Goal: Information Seeking & Learning: Check status

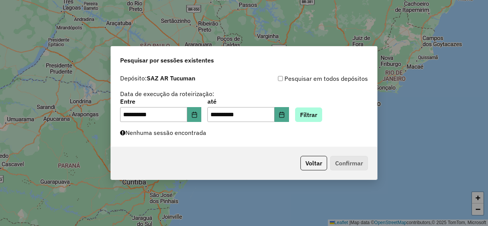
click at [313, 120] on button "Filtrar" at bounding box center [308, 115] width 27 height 15
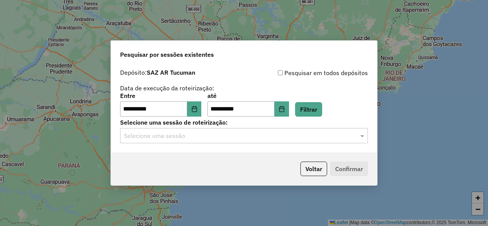
click at [329, 145] on div "**********" at bounding box center [244, 108] width 266 height 87
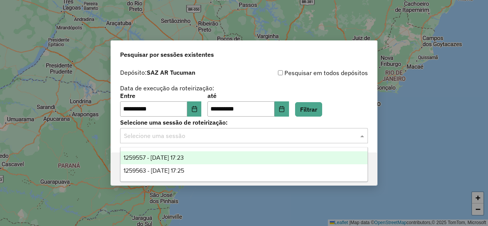
click at [326, 141] on div "Selecione uma sessão" at bounding box center [244, 135] width 248 height 15
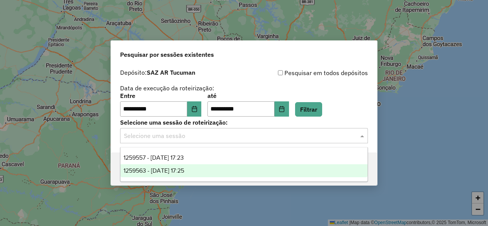
click at [216, 174] on div "1259563 - 05/09/2025 17:25" at bounding box center [244, 170] width 247 height 13
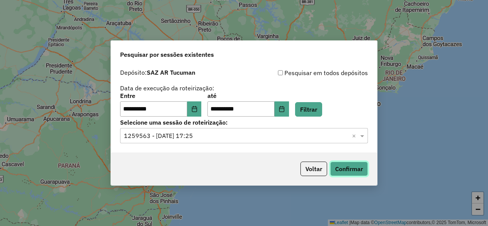
click at [347, 171] on button "Confirmar" at bounding box center [349, 169] width 38 height 15
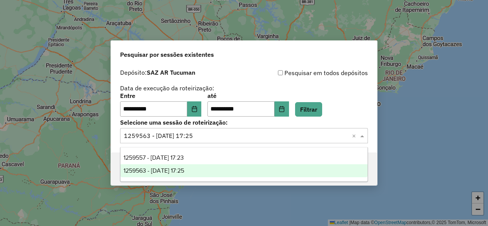
click at [361, 135] on span at bounding box center [364, 135] width 10 height 9
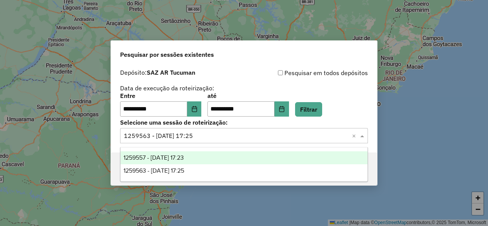
click at [367, 137] on span at bounding box center [364, 135] width 10 height 9
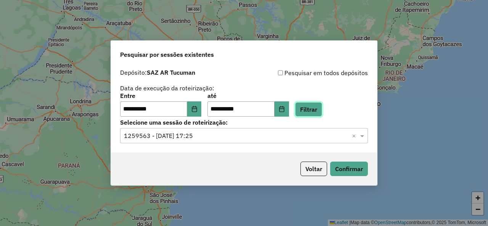
click at [322, 112] on button "Filtrar" at bounding box center [308, 109] width 27 height 15
click at [364, 137] on span at bounding box center [364, 135] width 10 height 9
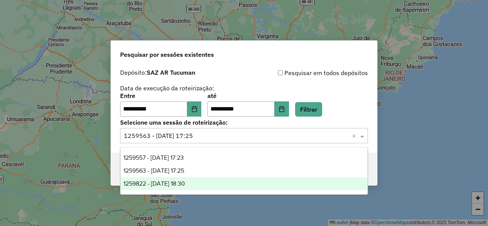
click at [180, 187] on span "1259822 - 05/09/2025 18:30" at bounding box center [154, 184] width 61 height 6
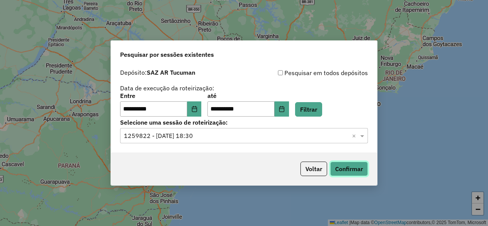
click at [332, 171] on button "Confirmar" at bounding box center [349, 169] width 38 height 15
click at [320, 108] on button "Filtrar" at bounding box center [308, 109] width 27 height 15
click at [363, 134] on span at bounding box center [364, 135] width 10 height 9
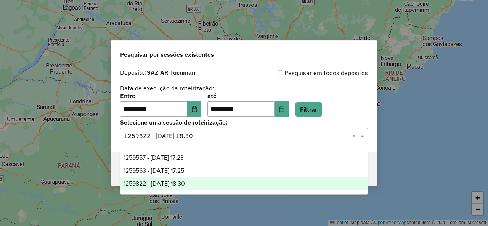
click at [363, 134] on span at bounding box center [364, 135] width 10 height 9
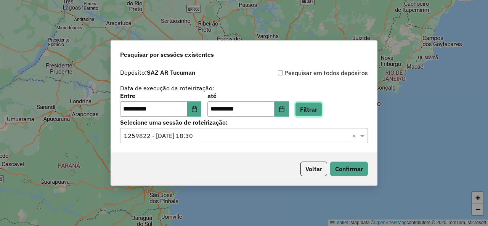
click at [311, 106] on button "Filtrar" at bounding box center [308, 109] width 27 height 15
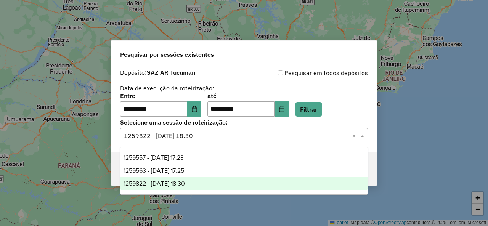
click at [367, 133] on span at bounding box center [364, 135] width 10 height 9
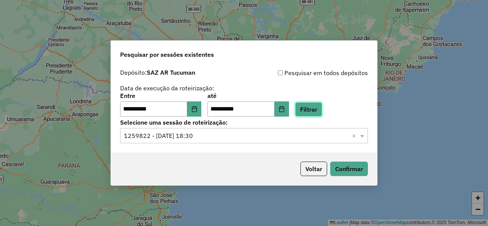
click at [322, 109] on button "Filtrar" at bounding box center [308, 109] width 27 height 15
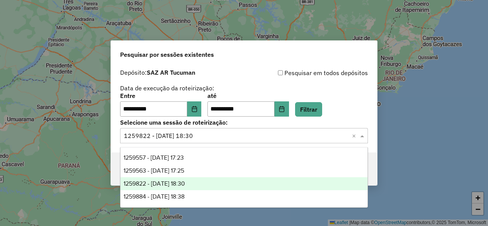
click at [364, 135] on span at bounding box center [364, 135] width 10 height 9
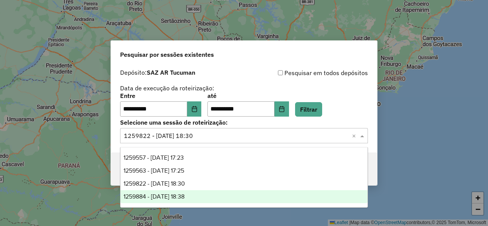
drag, startPoint x: 171, startPoint y: 198, endPoint x: 181, endPoint y: 193, distance: 11.1
click at [171, 198] on span "1259884 - 05/09/2025 18:38" at bounding box center [154, 196] width 61 height 6
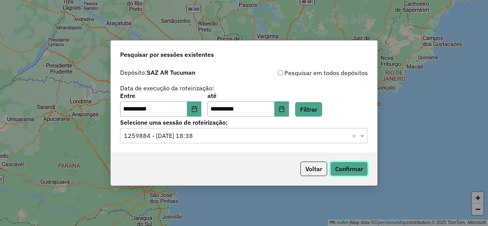
click at [363, 171] on button "Confirmar" at bounding box center [349, 169] width 38 height 15
click at [315, 115] on button "Filtrar" at bounding box center [308, 109] width 27 height 15
click at [322, 113] on button "Filtrar" at bounding box center [308, 109] width 27 height 15
click at [361, 135] on span at bounding box center [364, 135] width 10 height 9
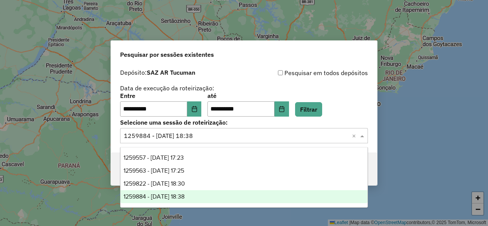
click at [361, 135] on span at bounding box center [364, 135] width 10 height 9
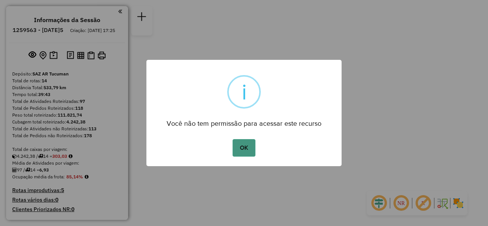
click at [241, 154] on button "OK" at bounding box center [244, 148] width 23 height 18
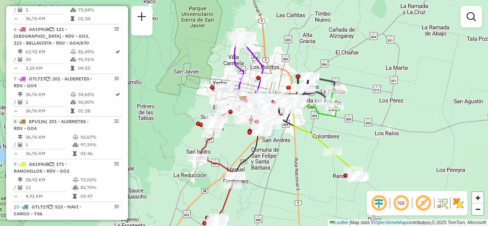
scroll to position [534, 0]
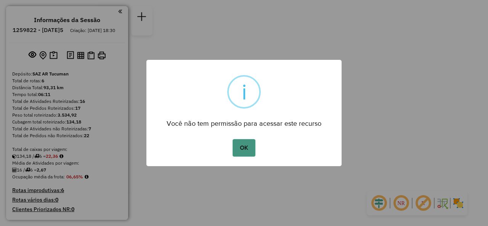
click at [247, 143] on button "OK" at bounding box center [244, 148] width 23 height 18
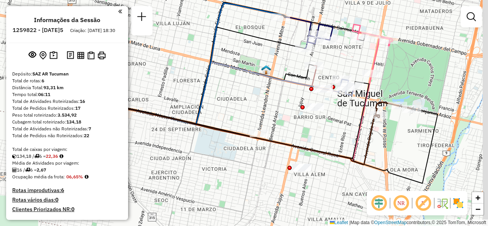
drag, startPoint x: 292, startPoint y: 90, endPoint x: 248, endPoint y: 109, distance: 47.2
click at [253, 109] on div "Janela de atendimento Grade de atendimento Capacidade Transportadoras Veículos …" at bounding box center [244, 113] width 488 height 226
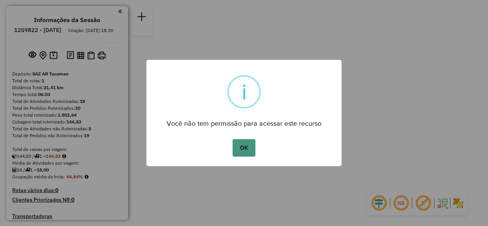
click at [248, 149] on button "OK" at bounding box center [244, 148] width 23 height 18
click at [247, 151] on button "OK" at bounding box center [244, 148] width 23 height 18
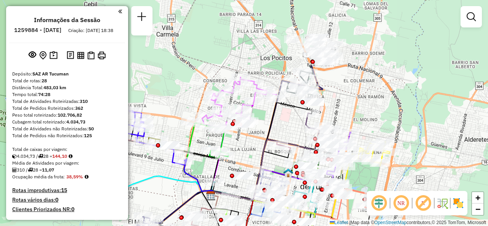
drag, startPoint x: 343, startPoint y: 24, endPoint x: 350, endPoint y: 112, distance: 88.4
click at [350, 112] on div "Janela de atendimento Grade de atendimento Capacidade Transportadoras Veículos …" at bounding box center [244, 113] width 488 height 226
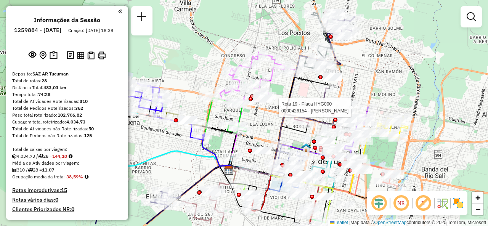
drag, startPoint x: 300, startPoint y: 115, endPoint x: 316, endPoint y: 91, distance: 28.7
click at [316, 91] on div "Rota 19 - Placa HYG000 0000426154 - GARCIA MARIA TERESA Janela de atendimento G…" at bounding box center [244, 113] width 488 height 226
click at [205, 75] on div "Rota 19 - Placa HYG000 0000426154 - GARCIA MARIA TERESA Rota 27 - Placa MZS965 …" at bounding box center [244, 113] width 488 height 226
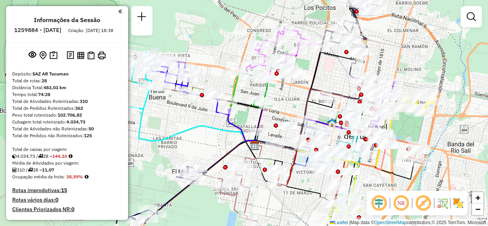
drag, startPoint x: 205, startPoint y: 77, endPoint x: 230, endPoint y: 55, distance: 34.3
click at [230, 55] on div "Janela de atendimento Grade de atendimento Capacidade Transportadoras Veículos …" at bounding box center [244, 113] width 488 height 226
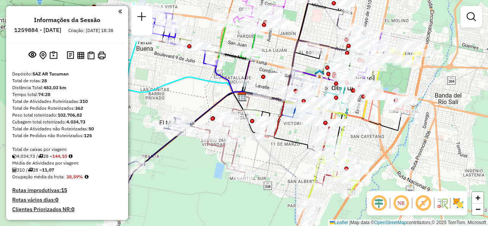
drag, startPoint x: 326, startPoint y: 71, endPoint x: 314, endPoint y: 24, distance: 48.6
click at [314, 23] on div "Janela de atendimento Grade de atendimento Capacidade Transportadoras Veículos …" at bounding box center [244, 113] width 488 height 226
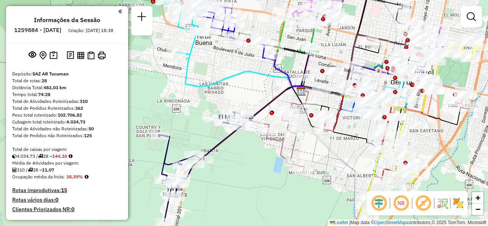
drag, startPoint x: 215, startPoint y: 74, endPoint x: 258, endPoint y: 67, distance: 43.4
click at [258, 67] on div "Rota 13 - Placa AH430HT 0000433343 - ARIAS ANA DEL VALLE Janela de atendimento …" at bounding box center [244, 113] width 488 height 226
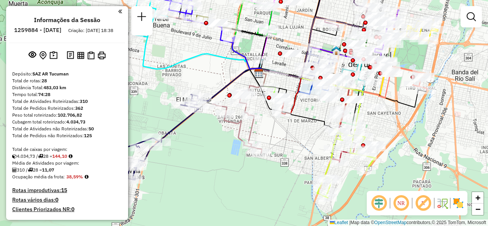
drag, startPoint x: 234, startPoint y: 150, endPoint x: 192, endPoint y: 155, distance: 41.5
click at [193, 155] on div "Rota 13 - Placa AH430HT 0000433343 - ARIAS ANA DEL VALLE Janela de atendimento …" at bounding box center [244, 113] width 488 height 226
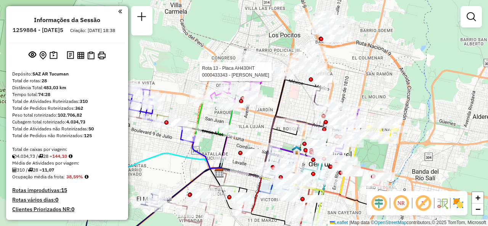
drag, startPoint x: 293, startPoint y: 25, endPoint x: 255, endPoint y: 123, distance: 105.5
click div "Rota 13 - Placa AH430HT 0000433343 - ARIAS ANA DEL VALLE Janela de atendimento …"
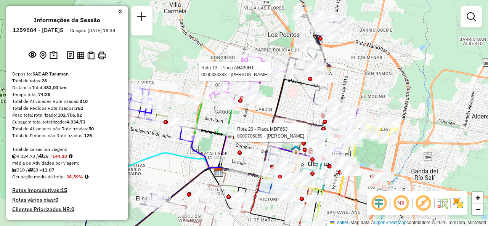
click div "Rota 13 - Placa AH430HT 0000433343 - ARIAS ANA DEL VALLE Rota 26 - Placa MDF663…"
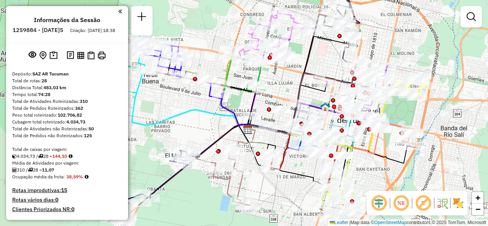
drag, startPoint x: 286, startPoint y: 112, endPoint x: 317, endPoint y: 69, distance: 52.2
click div "Janela de atendimento Grade de atendimento Capacidade Transportadoras Veículos …"
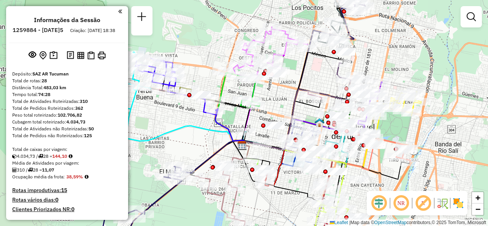
drag, startPoint x: 322, startPoint y: 55, endPoint x: 316, endPoint y: 71, distance: 17.0
click div "Janela de atendimento Grade de atendimento Capacidade Transportadoras Veículos …"
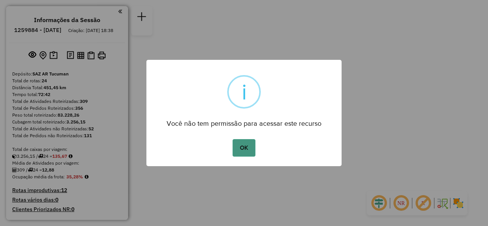
click at [243, 149] on button "OK" at bounding box center [244, 148] width 23 height 18
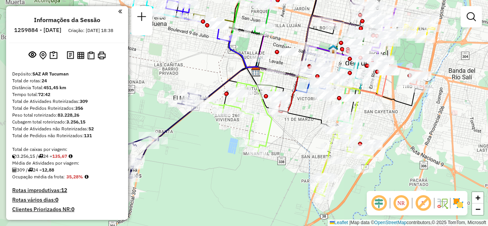
drag, startPoint x: 237, startPoint y: 79, endPoint x: 279, endPoint y: 81, distance: 41.2
click at [289, 73] on icon at bounding box center [309, 46] width 106 height 61
click at [195, 46] on div "Rota 17 - Placa IMS942 0000394926 - GONZALEZ FABIOLA MARGARITA. Janela de atend…" at bounding box center [244, 113] width 488 height 226
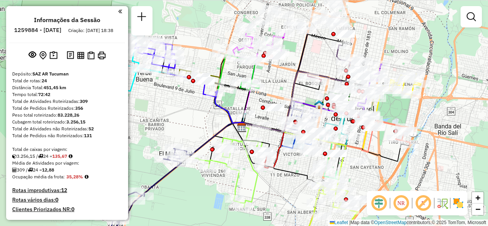
drag, startPoint x: 198, startPoint y: 50, endPoint x: 206, endPoint y: 116, distance: 66.5
click at [184, 113] on div "Janela de atendimento Grade de atendimento Capacidade Transportadoras Veículos …" at bounding box center [244, 113] width 488 height 226
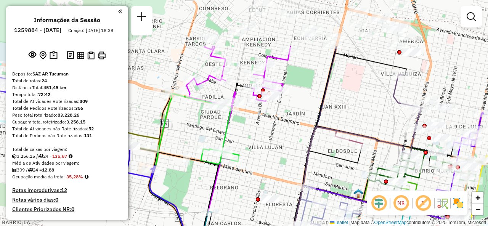
drag, startPoint x: 299, startPoint y: 58, endPoint x: 253, endPoint y: 127, distance: 82.6
click at [253, 127] on div "Janela de atendimento Grade de atendimento Capacidade Transportadoras Veículos …" at bounding box center [244, 113] width 488 height 226
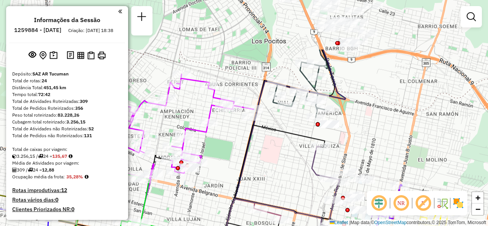
drag, startPoint x: 310, startPoint y: 80, endPoint x: 227, endPoint y: 151, distance: 109.1
click at [227, 151] on div "Janela de atendimento Grade de atendimento Capacidade Transportadoras Veículos …" at bounding box center [244, 113] width 488 height 226
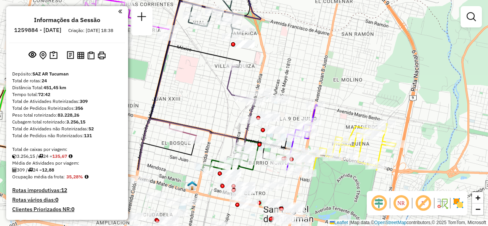
drag, startPoint x: 369, startPoint y: 148, endPoint x: 293, endPoint y: 71, distance: 108.7
click at [286, 69] on div "Janela de atendimento Grade de atendimento Capacidade Transportadoras Veículos …" at bounding box center [244, 113] width 488 height 226
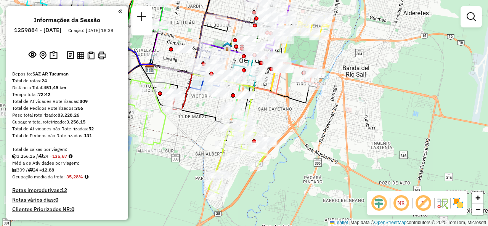
drag, startPoint x: 194, startPoint y: 147, endPoint x: 212, endPoint y: 108, distance: 42.9
click at [212, 108] on div "Rota 23 - Placa MZS965 0000532673 - Gutierrez Miguel Angel Janela de atendiment…" at bounding box center [244, 113] width 488 height 226
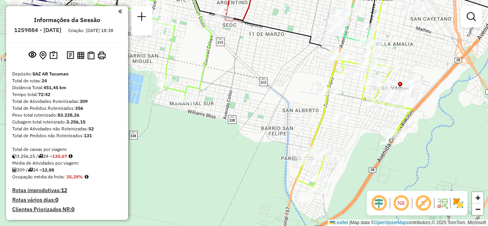
drag, startPoint x: 239, startPoint y: 82, endPoint x: 291, endPoint y: 85, distance: 52.4
click at [291, 85] on div "Rota 23 - Placa MZS965 0000532673 - Gutierrez Miguel Angel Janela de atendiment…" at bounding box center [244, 113] width 488 height 226
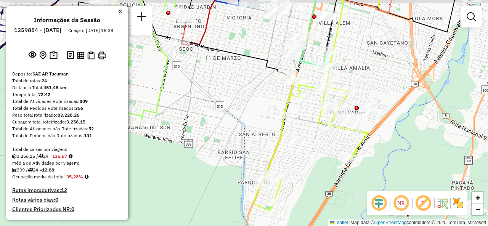
drag, startPoint x: 313, startPoint y: 80, endPoint x: 271, endPoint y: 98, distance: 45.1
click at [271, 98] on div "Janela de atendimento Grade de atendimento Capacidade Transportadoras Veículos …" at bounding box center [244, 113] width 488 height 226
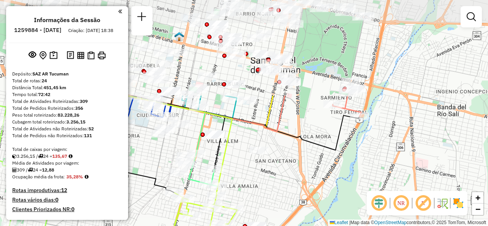
drag, startPoint x: 333, startPoint y: 40, endPoint x: 221, endPoint y: 155, distance: 160.6
click at [221, 155] on icon at bounding box center [180, 146] width 106 height 100
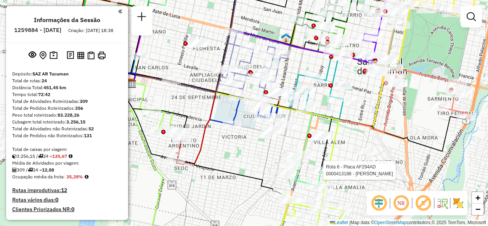
drag, startPoint x: 297, startPoint y: 139, endPoint x: 370, endPoint y: 138, distance: 73.7
click at [370, 138] on div "Rota 6 - Placa AF294AD 0000413188 - NAVARRO CLAUDIA VIVIANA Janela de atendimen…" at bounding box center [244, 113] width 488 height 226
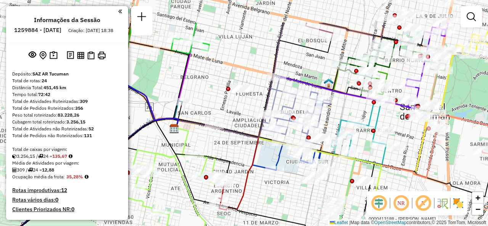
drag, startPoint x: 210, startPoint y: 148, endPoint x: 240, endPoint y: 188, distance: 49.8
click at [243, 195] on icon at bounding box center [216, 166] width 84 height 90
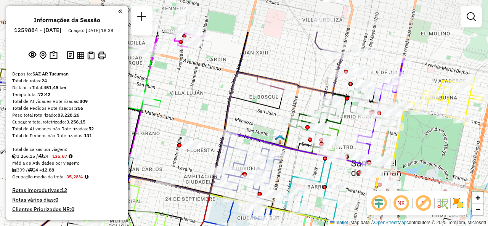
drag, startPoint x: 311, startPoint y: 69, endPoint x: 268, endPoint y: 124, distance: 69.6
click at [268, 124] on div "Rota 6 - Placa AF294AD 0000413188 - NAVARRO CLAUDIA VIVIANA Janela de atendimen…" at bounding box center [244, 113] width 488 height 226
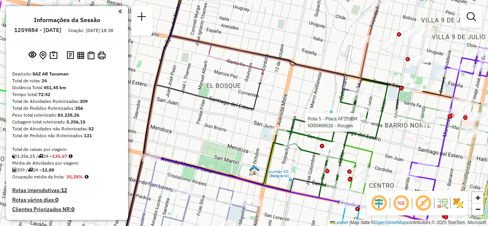
select select "**********"
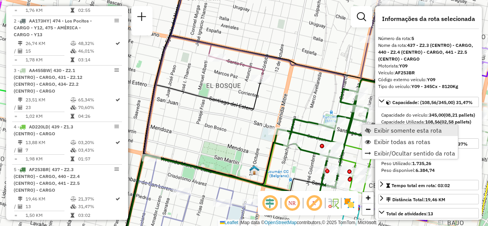
click at [372, 128] on link "Exibir somente esta rota" at bounding box center [411, 130] width 96 height 11
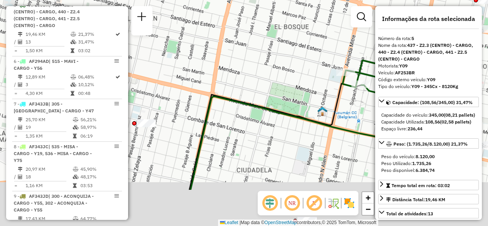
scroll to position [469, 0]
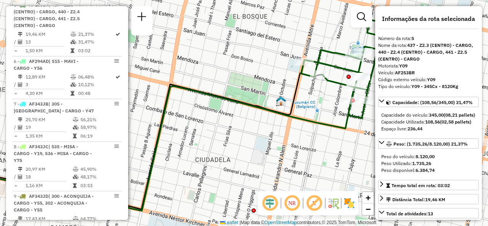
drag, startPoint x: 334, startPoint y: 137, endPoint x: 172, endPoint y: 154, distance: 162.7
click at [172, 154] on div "Janela de atendimento Grade de atendimento Capacidade Transportadoras Veículos …" at bounding box center [244, 113] width 488 height 226
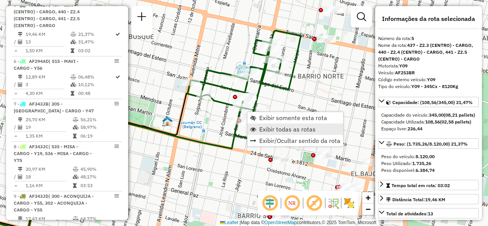
click at [262, 134] on link "Exibir todas as rotas" at bounding box center [296, 129] width 96 height 11
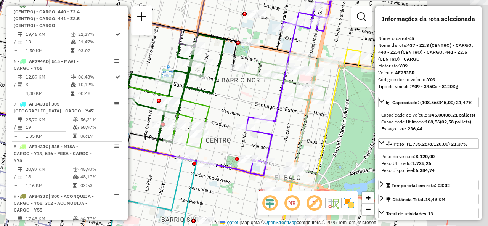
drag, startPoint x: 311, startPoint y: 127, endPoint x: 227, endPoint y: 131, distance: 84.0
click at [227, 134] on div "Janela de atendimento Grade de atendimento Capacidade Transportadoras Veículos …" at bounding box center [244, 113] width 488 height 226
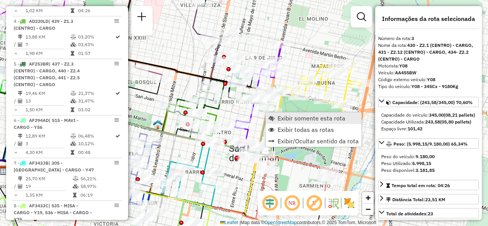
scroll to position [371, 0]
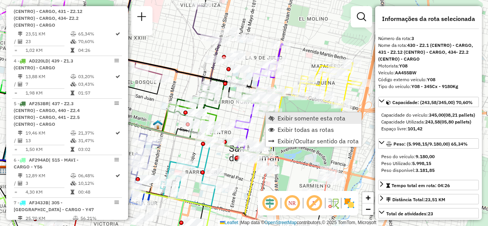
click at [276, 116] on link "Exibir somente esta rota" at bounding box center [314, 118] width 96 height 11
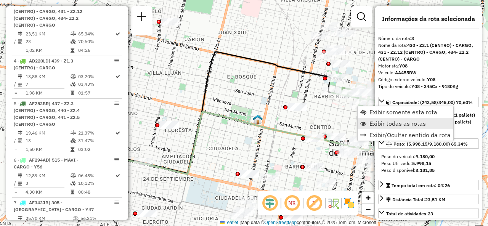
click at [362, 119] on link "Exibir todas as rotas" at bounding box center [406, 123] width 96 height 11
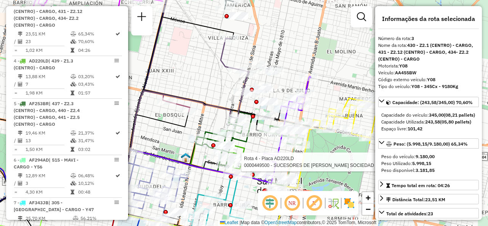
click at [213, 90] on div "Rota 4 - Placa AD220LD 0000449500 - SUCESORES DE SALVADOR LANGELLA SOCIEDAD Jan…" at bounding box center [244, 113] width 488 height 226
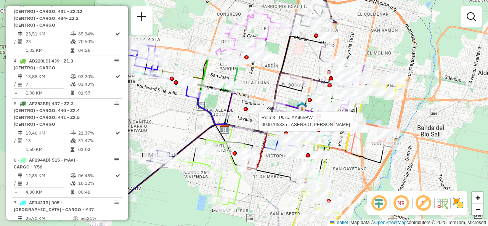
drag, startPoint x: 197, startPoint y: 52, endPoint x: 298, endPoint y: 57, distance: 100.9
click at [298, 57] on div "Rota 3 - Placa AA455BW 0000705335 - ASENSIO OSCAR ALFREDO Janela de atendimento…" at bounding box center [244, 113] width 488 height 226
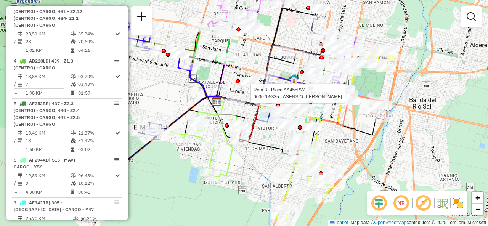
drag, startPoint x: 172, startPoint y: 109, endPoint x: 157, endPoint y: 74, distance: 37.8
click at [161, 79] on div "Rota 3 - Placa AA455BW 0000705335 - ASENSIO OSCAR ALFREDO Janela de atendimento…" at bounding box center [244, 113] width 488 height 226
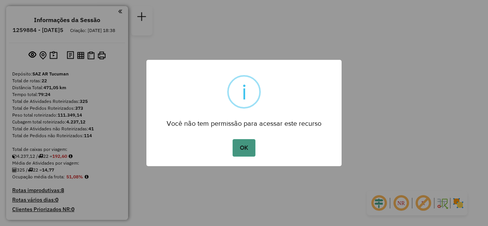
click at [242, 148] on button "OK" at bounding box center [244, 148] width 23 height 18
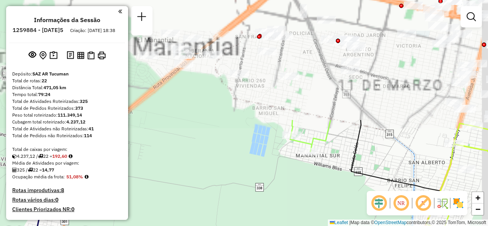
drag, startPoint x: 280, startPoint y: 72, endPoint x: 257, endPoint y: 215, distance: 144.7
click at [257, 215] on div "Janela de atendimento Grade de atendimento Capacidade Transportadoras Veículos …" at bounding box center [244, 113] width 488 height 226
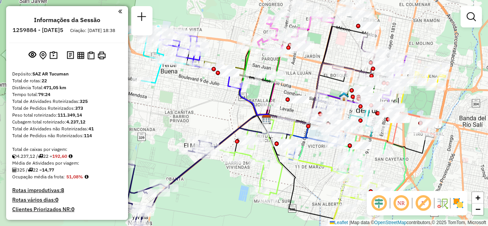
drag, startPoint x: 329, startPoint y: 135, endPoint x: 314, endPoint y: 184, distance: 50.7
click at [314, 184] on div "Janela de atendimento Grade de atendimento Capacidade Transportadoras Veículos …" at bounding box center [244, 113] width 488 height 226
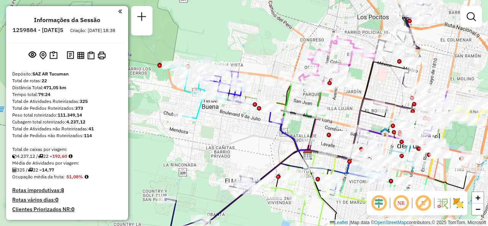
drag, startPoint x: 305, startPoint y: 86, endPoint x: 347, endPoint y: 112, distance: 49.4
click at [347, 112] on div "Janela de atendimento Grade de atendimento Capacidade Transportadoras Veículos …" at bounding box center [244, 113] width 488 height 226
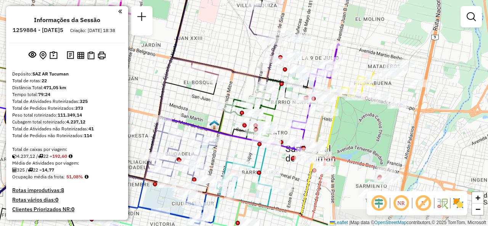
drag, startPoint x: 414, startPoint y: 87, endPoint x: 251, endPoint y: 91, distance: 163.0
click at [251, 91] on div "Janela de atendimento Grade de atendimento Capacidade Transportadoras Veículos …" at bounding box center [244, 113] width 488 height 226
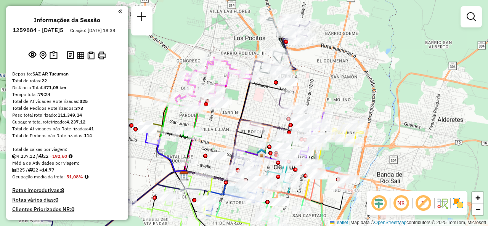
drag, startPoint x: 246, startPoint y: 71, endPoint x: 266, endPoint y: 109, distance: 43.0
click at [266, 109] on div "Janela de atendimento Grade de atendimento Capacidade Transportadoras Veículos …" at bounding box center [244, 113] width 488 height 226
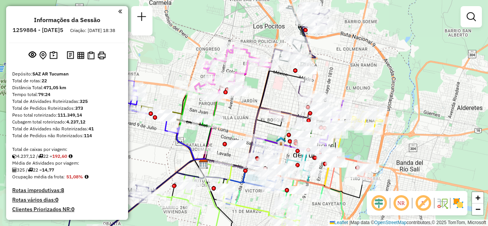
drag, startPoint x: 265, startPoint y: 110, endPoint x: 286, endPoint y: 97, distance: 24.4
click at [286, 97] on div "Janela de atendimento Grade de atendimento Capacidade Transportadoras Veículos …" at bounding box center [244, 113] width 488 height 226
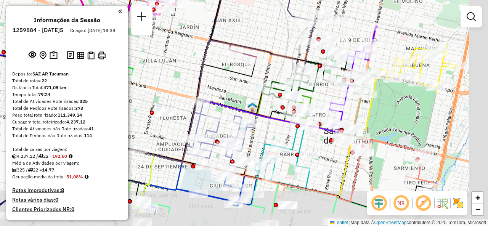
drag, startPoint x: 320, startPoint y: 72, endPoint x: 274, endPoint y: 32, distance: 60.9
click at [274, 32] on div "Janela de atendimento Grade de atendimento Capacidade Transportadoras Veículos …" at bounding box center [244, 113] width 488 height 226
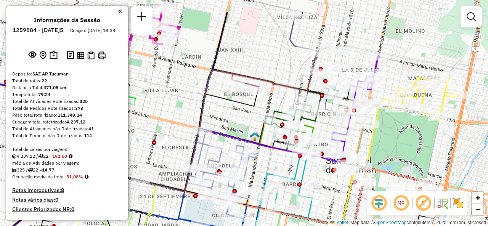
drag, startPoint x: 280, startPoint y: 31, endPoint x: 295, endPoint y: 57, distance: 30.1
click at [295, 57] on div "Janela de atendimento Grade de atendimento Capacidade Transportadoras Veículos …" at bounding box center [244, 113] width 488 height 226
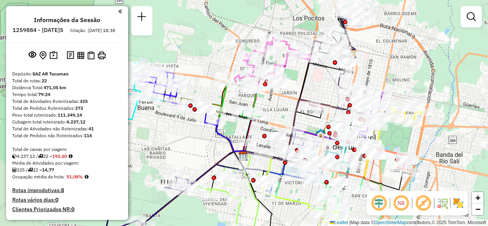
drag, startPoint x: 286, startPoint y: 47, endPoint x: 326, endPoint y: 85, distance: 55.3
click at [326, 85] on div "Janela de atendimento Grade de atendimento Capacidade Transportadoras Veículos …" at bounding box center [244, 113] width 488 height 226
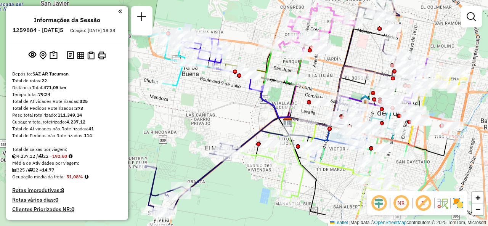
drag, startPoint x: 313, startPoint y: 84, endPoint x: 357, endPoint y: 50, distance: 55.5
click at [358, 50] on div "Janela de atendimento Grade de atendimento Capacidade Transportadoras Veículos …" at bounding box center [244, 113] width 488 height 226
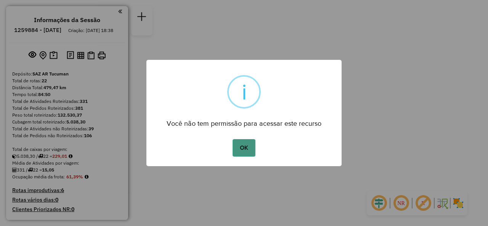
click at [241, 146] on button "OK" at bounding box center [244, 148] width 23 height 18
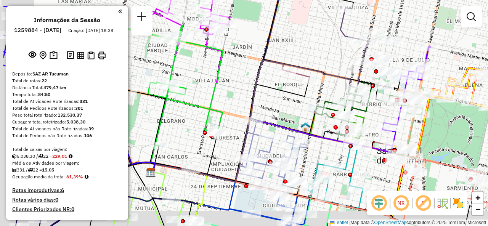
drag, startPoint x: 250, startPoint y: 65, endPoint x: 308, endPoint y: 35, distance: 66.2
click at [308, 35] on div "Janela de atendimento Grade de atendimento Capacidade Transportadoras Veículos …" at bounding box center [244, 113] width 488 height 226
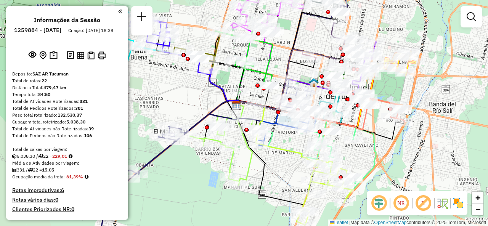
click at [273, 58] on icon at bounding box center [244, 61] width 58 height 61
select select "**********"
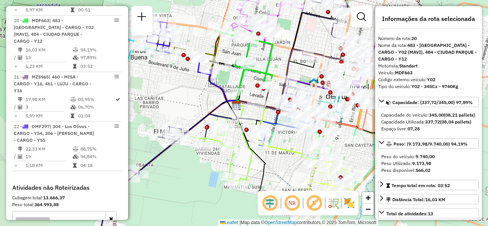
scroll to position [1212, 0]
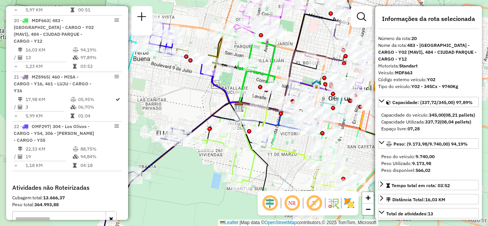
drag, startPoint x: 277, startPoint y: 60, endPoint x: 284, endPoint y: 59, distance: 7.3
click at [284, 59] on div "Janela de atendimento Grade de atendimento Capacidade Transportadoras Veículos …" at bounding box center [244, 113] width 488 height 226
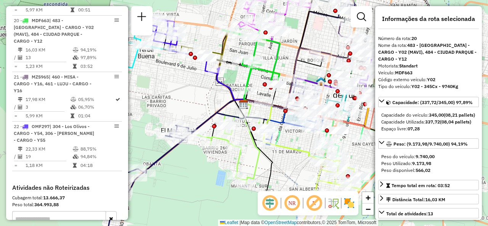
click at [284, 59] on div "Janela de atendimento Grade de atendimento Capacidade Transportadoras Veículos …" at bounding box center [244, 113] width 488 height 226
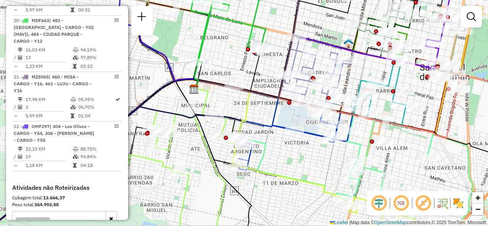
drag, startPoint x: 365, startPoint y: 93, endPoint x: 363, endPoint y: 57, distance: 36.3
click at [363, 57] on div "Janela de atendimento Grade de atendimento Capacidade Transportadoras Veículos …" at bounding box center [244, 113] width 488 height 226
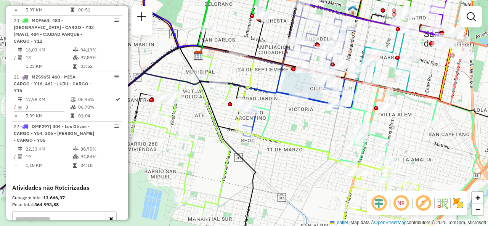
drag, startPoint x: 307, startPoint y: 147, endPoint x: 313, endPoint y: 117, distance: 30.4
click at [313, 117] on div "Janela de atendimento Grade de atendimento Capacidade Transportadoras Veículos …" at bounding box center [244, 113] width 488 height 226
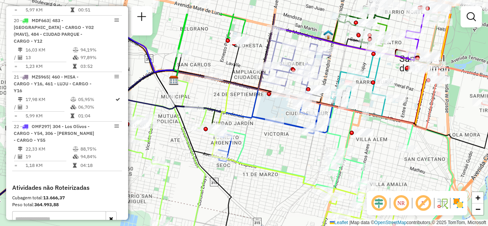
drag, startPoint x: 308, startPoint y: 114, endPoint x: 281, endPoint y: 150, distance: 44.7
click at [281, 151] on div "Janela de atendimento Grade de atendimento Capacidade Transportadoras Veículos …" at bounding box center [244, 113] width 488 height 226
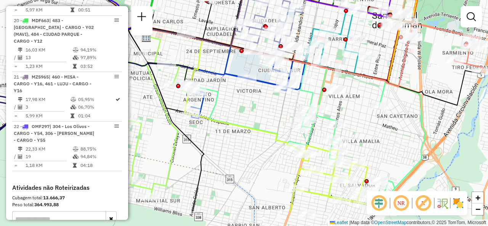
drag, startPoint x: 345, startPoint y: 127, endPoint x: 314, endPoint y: 88, distance: 49.7
click at [319, 88] on icon at bounding box center [307, 134] width 235 height 143
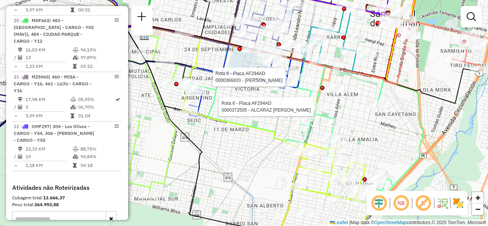
select select "**********"
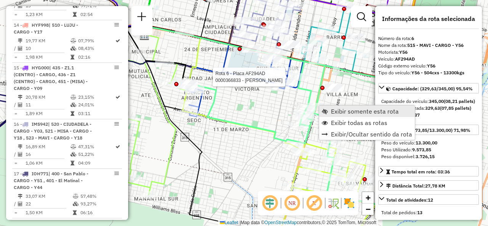
scroll to position [526, 0]
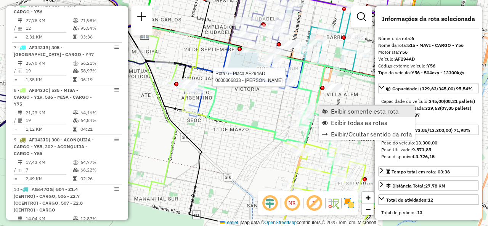
click at [330, 112] on link "Exibir somente esta rota" at bounding box center [367, 111] width 96 height 11
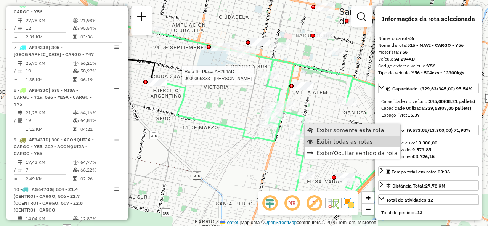
drag, startPoint x: 316, startPoint y: 137, endPoint x: 312, endPoint y: 131, distance: 7.0
click at [316, 137] on link "Exibir todas as rotas" at bounding box center [353, 141] width 96 height 11
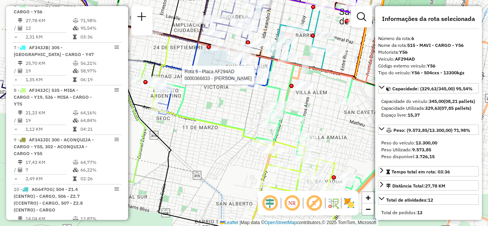
click at [244, 103] on div "Rota 6 - Placa AF294AD 0000366833 - RIOS SILVIA DEL VALLE Janela de atendimento…" at bounding box center [244, 113] width 488 height 226
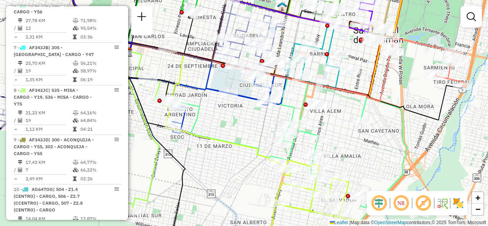
drag, startPoint x: 285, startPoint y: 96, endPoint x: 308, endPoint y: 111, distance: 26.7
click at [308, 111] on icon at bounding box center [289, 149] width 235 height 143
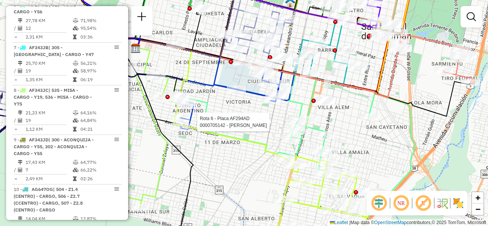
click at [318, 114] on div "Rota 6 - Placa AF294AD 0000705142 - [PERSON_NAME] 6 - Placa AF294AD 0000372505 …" at bounding box center [244, 113] width 488 height 226
drag, startPoint x: 208, startPoint y: 113, endPoint x: 221, endPoint y: 114, distance: 13.0
click at [212, 113] on icon at bounding box center [297, 145] width 235 height 143
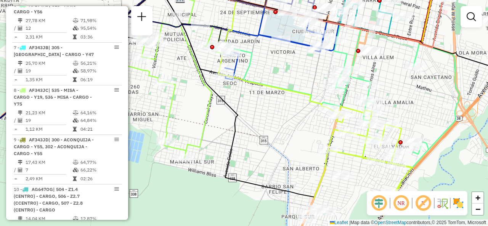
drag, startPoint x: 223, startPoint y: 115, endPoint x: 263, endPoint y: 64, distance: 64.4
click at [263, 64] on div "Janela de atendimento Grade de atendimento Capacidade Transportadoras Veículos …" at bounding box center [244, 113] width 488 height 226
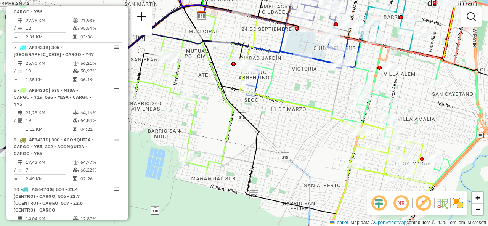
drag, startPoint x: 267, startPoint y: 54, endPoint x: 289, endPoint y: 76, distance: 31.0
click at [288, 75] on div "Janela de atendimento Grade de atendimento Capacidade Transportadoras Veículos …" at bounding box center [244, 113] width 488 height 226
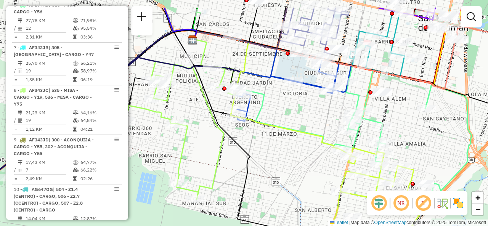
drag, startPoint x: 239, startPoint y: 32, endPoint x: 276, endPoint y: 63, distance: 47.4
click at [276, 63] on icon at bounding box center [243, 57] width 101 height 50
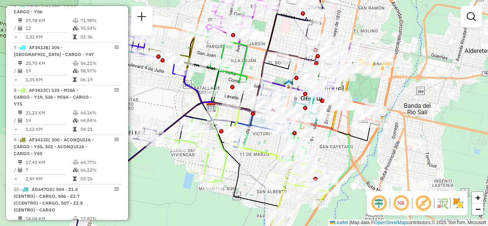
drag, startPoint x: 206, startPoint y: 144, endPoint x: 214, endPoint y: 156, distance: 15.0
click at [212, 161] on div "Janela de atendimento Grade de atendimento Capacidade Transportadoras Veículos …" at bounding box center [244, 113] width 488 height 226
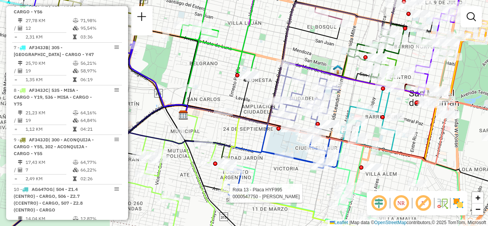
click at [224, 79] on div "Rota 13 - Placa HYF995 0000547750 - Tula Estela Del Valle Janela de atendimento…" at bounding box center [244, 113] width 488 height 226
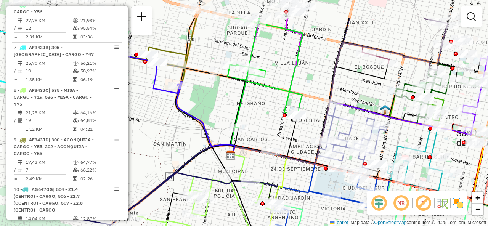
drag, startPoint x: 228, startPoint y: 80, endPoint x: 276, endPoint y: 120, distance: 62.0
click at [276, 120] on div "Janela de atendimento Grade de atendimento Capacidade Transportadoras Veículos …" at bounding box center [244, 113] width 488 height 226
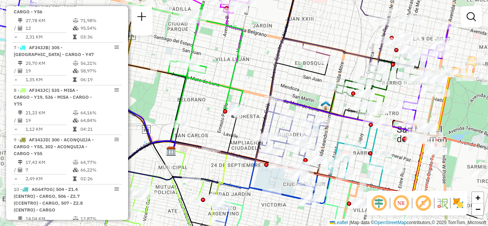
drag, startPoint x: 297, startPoint y: 58, endPoint x: 234, endPoint y: 44, distance: 64.4
click at [234, 44] on icon at bounding box center [186, 64] width 115 height 122
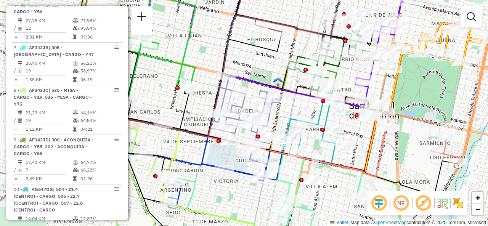
drag, startPoint x: 293, startPoint y: 79, endPoint x: 263, endPoint y: 56, distance: 38.0
click at [263, 56] on div "Janela de atendimento Grade de atendimento Capacidade Transportadoras Veículos …" at bounding box center [244, 113] width 488 height 226
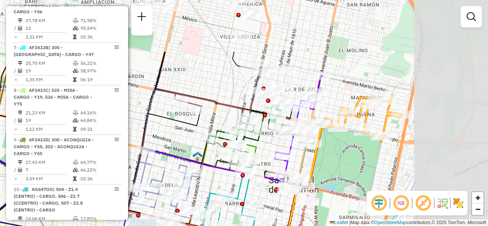
drag, startPoint x: 301, startPoint y: 12, endPoint x: 218, endPoint y: 91, distance: 114.7
click at [218, 91] on div "Janela de atendimento Grade de atendimento Capacidade Transportadoras Veículos …" at bounding box center [244, 113] width 488 height 226
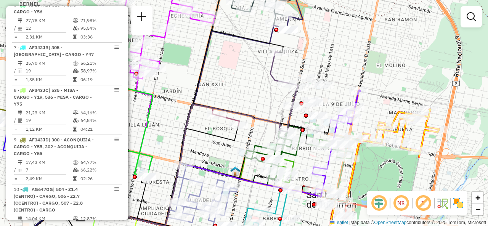
drag, startPoint x: 219, startPoint y: 77, endPoint x: 253, endPoint y: 46, distance: 45.6
click at [253, 46] on div "Janela de atendimento Grade de atendimento Capacidade Transportadoras Veículos …" at bounding box center [244, 113] width 488 height 226
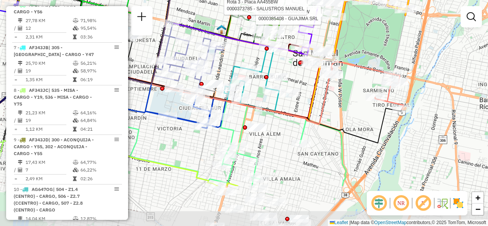
drag, startPoint x: 326, startPoint y: 140, endPoint x: 321, endPoint y: 103, distance: 36.6
click at [321, 103] on icon at bounding box center [201, 96] width 268 height 58
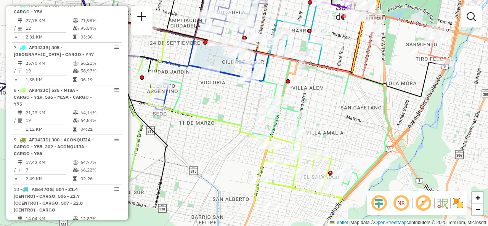
drag, startPoint x: 283, startPoint y: 142, endPoint x: 329, endPoint y: 91, distance: 68.6
click at [329, 91] on div "Rota 3 - Placa AA455BW 0000385408 - GUAJIMA SRL Rota 3 - Placa AA455BW 00003737…" at bounding box center [244, 113] width 488 height 226
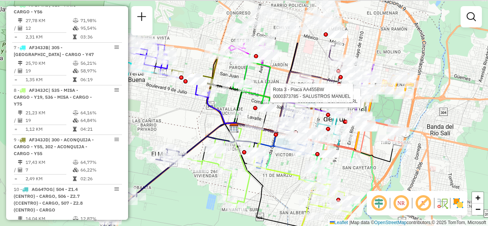
drag, startPoint x: 275, startPoint y: 117, endPoint x: 288, endPoint y: 182, distance: 66.5
click at [291, 185] on div "Rota 3 - Placa AA455BW 0000385408 - GUAJIMA SRL Rota 3 - Placa AA455BW 00003737…" at bounding box center [244, 113] width 488 height 226
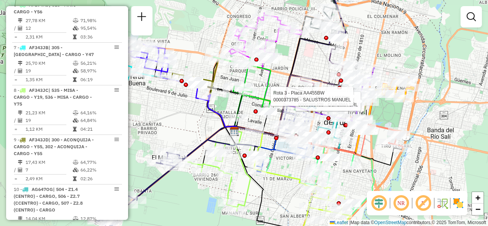
click at [310, 64] on div "Rota 3 - Placa AA455BW 0000385408 - GUAJIMA SRL Rota 3 - Placa AA455BW 00003737…" at bounding box center [244, 113] width 488 height 226
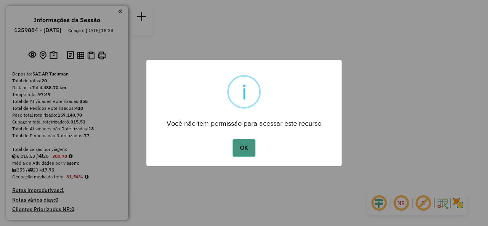
click at [240, 144] on button "OK" at bounding box center [244, 148] width 23 height 18
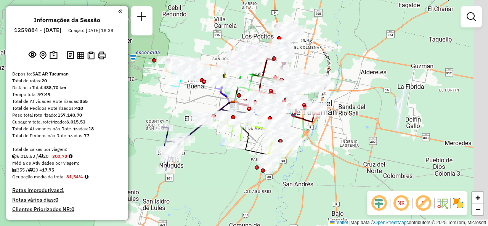
drag, startPoint x: 222, startPoint y: 47, endPoint x: 213, endPoint y: 45, distance: 9.4
click at [213, 45] on div "Janela de atendimento Grade de atendimento Capacidade Transportadoras Veículos …" at bounding box center [244, 113] width 488 height 226
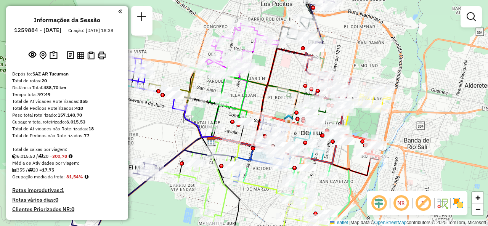
drag, startPoint x: 308, startPoint y: 82, endPoint x: 287, endPoint y: 70, distance: 23.9
click at [287, 69] on div "Janela de atendimento Grade de atendimento Capacidade Transportadoras Veículos …" at bounding box center [244, 113] width 488 height 226
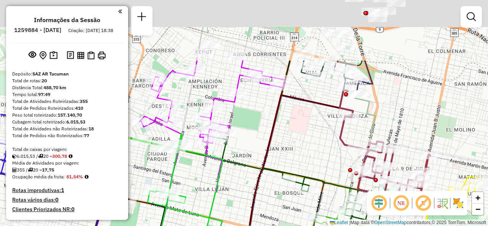
drag, startPoint x: 311, startPoint y: 63, endPoint x: 337, endPoint y: 146, distance: 87.0
click at [337, 146] on div "Janela de atendimento Grade de atendimento Capacidade Transportadoras Veículos …" at bounding box center [244, 113] width 488 height 226
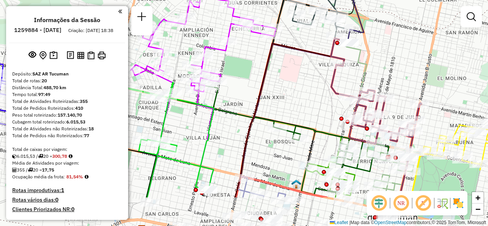
drag, startPoint x: 312, startPoint y: 139, endPoint x: 294, endPoint y: 65, distance: 75.8
click at [295, 68] on div "Janela de atendimento Grade de atendimento Capacidade Transportadoras Veículos …" at bounding box center [244, 113] width 488 height 226
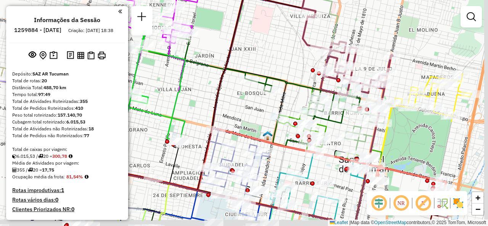
drag, startPoint x: 322, startPoint y: 99, endPoint x: 299, endPoint y: 66, distance: 39.7
click at [299, 66] on div "Janela de atendimento Grade de atendimento Capacidade Transportadoras Veículos …" at bounding box center [244, 113] width 488 height 226
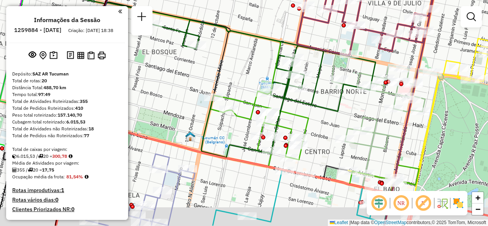
drag, startPoint x: 356, startPoint y: 131, endPoint x: 308, endPoint y: 89, distance: 63.6
click at [308, 89] on icon at bounding box center [200, 55] width 351 height 203
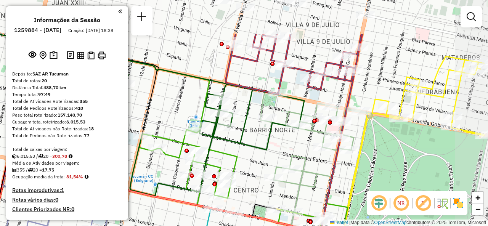
drag, startPoint x: 336, startPoint y: 102, endPoint x: 289, endPoint y: 164, distance: 77.7
click at [289, 166] on div "Janela de atendimento Grade de atendimento Capacidade Transportadoras Veículos …" at bounding box center [244, 113] width 488 height 226
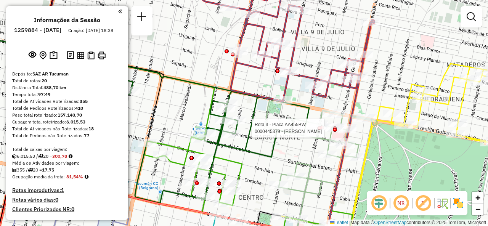
select select "**********"
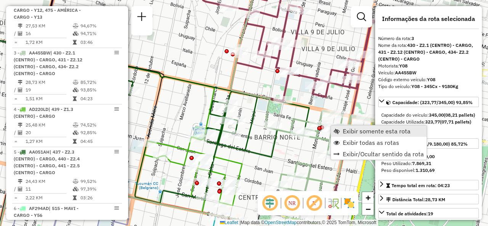
scroll to position [371, 0]
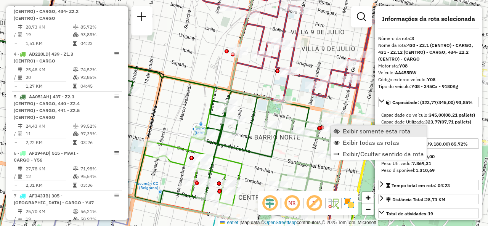
click at [344, 130] on span "Exibir somente esta rota" at bounding box center [377, 131] width 68 height 6
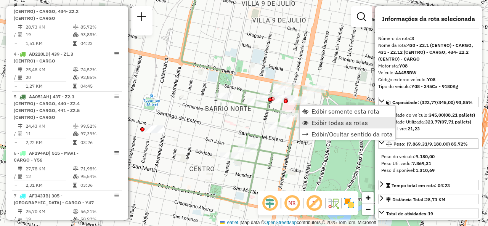
click at [308, 119] on link "Exibir todas as rotas" at bounding box center [348, 122] width 96 height 11
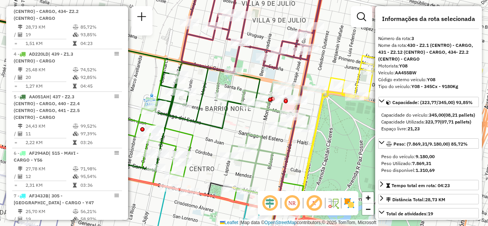
click at [284, 28] on div "Rota 19 - Placa MZS965 0000461720 - Calabro Maria Rota 19 - Placa MZS965 000070…" at bounding box center [244, 113] width 488 height 226
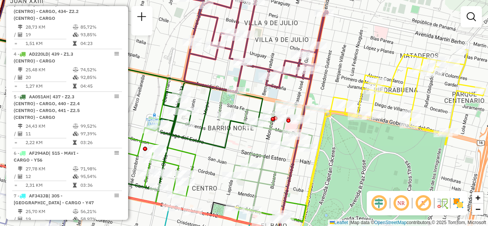
drag, startPoint x: 272, startPoint y: 17, endPoint x: 276, endPoint y: 49, distance: 32.2
click at [275, 49] on div "Janela de atendimento Grade de atendimento Capacidade Transportadoras Veículos …" at bounding box center [244, 113] width 488 height 226
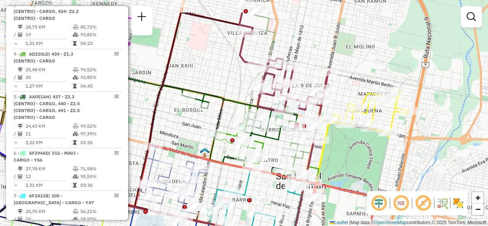
drag, startPoint x: 211, startPoint y: 51, endPoint x: 239, endPoint y: 85, distance: 44.8
click at [239, 85] on div "Janela de atendimento Grade de atendimento Capacidade Transportadoras Veículos …" at bounding box center [244, 113] width 488 height 226
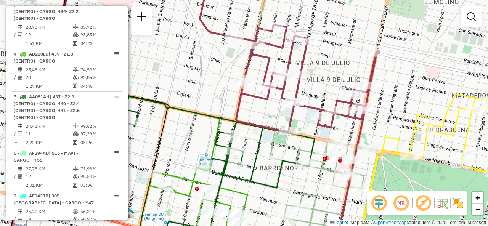
drag, startPoint x: 326, startPoint y: 54, endPoint x: 325, endPoint y: 74, distance: 20.7
click at [325, 74] on div "Janela de atendimento Grade de atendimento Capacidade Transportadoras Veículos …" at bounding box center [244, 113] width 488 height 226
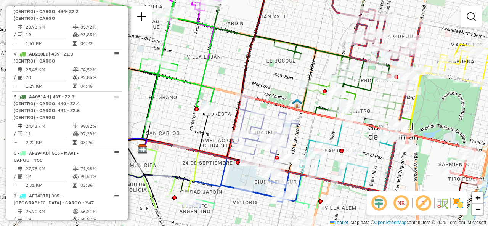
drag, startPoint x: 247, startPoint y: 76, endPoint x: 312, endPoint y: 37, distance: 76.3
click at [312, 37] on div "Janela de atendimento Grade de atendimento Capacidade Transportadoras Veículos …" at bounding box center [244, 113] width 488 height 226
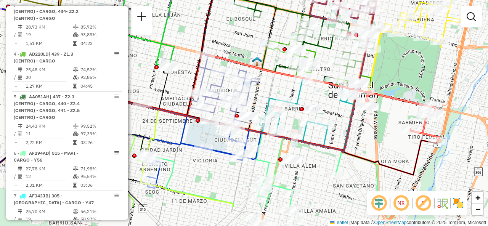
drag, startPoint x: 329, startPoint y: 129, endPoint x: 290, endPoint y: 87, distance: 57.8
click at [290, 87] on div "Janela de atendimento Grade de atendimento Capacidade Transportadoras Veículos …" at bounding box center [244, 113] width 488 height 226
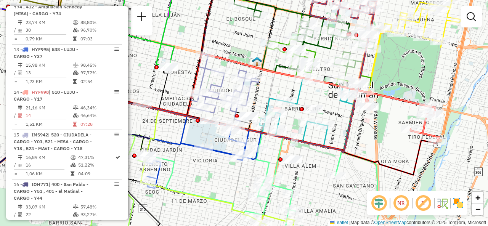
scroll to position [302, 0]
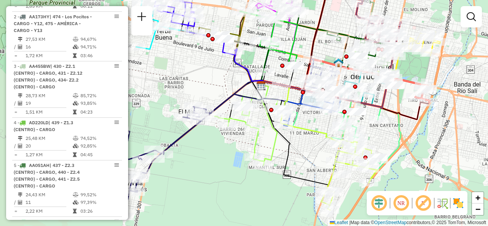
drag, startPoint x: 243, startPoint y: 165, endPoint x: 310, endPoint y: 137, distance: 72.9
click at [310, 137] on div "Janela de atendimento Grade de atendimento Capacidade Transportadoras Veículos …" at bounding box center [244, 113] width 488 height 226
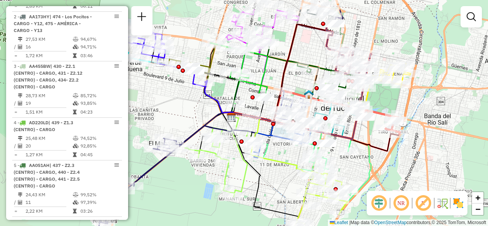
drag, startPoint x: 314, startPoint y: 135, endPoint x: 284, endPoint y: 168, distance: 43.7
click at [284, 168] on icon at bounding box center [299, 191] width 97 height 101
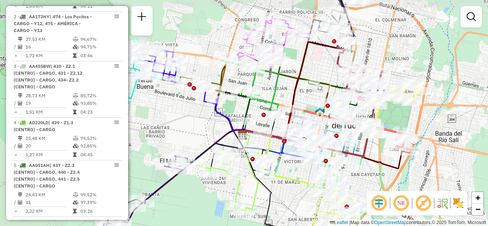
drag, startPoint x: 256, startPoint y: 68, endPoint x: 266, endPoint y: 89, distance: 22.7
click at [266, 89] on div "Janela de atendimento Grade de atendimento Capacidade Transportadoras Veículos …" at bounding box center [244, 113] width 488 height 226
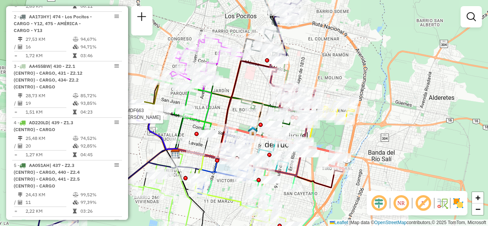
drag, startPoint x: 314, startPoint y: 67, endPoint x: 257, endPoint y: 87, distance: 59.9
click at [257, 87] on div "Rota 18 - Placa MDF663 0000706059 - HAIDAR RICARDO ANTONIO Janela de atendiment…" at bounding box center [244, 113] width 488 height 226
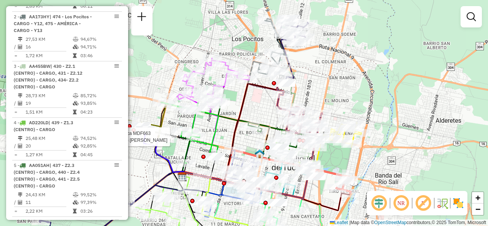
drag, startPoint x: 324, startPoint y: 58, endPoint x: 334, endPoint y: 81, distance: 24.6
click at [334, 81] on div "Rota 18 - Placa MDF663 0000706059 - HAIDAR RICARDO ANTONIO Janela de atendiment…" at bounding box center [244, 113] width 488 height 226
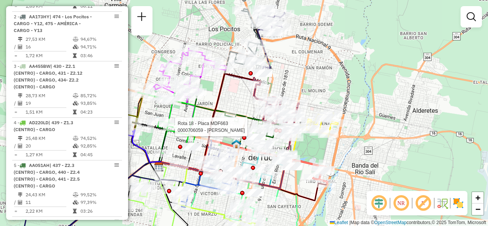
drag, startPoint x: 313, startPoint y: 92, endPoint x: 276, endPoint y: 74, distance: 41.1
click at [275, 74] on div "Rota 18 - Placa MDF663 0000706059 - HAIDAR RICARDO ANTONIO Janela de atendiment…" at bounding box center [244, 113] width 488 height 226
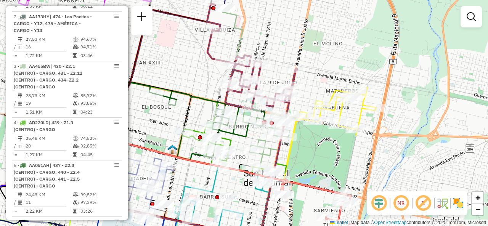
drag, startPoint x: 302, startPoint y: 95, endPoint x: 323, endPoint y: 64, distance: 38.0
click at [323, 64] on div "Rota 18 - Placa MDF663 0000706059 - HAIDAR RICARDO ANTONIO Janela de atendiment…" at bounding box center [244, 113] width 488 height 226
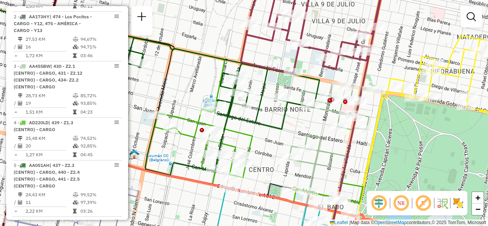
drag, startPoint x: 250, startPoint y: 116, endPoint x: 250, endPoint y: 130, distance: 14.1
click at [250, 130] on div "Rota 18 - Placa MDF663 0000706059 - HAIDAR RICARDO ANTONIO Janela de atendiment…" at bounding box center [244, 113] width 488 height 226
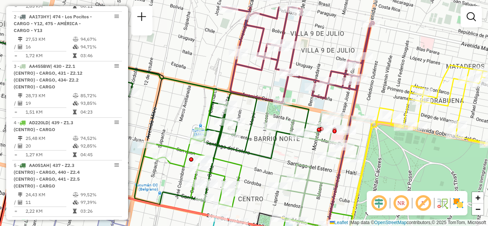
drag, startPoint x: 264, startPoint y: 118, endPoint x: 253, endPoint y: 145, distance: 29.5
click at [251, 147] on icon at bounding box center [133, 105] width 351 height 198
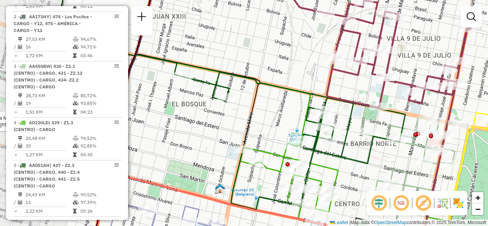
drag, startPoint x: 260, startPoint y: 139, endPoint x: 344, endPoint y: 138, distance: 84.4
click at [344, 138] on icon at bounding box center [227, 102] width 358 height 216
click at [364, 87] on div "Rota 18 - Placa MDF663 0000706059 - HAIDAR RICARDO ANTONIO Janela de atendiment…" at bounding box center [244, 113] width 488 height 226
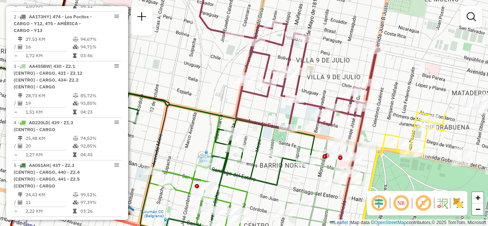
drag, startPoint x: 339, startPoint y: 91, endPoint x: 272, endPoint y: 109, distance: 69.1
click at [272, 109] on div "Janela de atendimento Grade de atendimento Capacidade Transportadoras Veículos …" at bounding box center [244, 113] width 488 height 226
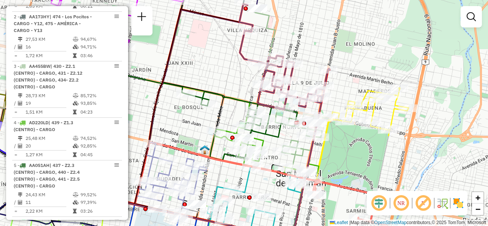
drag, startPoint x: 301, startPoint y: 77, endPoint x: 300, endPoint y: 72, distance: 5.5
click at [300, 72] on div "Janela de atendimento Grade de atendimento Capacidade Transportadoras Veículos …" at bounding box center [244, 113] width 488 height 226
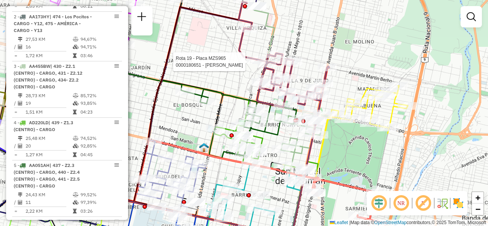
click at [306, 49] on div "Rota 19 - Placa MZS965 0000180651 - GONZALEZ ENRIQUE LUIS GRISANTE Janela de at…" at bounding box center [244, 113] width 488 height 226
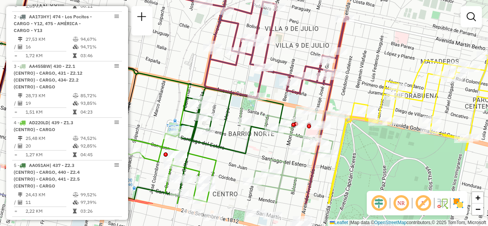
drag, startPoint x: 309, startPoint y: 78, endPoint x: 313, endPoint y: 39, distance: 39.2
click at [313, 39] on div "Janela de atendimento Grade de atendimento Capacidade Transportadoras Veículos …" at bounding box center [244, 113] width 488 height 226
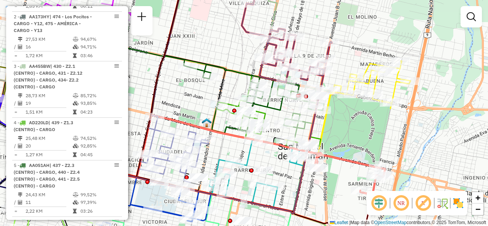
drag, startPoint x: 257, startPoint y: 63, endPoint x: 244, endPoint y: 53, distance: 15.8
click at [244, 53] on div "Janela de atendimento Grade de atendimento Capacidade Transportadoras Veículos …" at bounding box center [244, 113] width 488 height 226
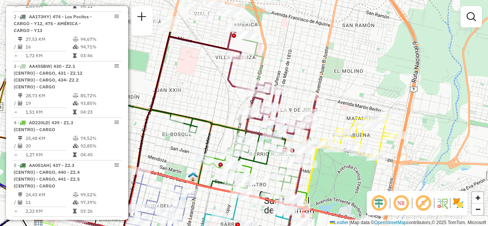
drag, startPoint x: 331, startPoint y: 133, endPoint x: 322, endPoint y: 190, distance: 58.3
click at [322, 190] on div "Janela de atendimento Grade de atendimento Capacidade Transportadoras Veículos …" at bounding box center [244, 113] width 488 height 226
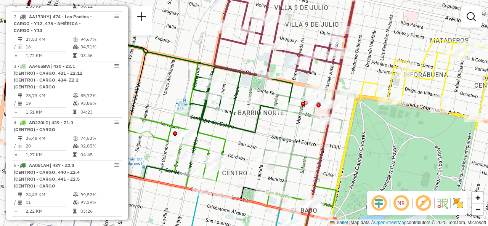
drag, startPoint x: 335, startPoint y: 175, endPoint x: 389, endPoint y: 155, distance: 57.0
click at [389, 155] on div "Janela de atendimento Grade de atendimento Capacidade Transportadoras Veículos …" at bounding box center [244, 113] width 488 height 226
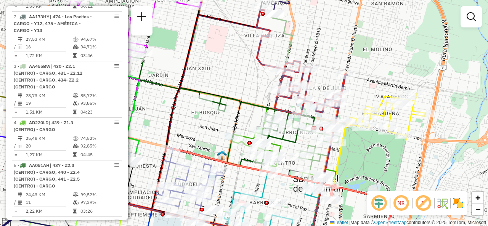
drag, startPoint x: 248, startPoint y: 55, endPoint x: 256, endPoint y: 67, distance: 14.5
click at [256, 67] on div "Janela de atendimento Grade de atendimento Capacidade Transportadoras Veículos …" at bounding box center [244, 113] width 488 height 226
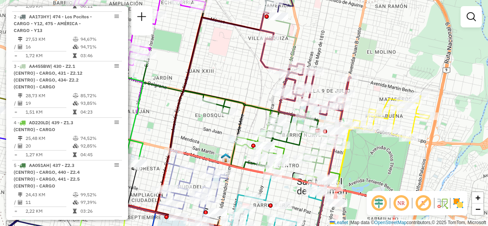
drag, startPoint x: 274, startPoint y: 53, endPoint x: 280, endPoint y: 49, distance: 8.3
click at [280, 49] on div "Janela de atendimento Grade de atendimento Capacidade Transportadoras Veículos …" at bounding box center [244, 113] width 488 height 226
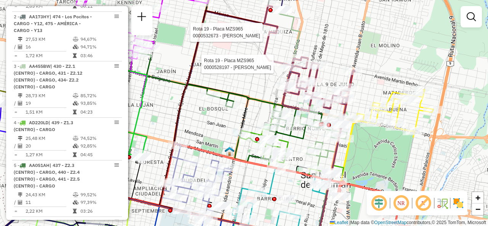
click at [205, 140] on div "Rota 19 - Placa MZS965 0000528197 - Cordoba Luis Antonio Rota 19 - Placa MZS965…" at bounding box center [244, 113] width 488 height 226
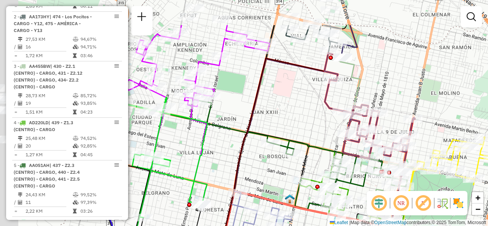
drag, startPoint x: 238, startPoint y: 117, endPoint x: 284, endPoint y: 178, distance: 76.6
click at [284, 178] on div "Janela de atendimento Grade de atendimento Capacidade Transportadoras Veículos …" at bounding box center [244, 113] width 488 height 226
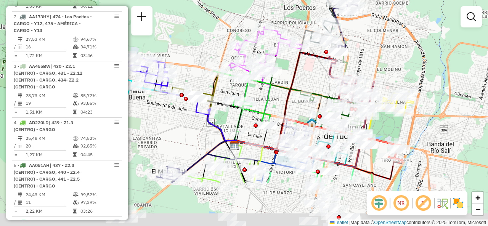
drag, startPoint x: 258, startPoint y: 162, endPoint x: 279, endPoint y: 97, distance: 68.4
click at [279, 97] on div "Janela de atendimento Grade de atendimento Capacidade Transportadoras Veículos …" at bounding box center [244, 113] width 488 height 226
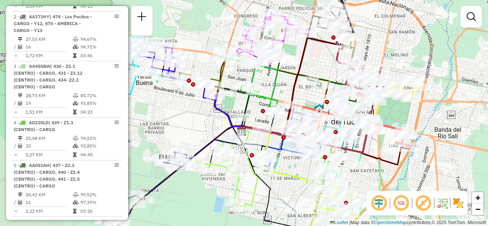
drag, startPoint x: 374, startPoint y: 156, endPoint x: 384, endPoint y: 128, distance: 30.1
click at [384, 128] on icon at bounding box center [326, 145] width 168 height 39
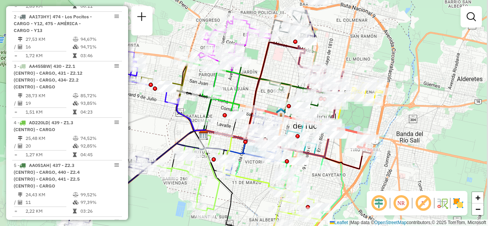
drag, startPoint x: 213, startPoint y: 160, endPoint x: 165, endPoint y: 192, distance: 58.3
click at [165, 192] on div "Janela de atendimento Grade de atendimento Capacidade Transportadoras Veículos …" at bounding box center [244, 113] width 488 height 226
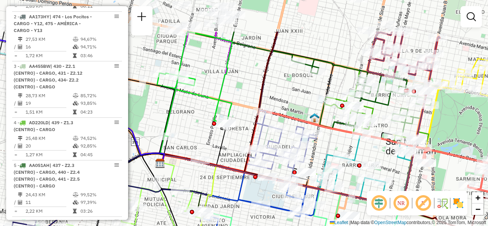
drag, startPoint x: 330, startPoint y: 89, endPoint x: 342, endPoint y: 143, distance: 55.6
click at [342, 143] on div "Janela de atendimento Grade de atendimento Capacidade Transportadoras Veículos …" at bounding box center [244, 113] width 488 height 226
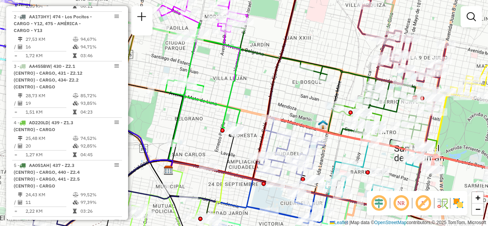
drag, startPoint x: 283, startPoint y: 99, endPoint x: 337, endPoint y: 126, distance: 60.4
click at [336, 127] on div "Janela de atendimento Grade de atendimento Capacidade Transportadoras Veículos …" at bounding box center [244, 113] width 488 height 226
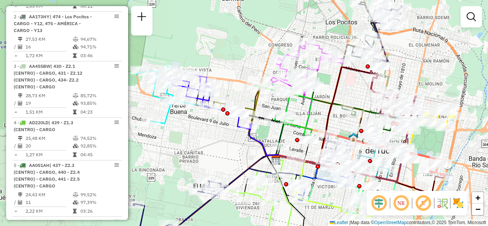
click at [316, 116] on div "Janela de atendimento Grade de atendimento Capacidade Transportadoras Veículos …" at bounding box center [244, 113] width 488 height 226
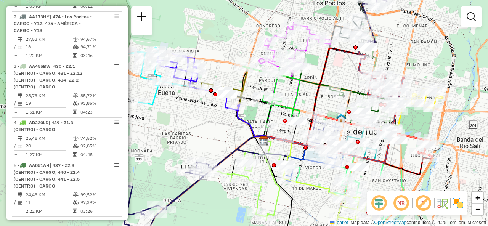
drag, startPoint x: 316, startPoint y: 116, endPoint x: 298, endPoint y: 90, distance: 31.3
click at [298, 90] on div "Janela de atendimento Grade de atendimento Capacidade Transportadoras Veículos …" at bounding box center [244, 113] width 488 height 226
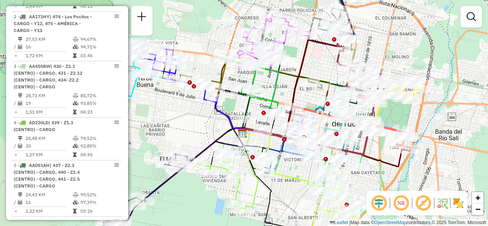
drag, startPoint x: 339, startPoint y: 68, endPoint x: 292, endPoint y: 73, distance: 47.6
click at [297, 66] on div "Janela de atendimento Grade de atendimento Capacidade Transportadoras Veículos …" at bounding box center [244, 113] width 488 height 226
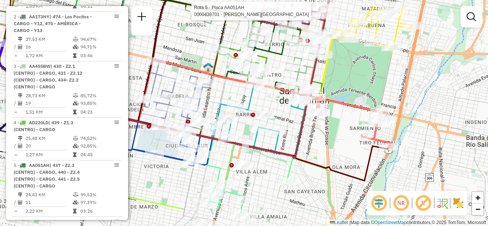
drag, startPoint x: 379, startPoint y: 121, endPoint x: 333, endPoint y: 74, distance: 65.6
click at [335, 71] on div "Rota 5 - Placa AA051AH 0000438701 - MARINO MARIA DE LOS ANGELES Janela de atend…" at bounding box center [244, 113] width 488 height 226
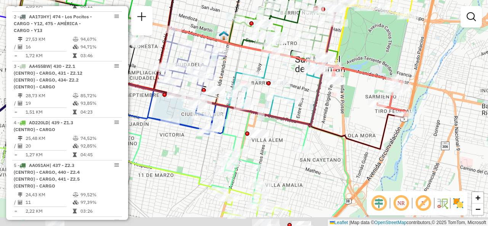
drag, startPoint x: 352, startPoint y: 116, endPoint x: 359, endPoint y: 118, distance: 7.0
click at [383, 83] on div "Rota 5 - Placa AA051AH 0000438701 - MARINO MARIA DE LOS ANGELES Janela de atend…" at bounding box center [244, 113] width 488 height 226
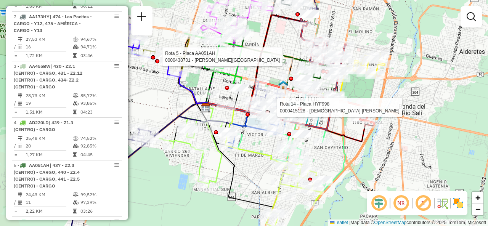
click at [334, 152] on div "Rota 5 - Placa AA051AH 0000438701 - MARINO MARIA DE LOS ANGELES Rota 14 - Placa…" at bounding box center [244, 113] width 488 height 226
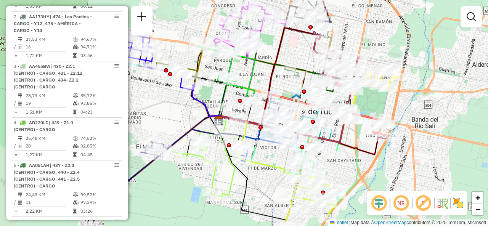
drag, startPoint x: 334, startPoint y: 152, endPoint x: 359, endPoint y: 174, distance: 34.0
click at [359, 174] on div "Janela de atendimento Grade de atendimento Capacidade Transportadoras Veículos …" at bounding box center [244, 113] width 488 height 226
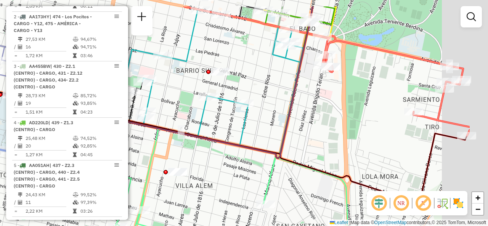
drag, startPoint x: 403, startPoint y: 87, endPoint x: 301, endPoint y: 117, distance: 106.4
click at [301, 117] on div "Janela de atendimento Grade de atendimento Capacidade Transportadoras Veículos …" at bounding box center [244, 113] width 488 height 226
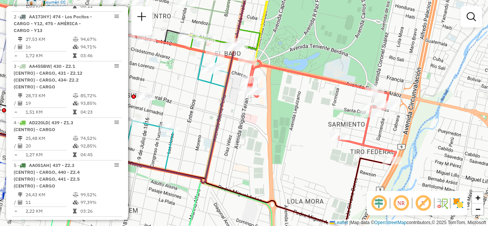
drag, startPoint x: 362, startPoint y: 81, endPoint x: 321, endPoint y: 104, distance: 46.7
click at [321, 104] on div "Janela de atendimento Grade de atendimento Capacidade Transportadoras Veículos …" at bounding box center [244, 113] width 488 height 226
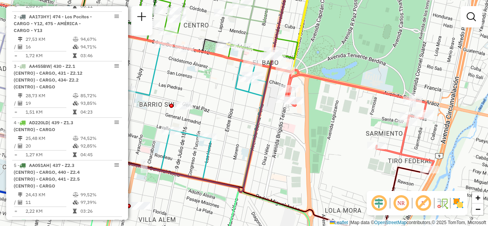
drag, startPoint x: 337, startPoint y: 115, endPoint x: 390, endPoint y: 131, distance: 55.5
click at [390, 131] on div "Janela de atendimento Grade de atendimento Capacidade Transportadoras Veículos …" at bounding box center [244, 113] width 488 height 226
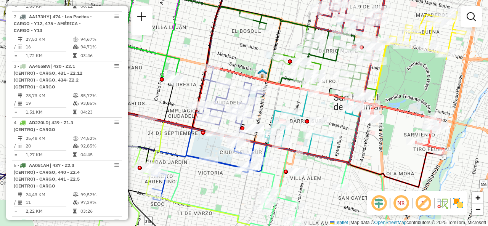
drag, startPoint x: 331, startPoint y: 142, endPoint x: 358, endPoint y: 143, distance: 26.7
click at [358, 143] on icon at bounding box center [248, 78] width 280 height 172
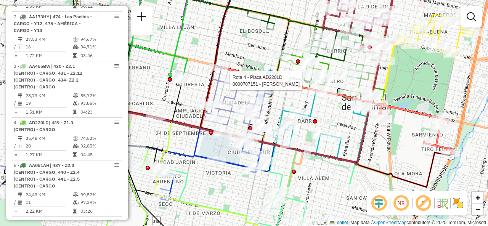
select select "**********"
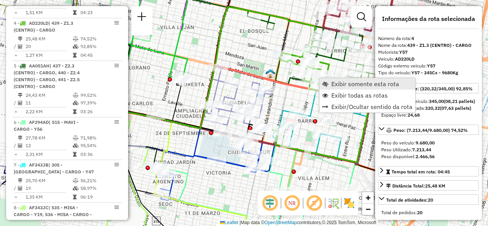
scroll to position [427, 0]
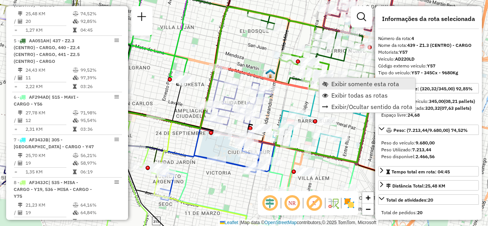
click at [334, 81] on span "Exibir somente esta rota" at bounding box center [366, 84] width 68 height 6
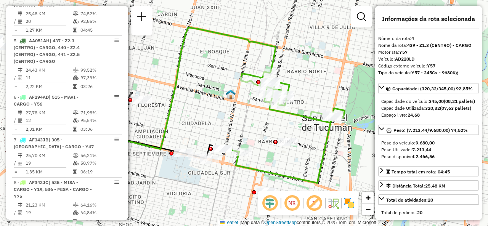
drag, startPoint x: 334, startPoint y: 93, endPoint x: 295, endPoint y: 84, distance: 39.2
click at [298, 84] on div "Janela de atendimento Grade de atendimento Capacidade Transportadoras Veículos …" at bounding box center [244, 113] width 488 height 226
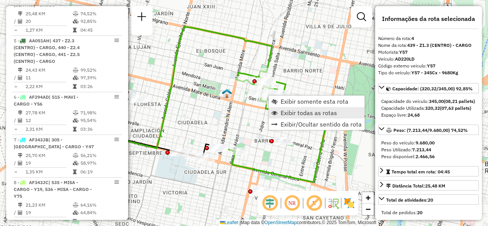
click at [285, 110] on span "Exibir todas as rotas" at bounding box center [309, 113] width 56 height 6
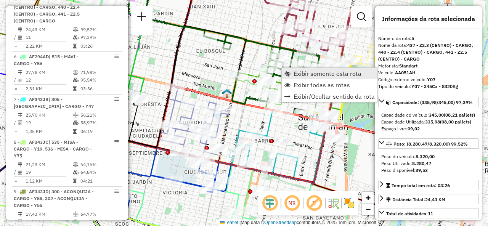
click at [291, 74] on link "Exibir somente esta rota" at bounding box center [330, 73] width 96 height 11
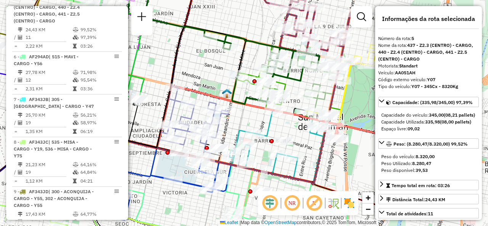
scroll to position [469, 0]
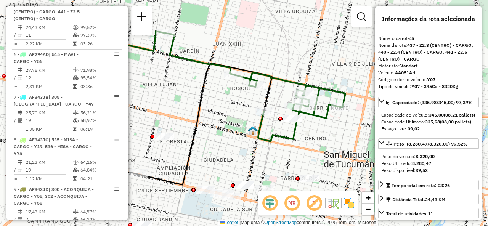
drag, startPoint x: 285, startPoint y: 77, endPoint x: 264, endPoint y: 72, distance: 21.9
click at [264, 72] on icon at bounding box center [256, 87] width 180 height 108
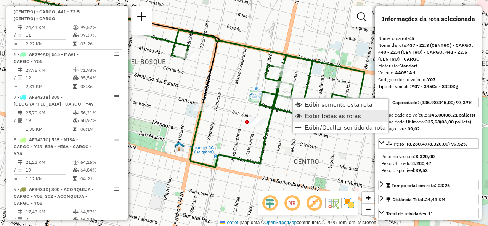
click at [311, 119] on span "Exibir todas as rotas" at bounding box center [333, 116] width 56 height 6
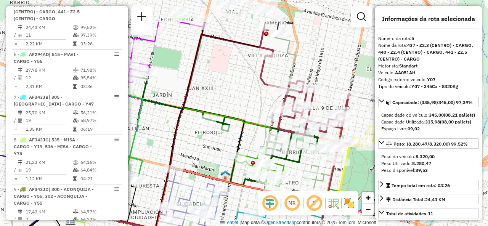
drag, startPoint x: 270, startPoint y: 60, endPoint x: 245, endPoint y: 107, distance: 53.1
click at [248, 110] on div "Janela de atendimento Grade de atendimento Capacidade Transportadoras Veículos …" at bounding box center [244, 113] width 488 height 226
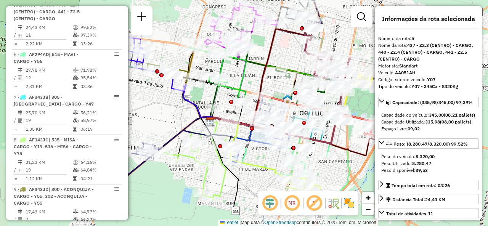
drag, startPoint x: 238, startPoint y: 92, endPoint x: 290, endPoint y: 46, distance: 68.9
click at [290, 46] on div "Janela de atendimento Grade de atendimento Capacidade Transportadoras Veículos …" at bounding box center [244, 113] width 488 height 226
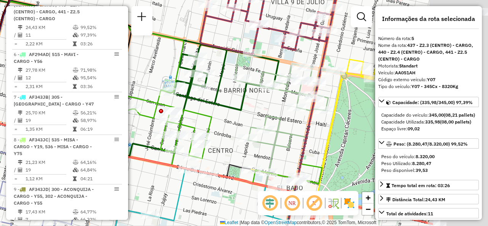
drag, startPoint x: 325, startPoint y: 101, endPoint x: 240, endPoint y: 107, distance: 84.9
click at [239, 105] on icon at bounding box center [103, 67] width 351 height 180
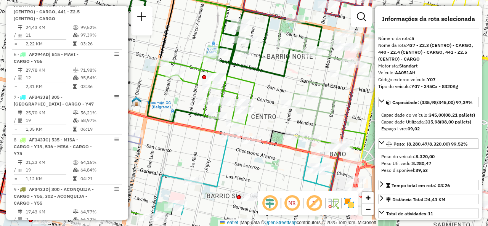
drag, startPoint x: 280, startPoint y: 126, endPoint x: 320, endPoint y: 90, distance: 53.3
click at [324, 90] on icon at bounding box center [161, 145] width 326 height 126
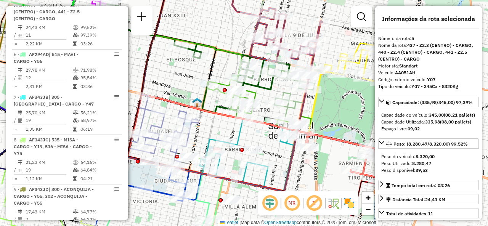
drag, startPoint x: 279, startPoint y: 138, endPoint x: 270, endPoint y: 135, distance: 8.7
click at [270, 135] on div "Rota 19 - Placa MZS965 0000532673 - Gutierrez Miguel Angel Rota 10 - Placa AG64…" at bounding box center [244, 113] width 488 height 226
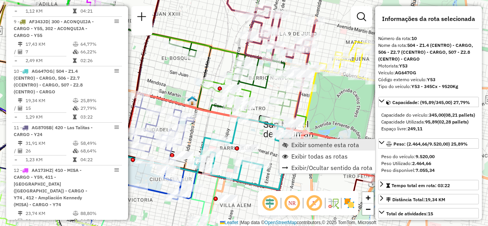
scroll to position [710, 0]
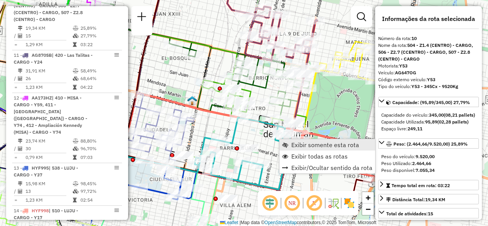
click at [292, 140] on link "Exibir somente esta rota" at bounding box center [328, 144] width 96 height 11
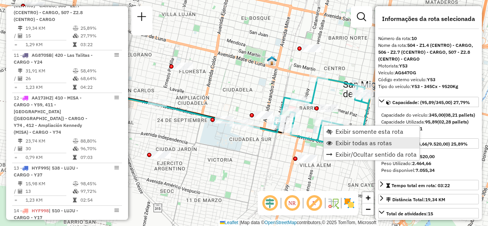
click at [333, 139] on link "Exibir todas as rotas" at bounding box center [372, 142] width 96 height 11
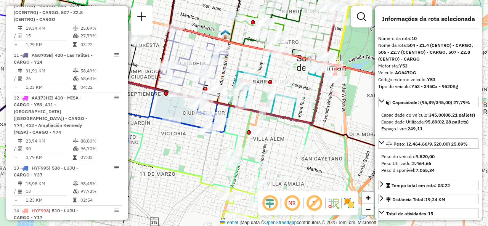
drag, startPoint x: 319, startPoint y: 129, endPoint x: 272, endPoint y: 103, distance: 53.3
click at [272, 103] on icon at bounding box center [276, 87] width 96 height 72
click at [306, 94] on div "Rota 10 - Placa AG647OG 0000545698 - Noa Cream Sas Janela de atendimento Grade …" at bounding box center [244, 113] width 488 height 226
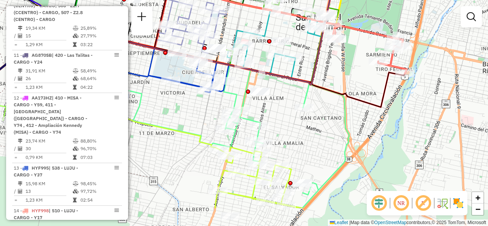
drag, startPoint x: 306, startPoint y: 90, endPoint x: 305, endPoint y: 50, distance: 40.8
click at [305, 50] on div "Janela de atendimento Grade de atendimento Capacidade Transportadoras Veículos …" at bounding box center [244, 113] width 488 height 226
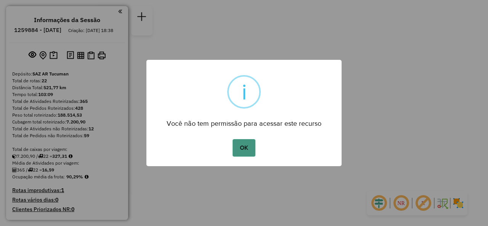
click at [240, 145] on button "OK" at bounding box center [244, 148] width 23 height 18
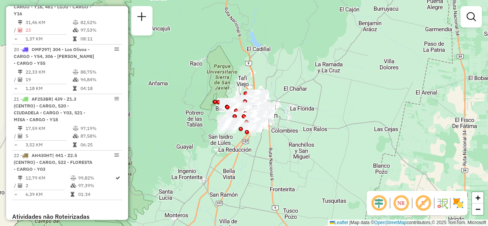
scroll to position [1196, 0]
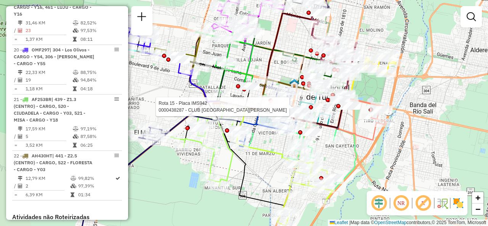
click at [263, 58] on div "Rota 15 - Placa IMS942 0000438287 - CLUB SAN MARTIN DE TUCUMAN Janela de atendi…" at bounding box center [244, 113] width 488 height 226
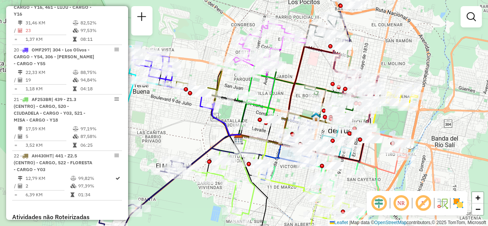
drag, startPoint x: 260, startPoint y: 58, endPoint x: 282, endPoint y: 92, distance: 40.0
click at [282, 92] on div "Janela de atendimento Grade de atendimento Capacidade Transportadoras Veículos …" at bounding box center [244, 113] width 488 height 226
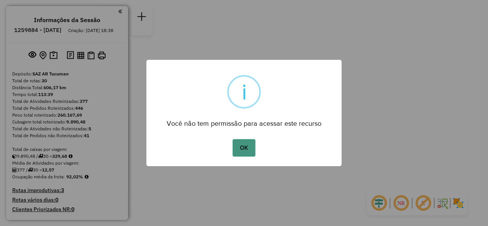
click at [246, 148] on button "OK" at bounding box center [244, 148] width 23 height 18
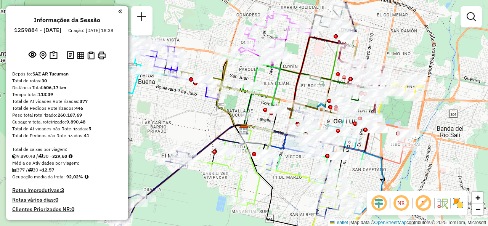
drag, startPoint x: 282, startPoint y: 59, endPoint x: 287, endPoint y: 84, distance: 24.9
click at [287, 84] on div "Janela de atendimento Grade de atendimento Capacidade Transportadoras Veículos …" at bounding box center [244, 113] width 488 height 226
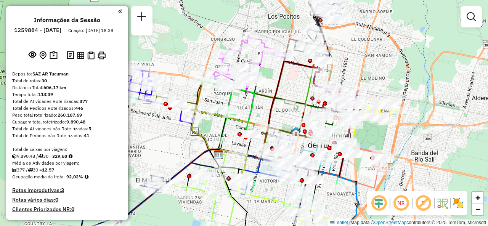
drag, startPoint x: 293, startPoint y: 57, endPoint x: 268, endPoint y: 81, distance: 35.4
click at [268, 81] on div "Janela de atendimento Grade de atendimento Capacidade Transportadoras Veículos …" at bounding box center [244, 113] width 488 height 226
click at [263, 111] on div "Rota 12 - Placa AA173HZ 0000185572 - LENCINA SOFIA DEL CARMEN Janela de atendim…" at bounding box center [244, 113] width 488 height 226
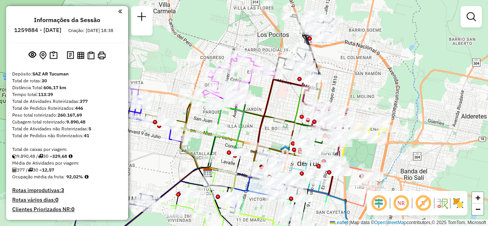
drag, startPoint x: 293, startPoint y: 84, endPoint x: 281, endPoint y: 102, distance: 21.4
click at [281, 102] on div "Janela de atendimento Grade de atendimento Capacidade Transportadoras Veículos …" at bounding box center [244, 113] width 488 height 226
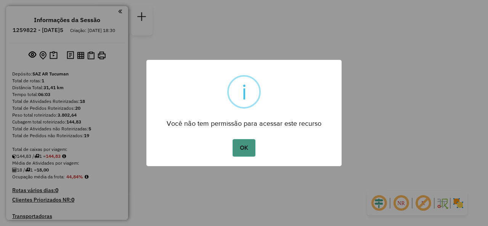
click at [249, 148] on button "OK" at bounding box center [244, 148] width 23 height 18
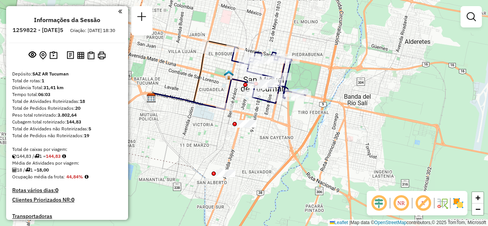
click at [222, 61] on div "Janela de atendimento Grade de atendimento Capacidade Transportadoras Veículos …" at bounding box center [244, 113] width 488 height 226
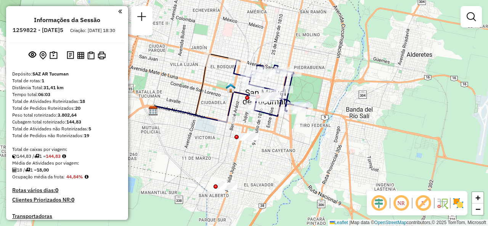
drag, startPoint x: 221, startPoint y: 61, endPoint x: 227, endPoint y: 72, distance: 12.5
click at [224, 75] on div "Janela de atendimento Grade de atendimento Capacidade Transportadoras Veículos …" at bounding box center [244, 113] width 488 height 226
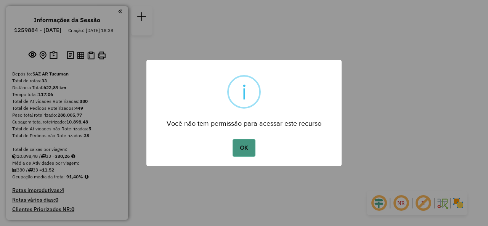
click at [248, 143] on button "OK" at bounding box center [244, 148] width 23 height 18
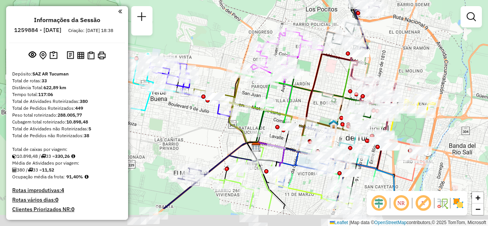
drag, startPoint x: 213, startPoint y: 70, endPoint x: 208, endPoint y: 29, distance: 40.8
click at [208, 29] on div "Janela de atendimento Grade de atendimento Capacidade Transportadoras Veículos …" at bounding box center [244, 113] width 488 height 226
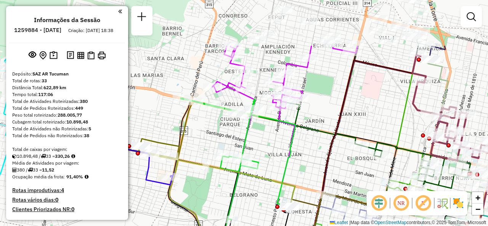
drag, startPoint x: 276, startPoint y: 90, endPoint x: 277, endPoint y: 158, distance: 68.3
click at [277, 158] on div "Janela de atendimento Grade de atendimento Capacidade Transportadoras Veículos …" at bounding box center [244, 113] width 488 height 226
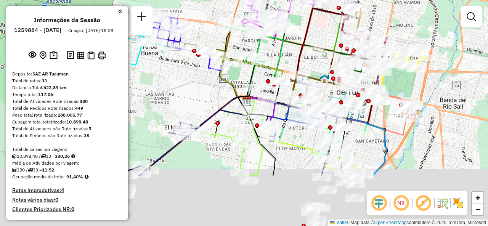
drag, startPoint x: 406, startPoint y: 161, endPoint x: 399, endPoint y: 87, distance: 73.6
click at [399, 87] on div "Janela de atendimento Grade de atendimento Capacidade Transportadoras Veículos …" at bounding box center [244, 113] width 488 height 226
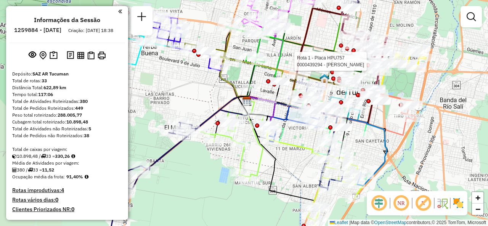
click at [393, 142] on div "Rota 1 - Placa HPU757 0000439294 - ANSELMA DARDO GABRIEL Janela de atendimento …" at bounding box center [244, 113] width 488 height 226
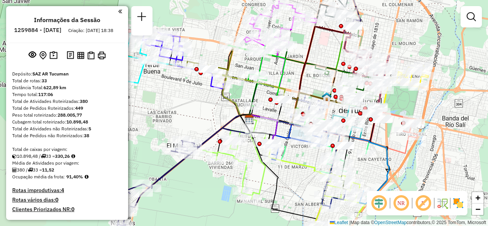
drag, startPoint x: 392, startPoint y: 141, endPoint x: 395, endPoint y: 159, distance: 18.5
click at [395, 159] on div "Janela de atendimento Grade de atendimento Capacidade Transportadoras Veículos …" at bounding box center [244, 113] width 488 height 226
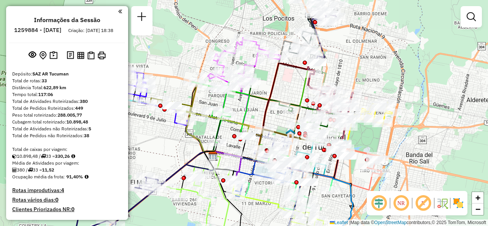
drag, startPoint x: 328, startPoint y: 47, endPoint x: 301, endPoint y: 44, distance: 26.9
click at [301, 61] on icon at bounding box center [265, 111] width 103 height 100
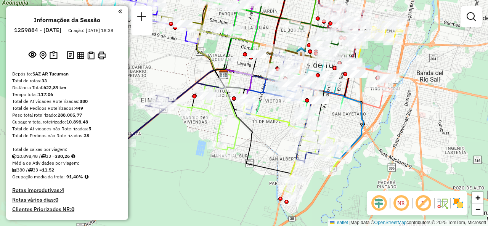
drag, startPoint x: 360, startPoint y: 161, endPoint x: 371, endPoint y: 106, distance: 56.1
click at [372, 105] on icon at bounding box center [345, 87] width 95 height 42
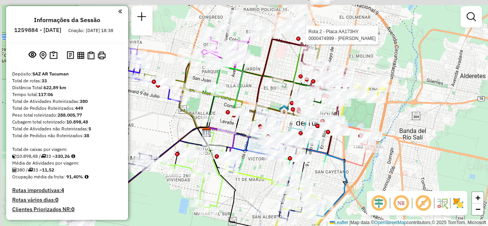
drag, startPoint x: 259, startPoint y: 92, endPoint x: 350, endPoint y: 151, distance: 109.0
click at [334, 151] on icon at bounding box center [270, 136] width 127 height 35
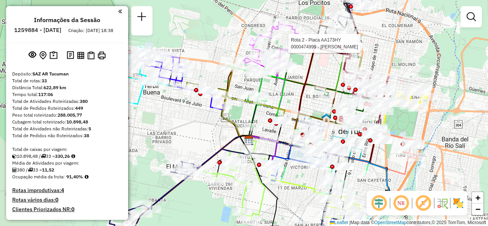
click at [292, 100] on div "Rota 2 - Placa AA173HY 0000474999 - Paula Janela de atendimento Grade de atendi…" at bounding box center [244, 113] width 488 height 226
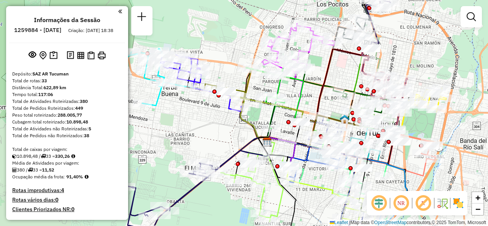
drag, startPoint x: 292, startPoint y: 100, endPoint x: 310, endPoint y: 102, distance: 18.4
click at [310, 102] on div "Janela de atendimento Grade de atendimento Capacidade Transportadoras Veículos …" at bounding box center [244, 113] width 488 height 226
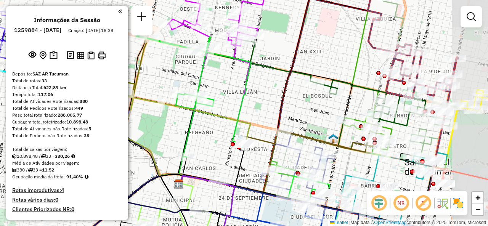
drag, startPoint x: 353, startPoint y: 108, endPoint x: 309, endPoint y: 110, distance: 43.6
click at [309, 110] on div "Janela de atendimento Grade de atendimento Capacidade Transportadoras Veículos …" at bounding box center [244, 113] width 488 height 226
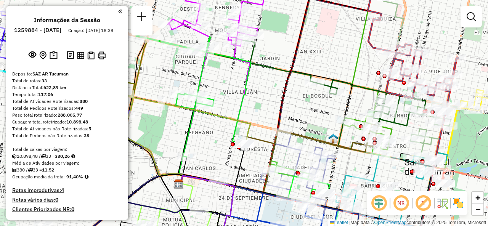
click at [259, 107] on div "Janela de atendimento Grade de atendimento Capacidade Transportadoras Veículos …" at bounding box center [244, 113] width 488 height 226
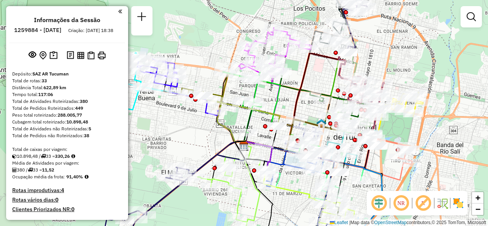
drag, startPoint x: 263, startPoint y: 104, endPoint x: 292, endPoint y: 105, distance: 29.4
click at [292, 106] on div "Janela de atendimento Grade de atendimento Capacidade Transportadoras Veículos …" at bounding box center [244, 113] width 488 height 226
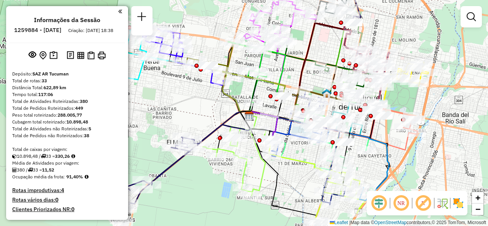
drag, startPoint x: 201, startPoint y: 132, endPoint x: 200, endPoint y: 102, distance: 30.6
click at [200, 102] on div "Janela de atendimento Grade de atendimento Capacidade Transportadoras Veículos …" at bounding box center [244, 113] width 488 height 226
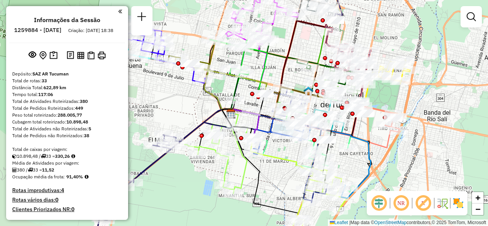
drag, startPoint x: 284, startPoint y: 173, endPoint x: 267, endPoint y: 174, distance: 16.9
click at [267, 174] on div "Janela de atendimento Grade de atendimento Capacidade Transportadoras Veículos …" at bounding box center [244, 113] width 488 height 226
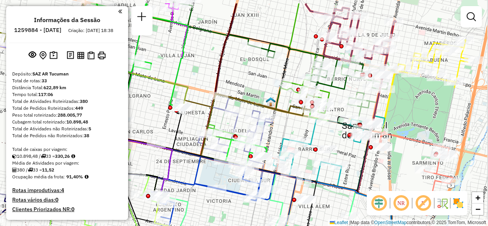
drag, startPoint x: 367, startPoint y: 103, endPoint x: 295, endPoint y: 127, distance: 75.6
click at [297, 129] on div "Janela de atendimento Grade de atendimento Capacidade Transportadoras Veículos …" at bounding box center [244, 113] width 488 height 226
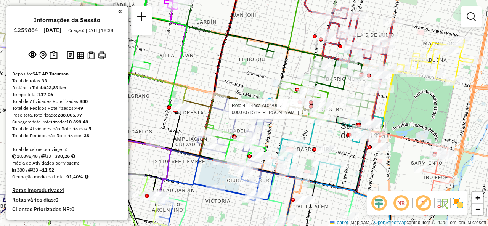
select select "**********"
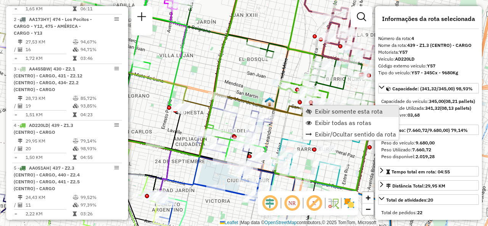
scroll to position [427, 0]
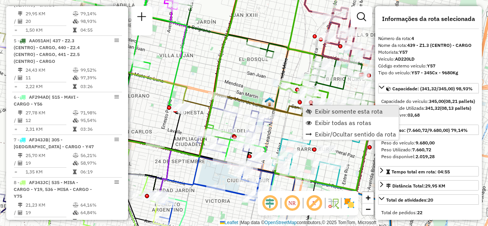
click at [311, 108] on link "Exibir somente esta rota" at bounding box center [351, 111] width 96 height 11
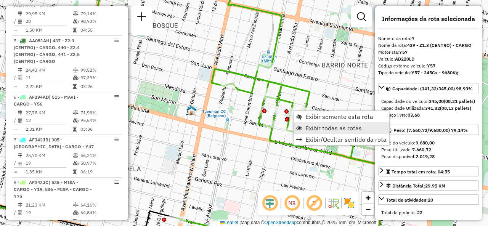
click at [306, 125] on span "Exibir todas as rotas" at bounding box center [334, 128] width 56 height 6
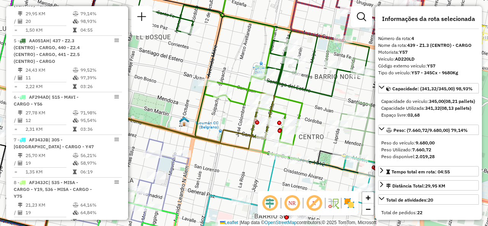
drag, startPoint x: 313, startPoint y: 84, endPoint x: 280, endPoint y: 116, distance: 46.1
click at [282, 117] on icon at bounding box center [238, 66] width 263 height 154
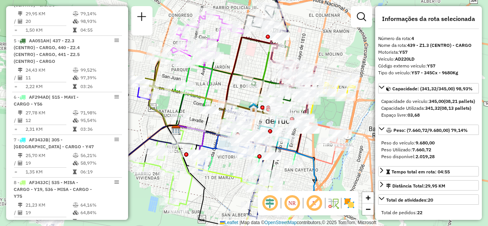
click at [247, 59] on div "Janela de atendimento Grade de atendimento Capacidade Transportadoras Veículos …" at bounding box center [244, 113] width 488 height 226
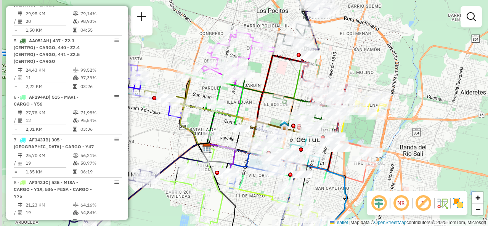
drag, startPoint x: 250, startPoint y: 61, endPoint x: 281, endPoint y: 80, distance: 35.9
click at [281, 80] on div "Janela de atendimento Grade de atendimento Capacidade Transportadoras Veículos …" at bounding box center [244, 113] width 488 height 226
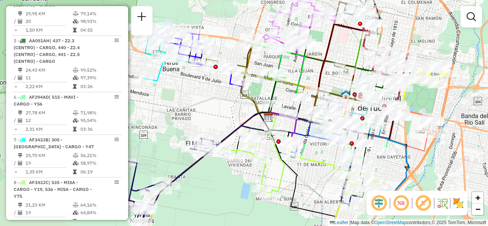
drag, startPoint x: 255, startPoint y: 180, endPoint x: 318, endPoint y: 164, distance: 65.1
click at [318, 164] on icon at bounding box center [336, 179] width 97 height 77
click at [218, 113] on div "Janela de atendimento Grade de atendimento Capacidade Transportadoras Veículos …" at bounding box center [244, 113] width 488 height 226
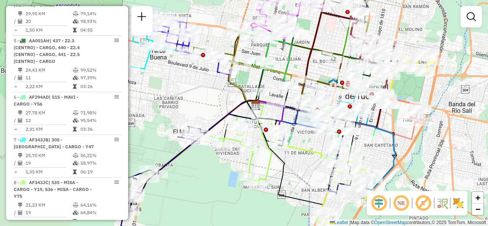
drag, startPoint x: 219, startPoint y: 103, endPoint x: 206, endPoint y: 91, distance: 17.3
click at [206, 91] on div "Janela de atendimento Grade de atendimento Capacidade Transportadoras Veículos …" at bounding box center [244, 113] width 488 height 226
select select "**********"
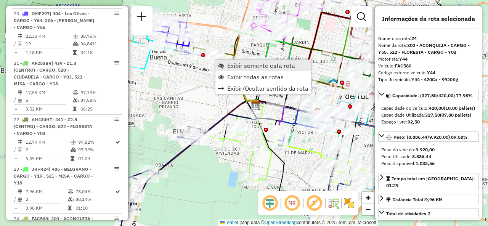
scroll to position [1417, 0]
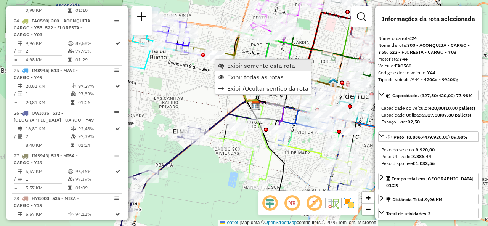
click at [224, 64] on span "Exibir somente esta rota" at bounding box center [221, 66] width 6 height 6
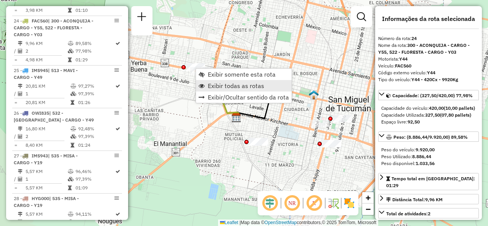
click at [210, 87] on span "Exibir todas as rotas" at bounding box center [236, 86] width 56 height 6
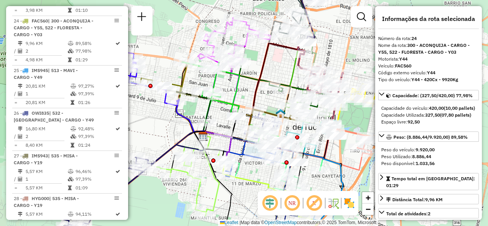
drag, startPoint x: 298, startPoint y: 79, endPoint x: 264, endPoint y: 92, distance: 36.1
click at [266, 92] on div "Janela de atendimento Grade de atendimento Capacidade Transportadoras Veículos …" at bounding box center [244, 113] width 488 height 226
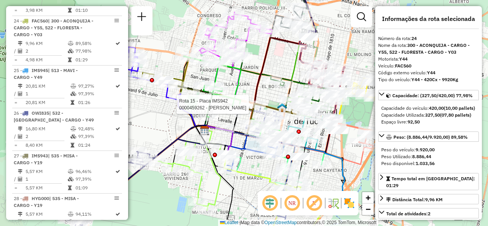
click at [248, 185] on div "Rota 15 - Placa IMS942 0000459262 - BASSITTA SABRINA Janela de atendimento Grad…" at bounding box center [244, 113] width 488 height 226
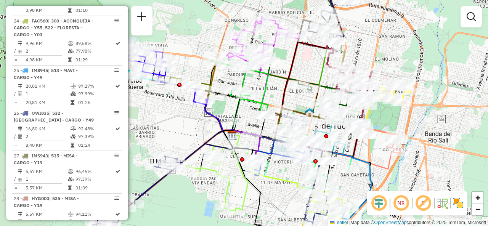
drag, startPoint x: 250, startPoint y: 184, endPoint x: 277, endPoint y: 189, distance: 27.9
click at [277, 189] on div "Janela de atendimento Grade de atendimento Capacidade Transportadoras Veículos …" at bounding box center [244, 113] width 488 height 226
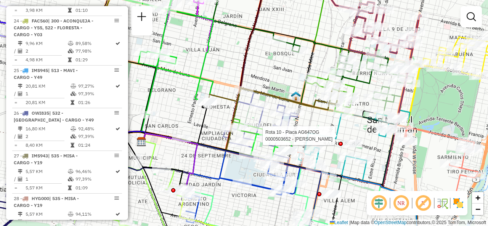
select select "**********"
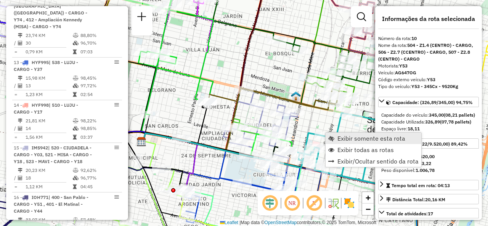
scroll to position [710, 0]
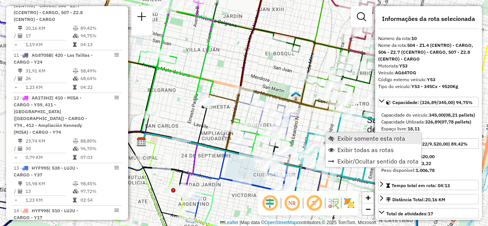
click at [338, 142] on span "Exibir somente esta rota" at bounding box center [372, 138] width 68 height 6
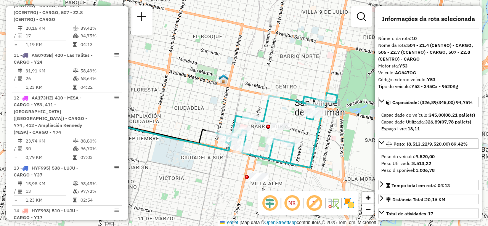
drag, startPoint x: 352, startPoint y: 123, endPoint x: 311, endPoint y: 140, distance: 44.7
click at [311, 140] on div "Janela de atendimento Grade de atendimento Capacidade Transportadoras Veículos …" at bounding box center [244, 113] width 488 height 226
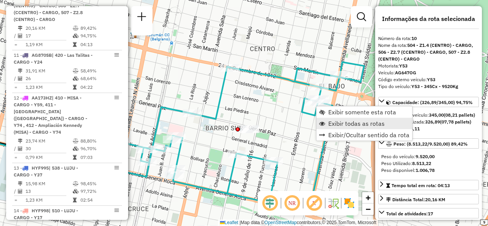
click at [329, 123] on span "Exibir todas as rotas" at bounding box center [357, 124] width 56 height 6
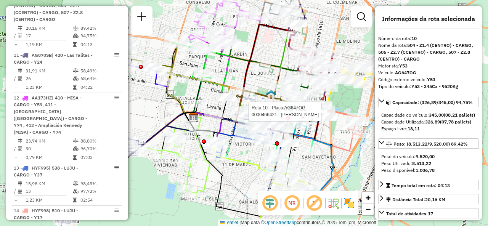
drag, startPoint x: 275, startPoint y: 105, endPoint x: 319, endPoint y: 109, distance: 44.4
click at [319, 109] on div "Rota 10 - Placa AG647OG 0000472214 - OSCARI GEOVANA Rota 10 - Placa AG647OG 000…" at bounding box center [244, 113] width 488 height 226
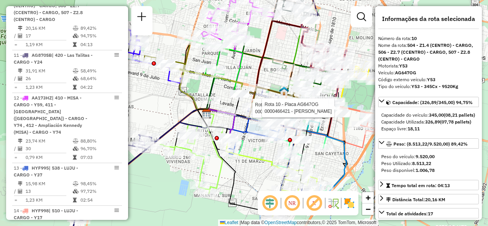
click at [281, 40] on div "Rota 10 - Placa AG647OG 0000472214 - OSCARI GEOVANA Rota 10 - Placa AG647OG 000…" at bounding box center [244, 113] width 488 height 226
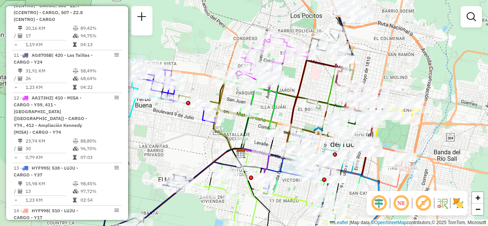
drag, startPoint x: 290, startPoint y: 41, endPoint x: 324, endPoint y: 81, distance: 52.5
click at [324, 81] on div "Janela de atendimento Grade de atendimento Capacidade Transportadoras Veículos …" at bounding box center [244, 113] width 488 height 226
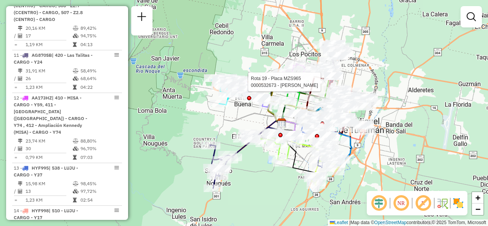
click at [245, 119] on div "Rota 19 - Placa MZS965 0000532673 - Gutierrez Miguel Angel Janela de atendiment…" at bounding box center [244, 113] width 488 height 226
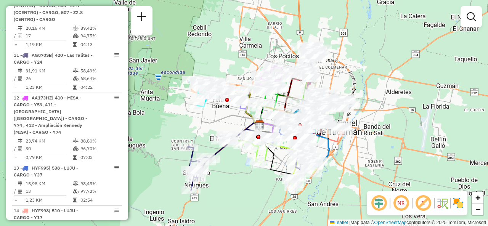
drag, startPoint x: 260, startPoint y: 126, endPoint x: 235, endPoint y: 127, distance: 24.1
click at [236, 128] on div "Janela de atendimento Grade de atendimento Capacidade Transportadoras Veículos …" at bounding box center [244, 113] width 488 height 226
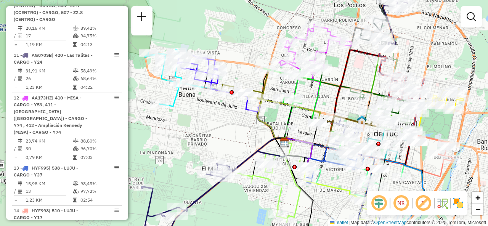
drag, startPoint x: 234, startPoint y: 123, endPoint x: 236, endPoint y: 145, distance: 22.2
click at [236, 145] on div "Janela de atendimento Grade de atendimento Capacidade Transportadoras Veículos …" at bounding box center [244, 113] width 488 height 226
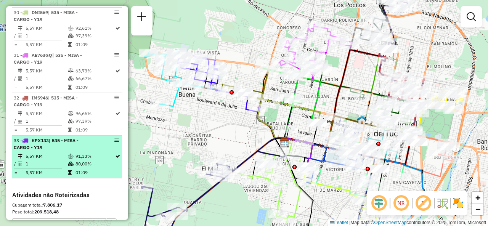
scroll to position [1626, 0]
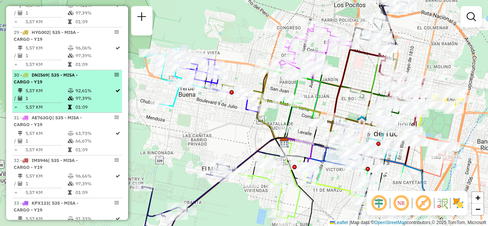
click at [82, 95] on td "97,39%" at bounding box center [95, 99] width 40 height 8
select select "**********"
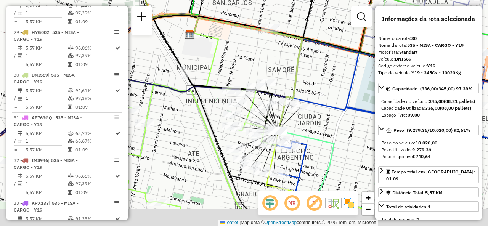
drag, startPoint x: 203, startPoint y: 154, endPoint x: 192, endPoint y: 123, distance: 33.2
click at [192, 123] on div "Janela de atendimento Grade de atendimento Capacidade Transportadoras Veículos …" at bounding box center [244, 113] width 488 height 226
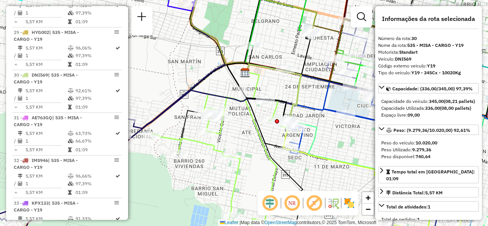
drag, startPoint x: 331, startPoint y: 93, endPoint x: 243, endPoint y: 130, distance: 95.6
click at [243, 130] on div "Janela de atendimento Grade de atendimento Capacidade Transportadoras Veículos …" at bounding box center [244, 113] width 488 height 226
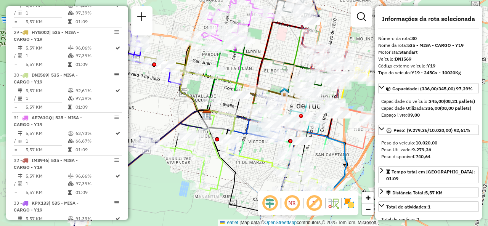
click at [240, 74] on icon at bounding box center [215, 70] width 58 height 61
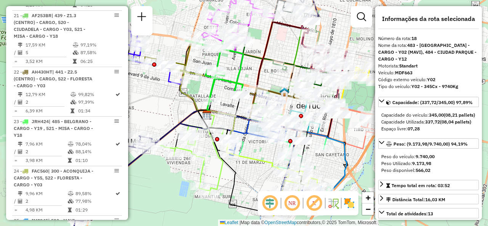
scroll to position [1113, 0]
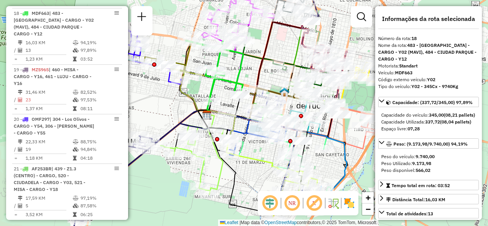
click at [247, 73] on div "Janela de atendimento Grade de atendimento Capacidade Transportadoras Veículos …" at bounding box center [244, 113] width 488 height 226
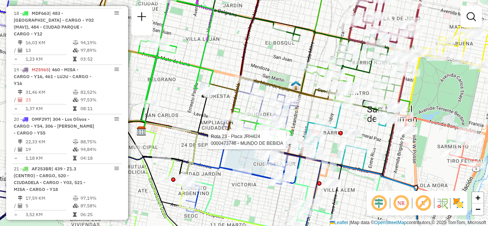
select select "**********"
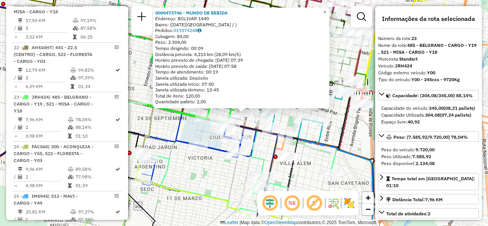
scroll to position [1367, 0]
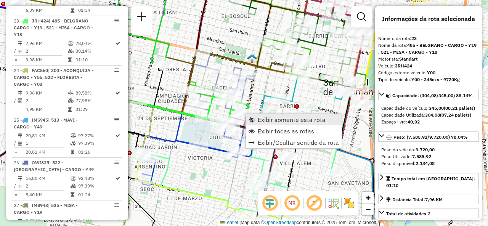
click at [258, 119] on span "Exibir somente esta rota" at bounding box center [292, 120] width 68 height 6
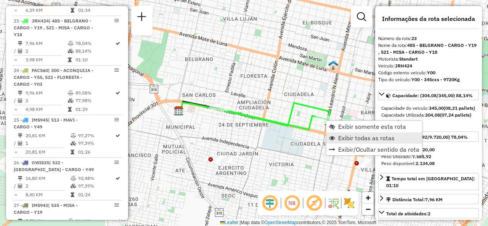
click at [340, 135] on span "Exibir todas as rotas" at bounding box center [367, 138] width 56 height 6
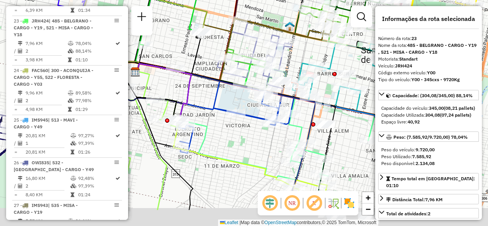
drag, startPoint x: 280, startPoint y: 163, endPoint x: 237, endPoint y: 123, distance: 59.4
click at [237, 123] on div "Rota 13 - Placa HYF995 0000706392 - LEGUINA CARLOS ANTONIO Janela de atendiment…" at bounding box center [244, 113] width 488 height 226
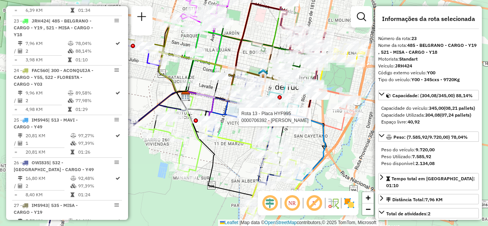
click at [237, 139] on icon at bounding box center [253, 170] width 97 height 101
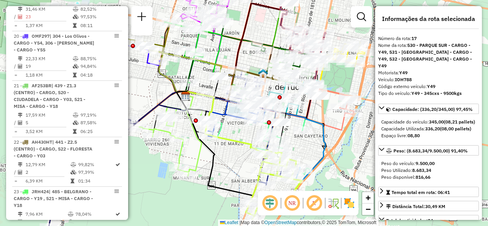
scroll to position [1056, 0]
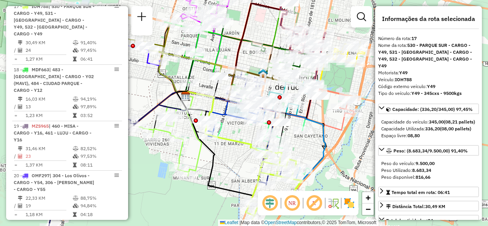
click at [236, 133] on div "Janela de atendimento Grade de atendimento Capacidade Transportadoras Veículos …" at bounding box center [244, 113] width 488 height 226
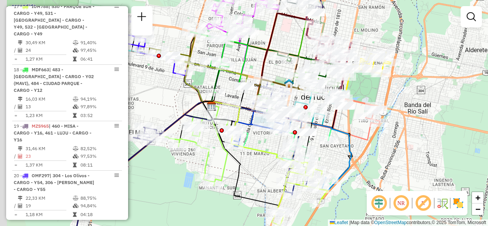
drag, startPoint x: 233, startPoint y: 130, endPoint x: 263, endPoint y: 141, distance: 31.6
click at [263, 141] on div "Janela de atendimento Grade de atendimento Capacidade Transportadoras Veículos …" at bounding box center [244, 113] width 488 height 226
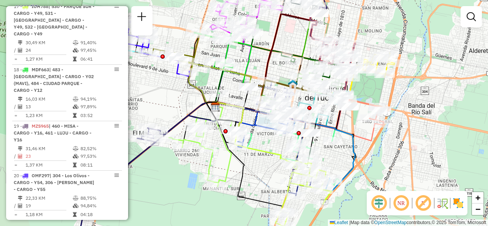
click at [247, 127] on icon at bounding box center [266, 131] width 58 height 31
select select "**********"
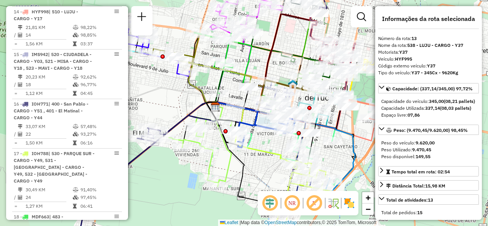
scroll to position [872, 0]
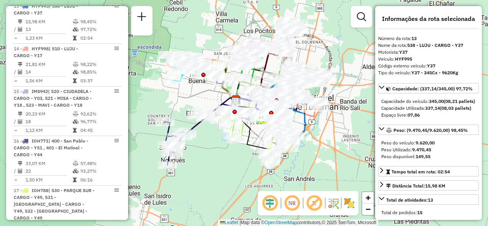
click at [202, 101] on div "Janela de atendimento Grade de atendimento Capacidade Transportadoras Veículos …" at bounding box center [244, 113] width 488 height 226
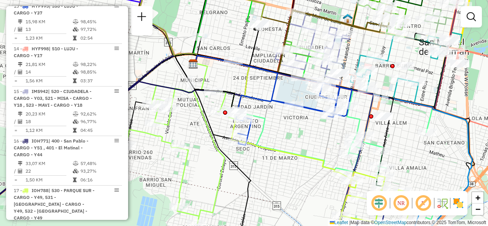
click at [262, 78] on div "Janela de atendimento Grade de atendimento Capacidade Transportadoras Veículos …" at bounding box center [244, 113] width 488 height 226
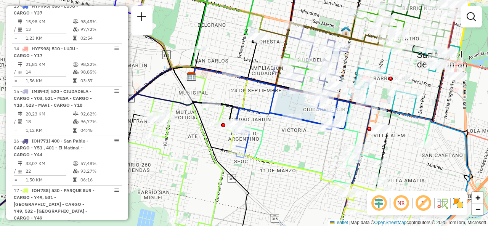
drag, startPoint x: 258, startPoint y: 96, endPoint x: 249, endPoint y: 145, distance: 49.4
click at [249, 145] on div "Janela de atendimento Grade de atendimento Capacidade Transportadoras Veículos …" at bounding box center [244, 113] width 488 height 226
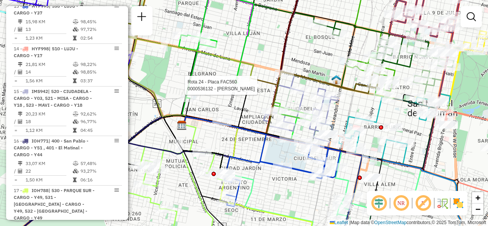
select select "**********"
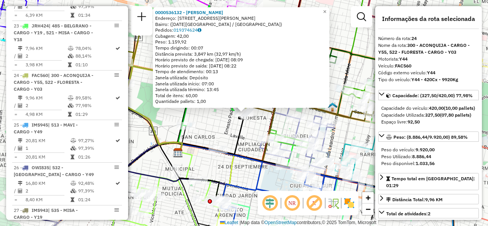
scroll to position [1417, 0]
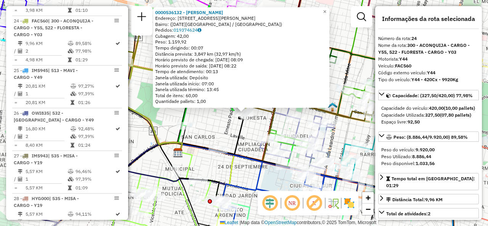
click at [254, 129] on div "0000536132 - Bottini Pedro Endereço: Calle Coronel Zelaya, 327 Bairro: (San Mig…" at bounding box center [244, 113] width 488 height 226
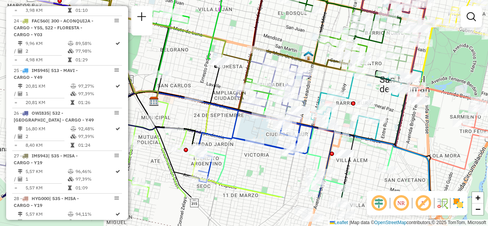
drag, startPoint x: 258, startPoint y: 132, endPoint x: 236, endPoint y: 81, distance: 55.0
click at [234, 80] on div "Janela de atendimento Grade de atendimento Capacidade Transportadoras Veículos …" at bounding box center [244, 113] width 488 height 226
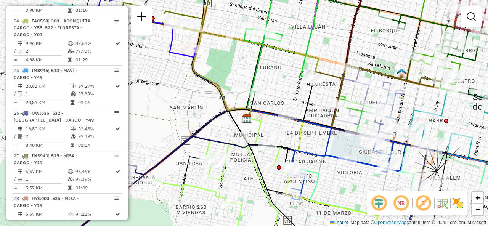
drag, startPoint x: 194, startPoint y: 68, endPoint x: 277, endPoint y: 87, distance: 85.5
click at [287, 85] on div "Janela de atendimento Grade de atendimento Capacidade Transportadoras Veículos …" at bounding box center [244, 113] width 488 height 226
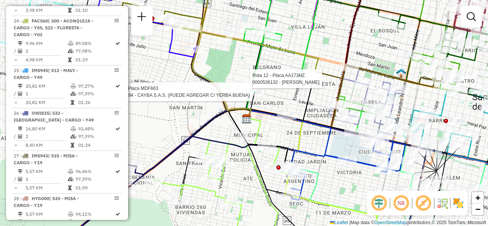
select select "**********"
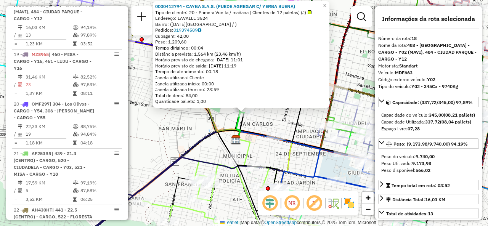
scroll to position [1113, 0]
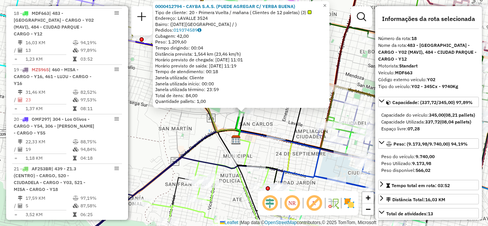
click at [260, 117] on div "Rota 18 - Placa MDF663 0000412794 - CAYBA S.A.S. (PUEDE AGREGAR C/ YERBA BUENA)…" at bounding box center [244, 113] width 488 height 226
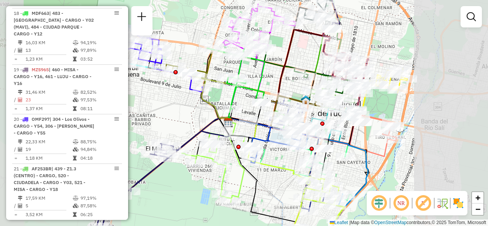
drag, startPoint x: 274, startPoint y: 114, endPoint x: 248, endPoint y: 108, distance: 26.0
click at [248, 108] on div "Janela de atendimento Grade de atendimento Capacidade Transportadoras Veículos …" at bounding box center [244, 113] width 488 height 226
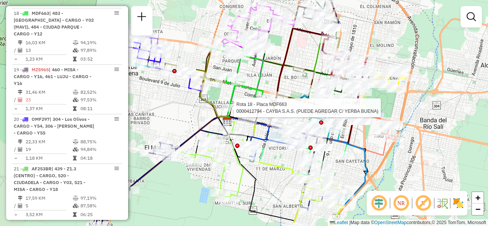
click at [269, 77] on div "Rota 18 - Placa MDF663 0000412794 - CAYBA S.A.S. (PUEDE AGREGAR C/ YERBA BUENA)…" at bounding box center [244, 113] width 488 height 226
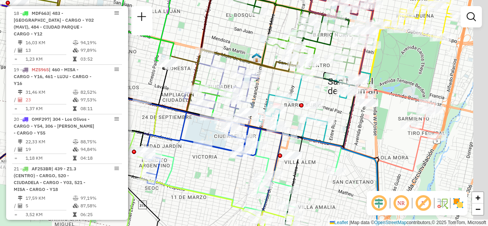
drag, startPoint x: 311, startPoint y: 175, endPoint x: 237, endPoint y: 175, distance: 74.0
click at [226, 186] on div "Janela de atendimento Grade de atendimento Capacidade Transportadoras Veículos …" at bounding box center [244, 113] width 488 height 226
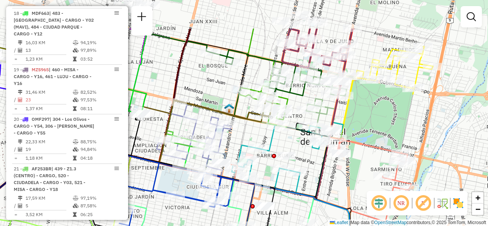
drag, startPoint x: 323, startPoint y: 115, endPoint x: 298, endPoint y: 160, distance: 51.7
click at [298, 160] on div "Janela de atendimento Grade de atendimento Capacidade Transportadoras Veículos …" at bounding box center [244, 113] width 488 height 226
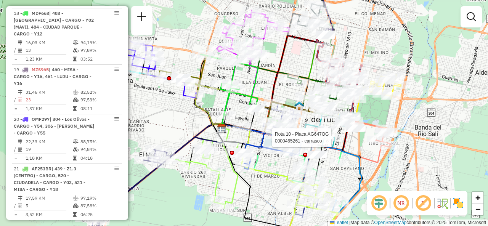
click at [295, 53] on div "Rota 10 - Placa AG647OG 0000465261 - carrasco Janela de atendimento Grade de at…" at bounding box center [244, 113] width 488 height 226
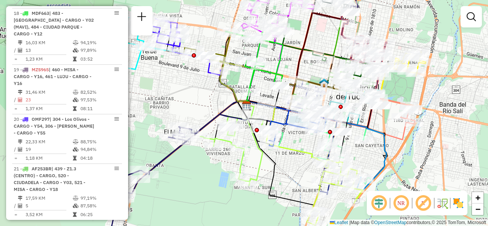
drag, startPoint x: 296, startPoint y: 69, endPoint x: 321, endPoint y: 46, distance: 33.8
click at [321, 46] on div "Janela de atendimento Grade de atendimento Capacidade Transportadoras Veículos …" at bounding box center [244, 113] width 488 height 226
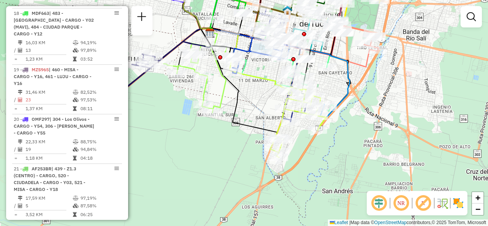
drag, startPoint x: 296, startPoint y: 170, endPoint x: 260, endPoint y: 97, distance: 81.6
click at [260, 97] on div "Janela de atendimento Grade de atendimento Capacidade Transportadoras Veículos …" at bounding box center [244, 113] width 488 height 226
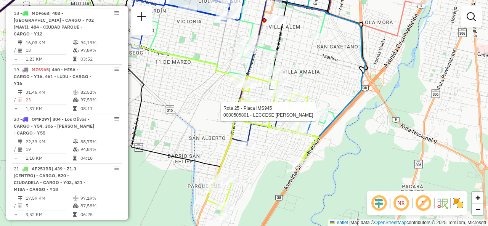
select select "**********"
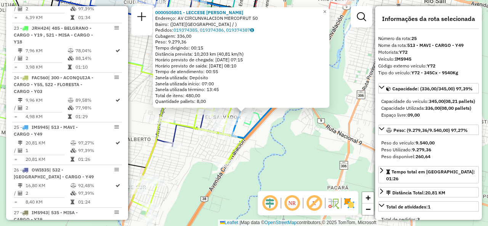
scroll to position [1466, 0]
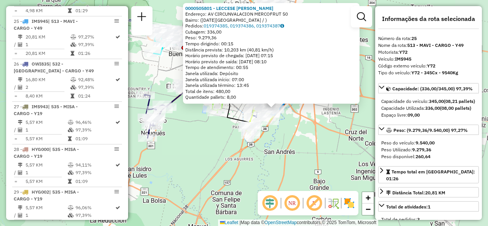
click at [216, 126] on div "0000505801 - LECCESE PEDRO ALBERTO Endereço: AV CIRCUNVALACION MERCOFRUT 50 Bai…" at bounding box center [244, 113] width 488 height 226
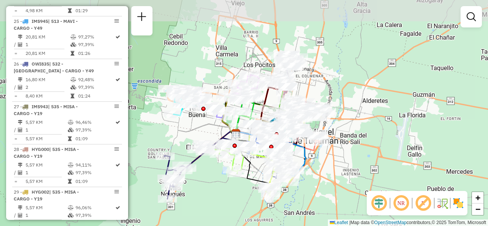
drag, startPoint x: 221, startPoint y: 132, endPoint x: 235, endPoint y: 172, distance: 42.6
click at [235, 177] on div "Janela de atendimento Grade de atendimento Capacidade Transportadoras Veículos …" at bounding box center [244, 113] width 488 height 226
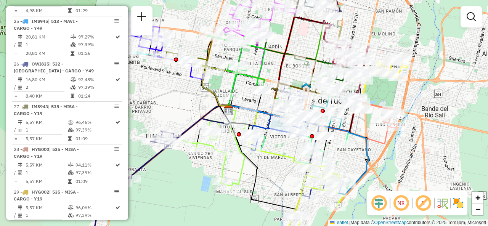
drag, startPoint x: 274, startPoint y: 50, endPoint x: 272, endPoint y: 62, distance: 12.0
click at [272, 62] on div "Janela de atendimento Grade de atendimento Capacidade Transportadoras Veículos …" at bounding box center [244, 113] width 488 height 226
click at [293, 71] on div "Janela de atendimento Grade de atendimento Capacidade Transportadoras Veículos …" at bounding box center [244, 113] width 488 height 226
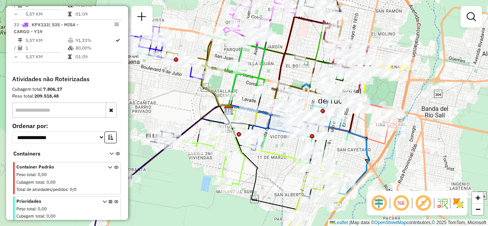
scroll to position [1733, 0]
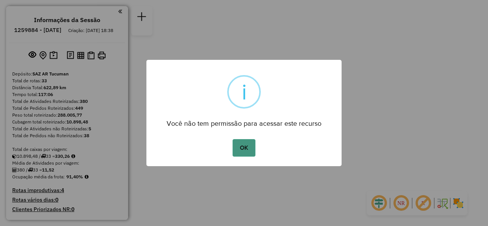
click at [243, 150] on button "OK" at bounding box center [244, 148] width 23 height 18
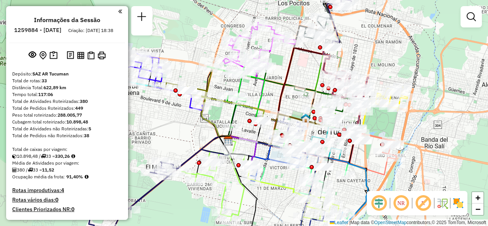
drag, startPoint x: 264, startPoint y: 92, endPoint x: 285, endPoint y: 73, distance: 28.6
click at [265, 73] on icon at bounding box center [236, 96] width 58 height 61
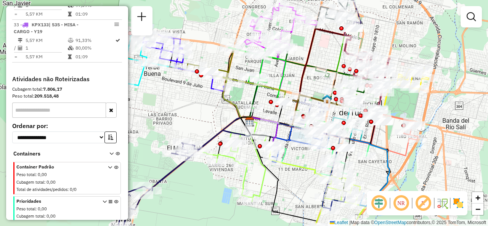
scroll to position [1717, 0]
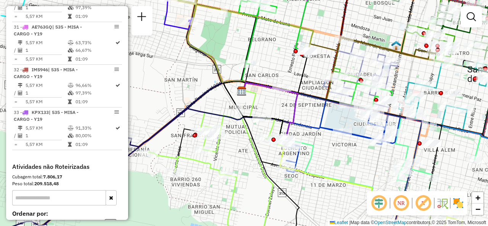
drag, startPoint x: 269, startPoint y: 142, endPoint x: 240, endPoint y: 149, distance: 29.3
click at [240, 149] on icon at bounding box center [217, 182] width 138 height 138
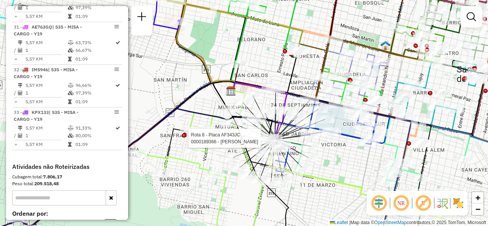
select select "**********"
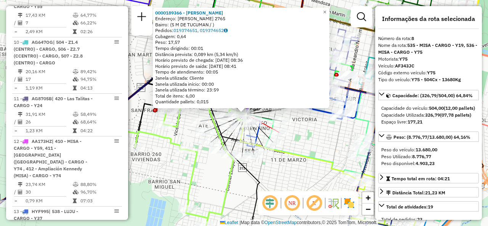
scroll to position [611, 0]
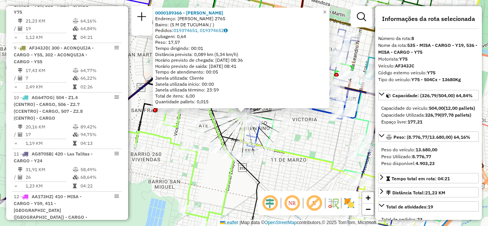
click at [307, 137] on div "0000189366 - [PERSON_NAME]: [PERSON_NAME] 2765 Bairro: (S M DE TUCUMAN / ) Pedi…" at bounding box center [244, 113] width 488 height 226
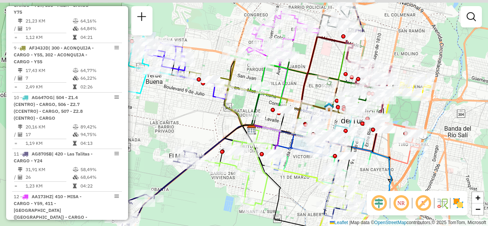
drag, startPoint x: 295, startPoint y: 53, endPoint x: 292, endPoint y: 82, distance: 28.7
click at [292, 82] on div "Janela de atendimento Grade de atendimento Capacidade Transportadoras Veículos …" at bounding box center [244, 113] width 488 height 226
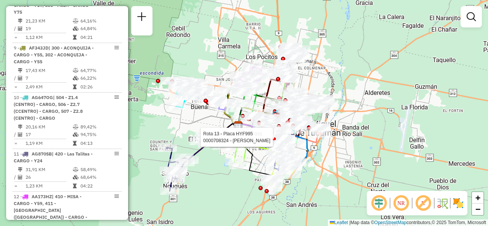
click at [203, 118] on div "Rota 13 - Placa HYF995 0000537819 - Legion Norte Rota 13 - Placa HYF995 0000708…" at bounding box center [244, 113] width 488 height 226
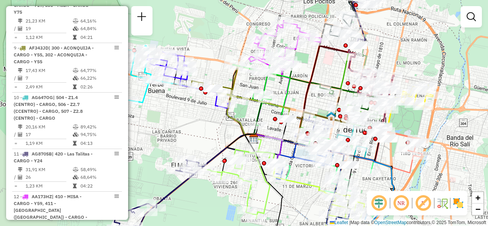
drag, startPoint x: 215, startPoint y: 126, endPoint x: 206, endPoint y: 139, distance: 16.3
click at [206, 139] on div "Janela de atendimento Grade de atendimento Capacidade Transportadoras Veículos …" at bounding box center [244, 113] width 488 height 226
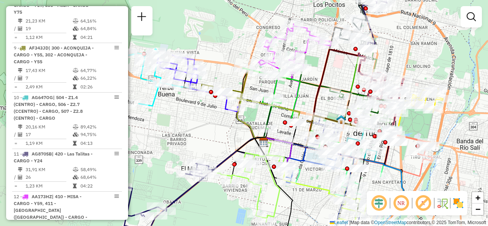
drag, startPoint x: 349, startPoint y: 62, endPoint x: 346, endPoint y: 45, distance: 17.5
click at [347, 45] on div "Janela de atendimento Grade de atendimento Capacidade Transportadoras Veículos …" at bounding box center [244, 113] width 488 height 226
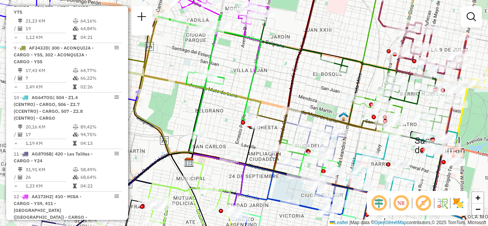
click at [322, 96] on div "Janela de atendimento Grade de atendimento Capacidade Transportadoras Veículos …" at bounding box center [244, 113] width 488 height 226
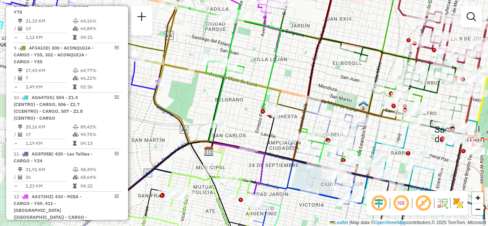
drag, startPoint x: 321, startPoint y: 101, endPoint x: 342, endPoint y: 90, distance: 23.4
click at [342, 90] on div "Janela de atendimento Grade de atendimento Capacidade Transportadoras Veículos …" at bounding box center [244, 113] width 488 height 226
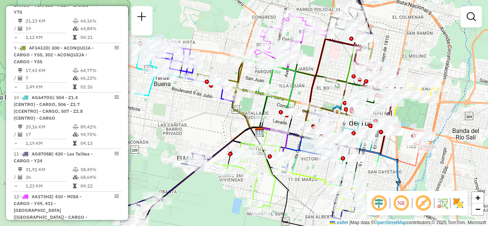
drag, startPoint x: 323, startPoint y: 172, endPoint x: 308, endPoint y: 184, distance: 19.2
click at [308, 184] on div "Janela de atendimento Grade de atendimento Capacidade Transportadoras Veículos …" at bounding box center [244, 113] width 488 height 226
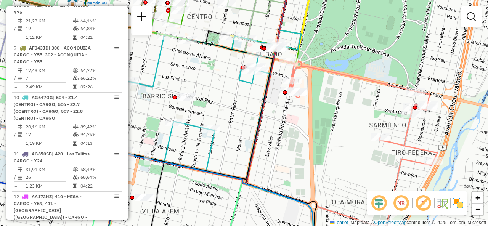
drag, startPoint x: 449, startPoint y: 161, endPoint x: 408, endPoint y: 128, distance: 52.7
click at [408, 128] on div "Janela de atendimento Grade de atendimento Capacidade Transportadoras Veículos …" at bounding box center [244, 113] width 488 height 226
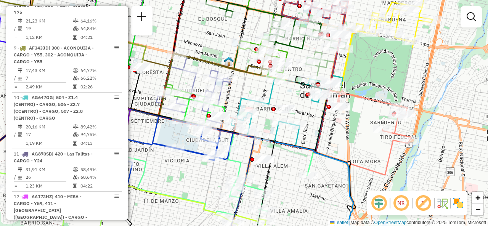
drag, startPoint x: 340, startPoint y: 95, endPoint x: 367, endPoint y: 114, distance: 33.0
click at [367, 114] on div "Janela de atendimento Grade de atendimento Capacidade Transportadoras Veículos …" at bounding box center [244, 113] width 488 height 226
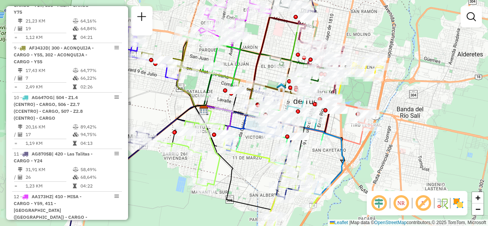
drag, startPoint x: 248, startPoint y: 65, endPoint x: 251, endPoint y: 68, distance: 4.1
click at [251, 68] on div "Janela de atendimento Grade de atendimento Capacidade Transportadoras Veículos …" at bounding box center [244, 113] width 488 height 226
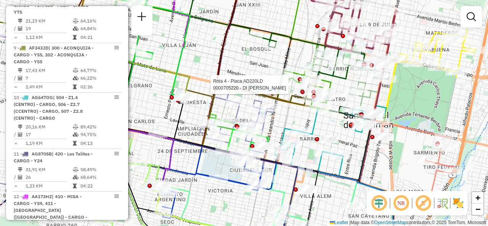
select select "**********"
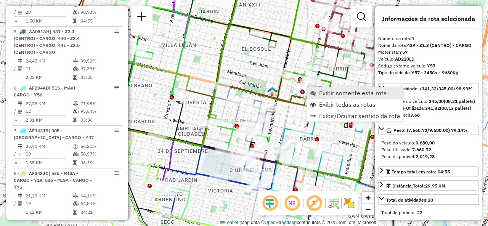
click at [321, 90] on span "Exibir somente esta rota" at bounding box center [353, 93] width 68 height 6
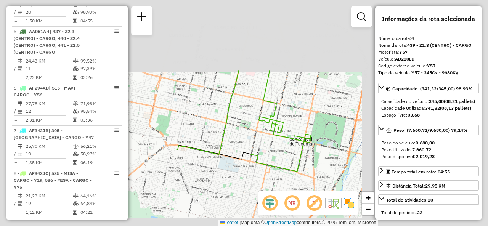
scroll to position [427, 0]
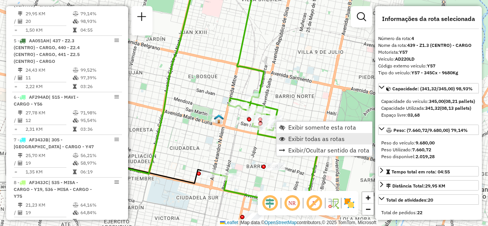
click at [290, 136] on span "Exibir todas as rotas" at bounding box center [317, 139] width 56 height 6
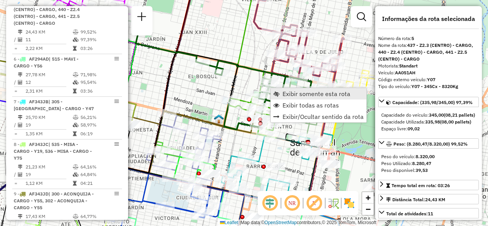
scroll to position [469, 0]
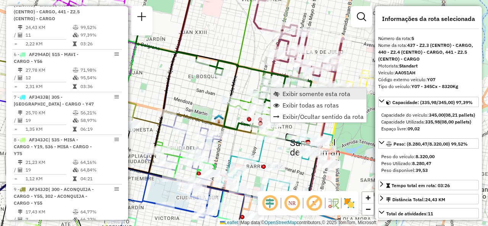
click at [275, 90] on link "Exibir somente esta rota" at bounding box center [319, 93] width 96 height 11
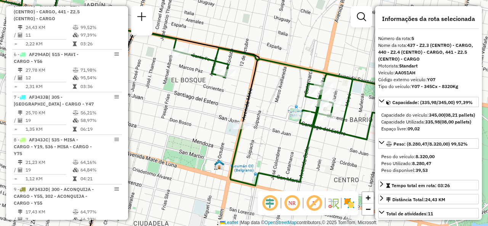
drag, startPoint x: 316, startPoint y: 100, endPoint x: 278, endPoint y: 93, distance: 39.3
click at [279, 93] on div "Janela de atendimento Grade de atendimento Capacidade Transportadoras Veículos …" at bounding box center [244, 113] width 488 height 226
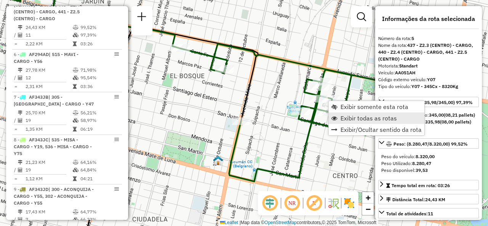
click at [337, 118] on span "Exibir todas as rotas" at bounding box center [335, 118] width 6 height 6
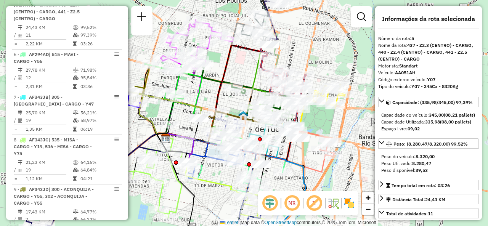
click at [212, 88] on div "Janela de atendimento Grade de atendimento Capacidade Transportadoras Veículos …" at bounding box center [244, 113] width 488 height 226
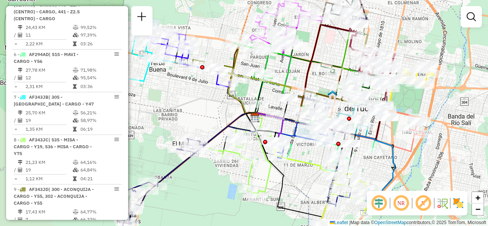
drag, startPoint x: 209, startPoint y: 88, endPoint x: 298, endPoint y: 68, distance: 91.6
click at [298, 68] on div "Janela de atendimento Grade de atendimento Capacidade Transportadoras Veículos …" at bounding box center [244, 113] width 488 height 226
click at [205, 94] on div "Janela de atendimento Grade de atendimento Capacidade Transportadoras Veículos …" at bounding box center [244, 113] width 488 height 226
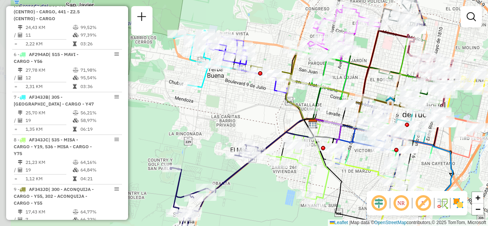
drag, startPoint x: 198, startPoint y: 93, endPoint x: 256, endPoint y: 99, distance: 58.3
click at [256, 99] on div "Janela de atendimento Grade de atendimento Capacidade Transportadoras Veículos …" at bounding box center [244, 113] width 488 height 226
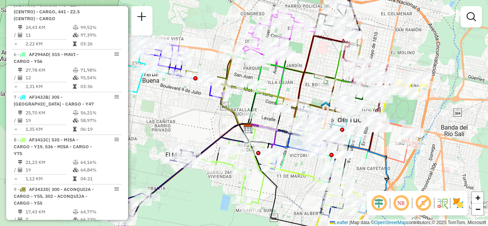
drag, startPoint x: 354, startPoint y: 76, endPoint x: 289, endPoint y: 81, distance: 65.4
click at [289, 81] on div "Janela de atendimento Grade de atendimento Capacidade Transportadoras Veículos …" at bounding box center [244, 113] width 488 height 226
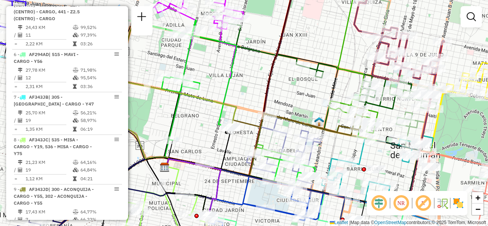
drag, startPoint x: 352, startPoint y: 53, endPoint x: 321, endPoint y: 39, distance: 35.0
click at [321, 39] on div "Janela de atendimento Grade de atendimento Capacidade Transportadoras Veículos …" at bounding box center [244, 113] width 488 height 226
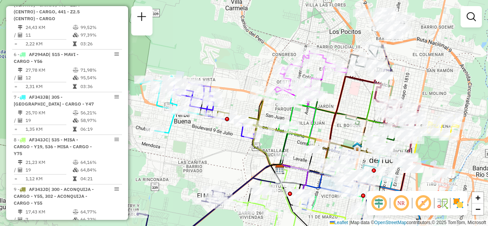
drag, startPoint x: 322, startPoint y: 28, endPoint x: 359, endPoint y: 95, distance: 77.1
click at [359, 95] on div "Janela de atendimento Grade de atendimento Capacidade Transportadoras Veículos …" at bounding box center [244, 113] width 488 height 226
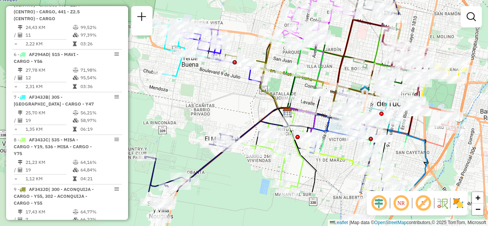
drag, startPoint x: 325, startPoint y: 119, endPoint x: 330, endPoint y: 65, distance: 54.1
click at [330, 65] on div "Janela de atendimento Grade de atendimento Capacidade Transportadoras Veículos …" at bounding box center [244, 113] width 488 height 226
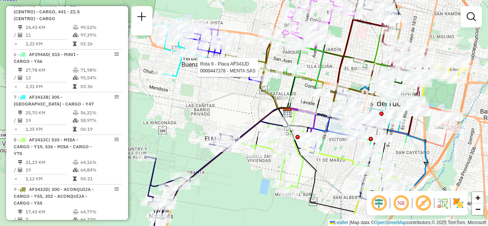
select select "**********"
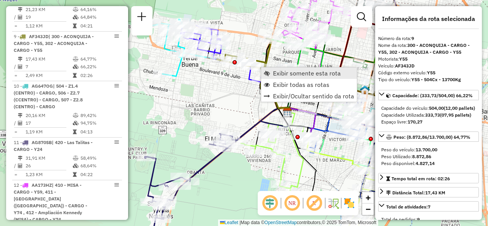
scroll to position [661, 0]
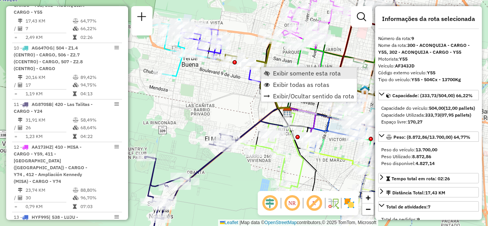
click at [272, 73] on link "Exibir somente esta rota" at bounding box center [309, 73] width 96 height 11
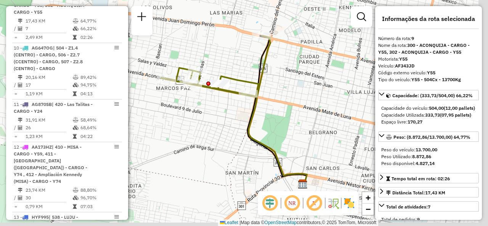
drag, startPoint x: 277, startPoint y: 83, endPoint x: 260, endPoint y: 69, distance: 22.8
click at [260, 69] on div "Janela de atendimento Grade de atendimento Capacidade Transportadoras Veículos …" at bounding box center [244, 113] width 488 height 226
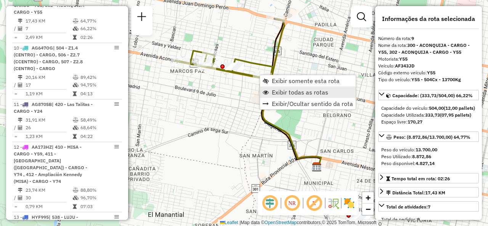
click at [273, 89] on span "Exibir todas as rotas" at bounding box center [300, 92] width 56 height 6
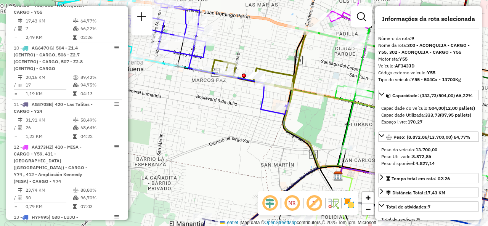
drag, startPoint x: 237, startPoint y: 113, endPoint x: 260, endPoint y: 122, distance: 24.0
click at [260, 122] on div "Janela de atendimento Grade de atendimento Capacidade Transportadoras Veículos …" at bounding box center [244, 113] width 488 height 226
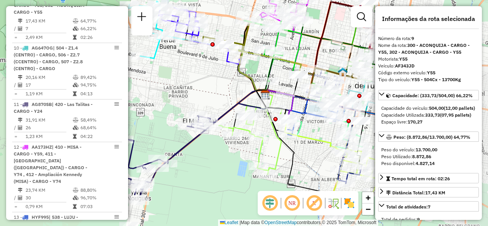
drag, startPoint x: 241, startPoint y: 126, endPoint x: 229, endPoint y: 92, distance: 35.6
click at [229, 92] on div "Janela de atendimento Grade de atendimento Capacidade Transportadoras Veículos …" at bounding box center [244, 113] width 488 height 226
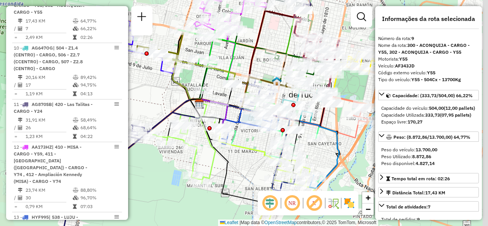
drag, startPoint x: 294, startPoint y: 39, endPoint x: 201, endPoint y: 54, distance: 94.4
click at [202, 53] on div "Janela de atendimento Grade de atendimento Capacidade Transportadoras Veículos …" at bounding box center [244, 113] width 488 height 226
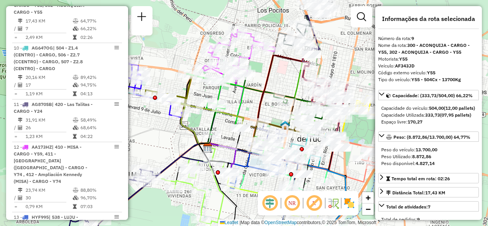
drag, startPoint x: 264, startPoint y: 44, endPoint x: 303, endPoint y: 82, distance: 54.0
click at [303, 82] on icon at bounding box center [312, 111] width 61 height 117
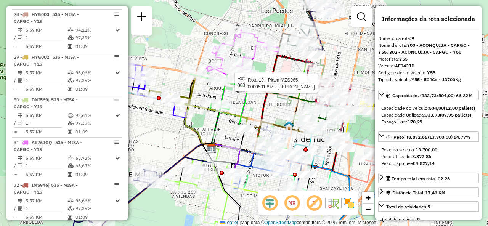
scroll to position [1691, 0]
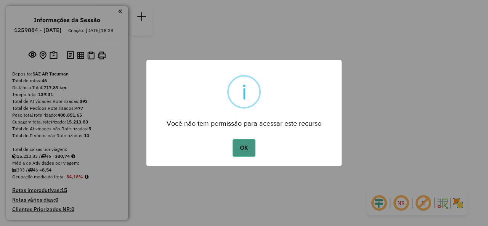
click at [237, 143] on button "OK" at bounding box center [244, 148] width 23 height 18
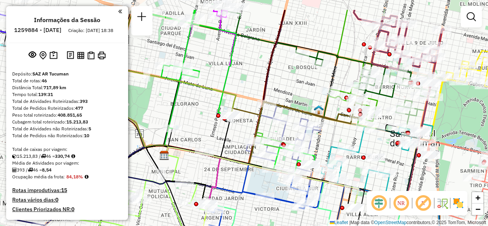
drag, startPoint x: 249, startPoint y: 69, endPoint x: 274, endPoint y: 104, distance: 43.1
click at [274, 104] on icon at bounding box center [224, 87] width 121 height 154
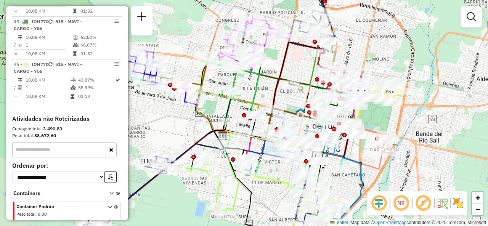
scroll to position [2328, 0]
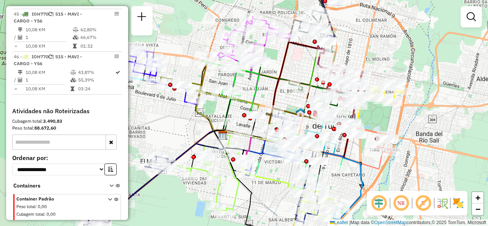
click at [168, 116] on div "Janela de atendimento Grade de atendimento Capacidade Transportadoras Veículos …" at bounding box center [244, 113] width 488 height 226
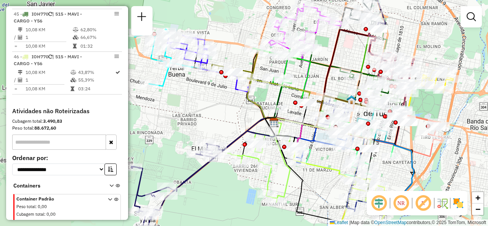
drag, startPoint x: 180, startPoint y: 124, endPoint x: 231, endPoint y: 111, distance: 52.7
click at [231, 111] on div "Janela de atendimento Grade de atendimento Capacidade Transportadoras Veículos …" at bounding box center [244, 113] width 488 height 226
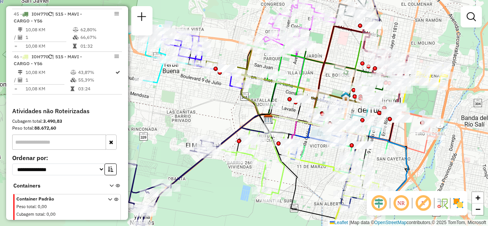
drag, startPoint x: 354, startPoint y: 53, endPoint x: 348, endPoint y: 50, distance: 6.7
click at [348, 50] on div "Janela de atendimento Grade de atendimento Capacidade Transportadoras Veículos …" at bounding box center [244, 113] width 488 height 226
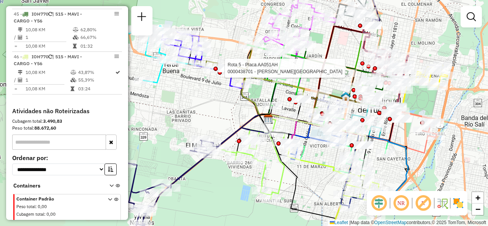
click at [311, 177] on div "Rota 5 - Placa AA051AH 0000438701 - [PERSON_NAME] DE [GEOGRAPHIC_DATA] Janela d…" at bounding box center [244, 113] width 488 height 226
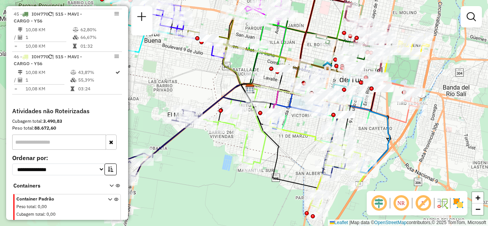
drag, startPoint x: 317, startPoint y: 179, endPoint x: 298, endPoint y: 148, distance: 35.6
click at [298, 148] on div "Janela de atendimento Grade de atendimento Capacidade Transportadoras Veículos …" at bounding box center [244, 113] width 488 height 226
select select "**********"
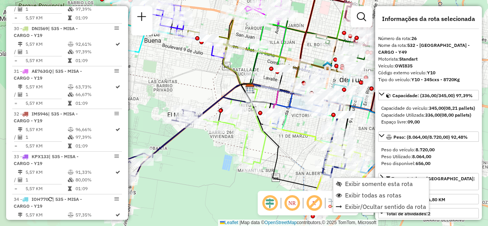
scroll to position [1509, 0]
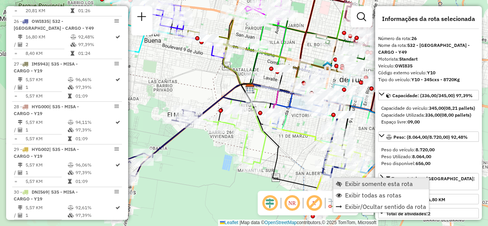
click at [348, 181] on span "Exibir somente esta rota" at bounding box center [379, 184] width 68 height 6
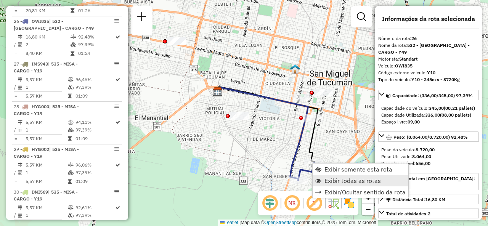
click at [326, 183] on span "Exibir todas as rotas" at bounding box center [353, 181] width 56 height 6
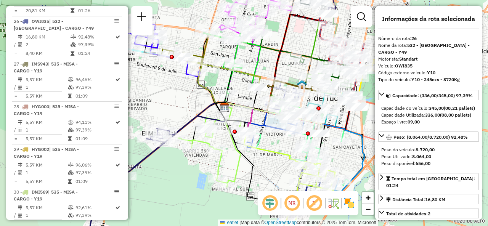
drag, startPoint x: 269, startPoint y: 148, endPoint x: 284, endPoint y: 178, distance: 33.6
click at [286, 181] on icon at bounding box center [292, 181] width 97 height 101
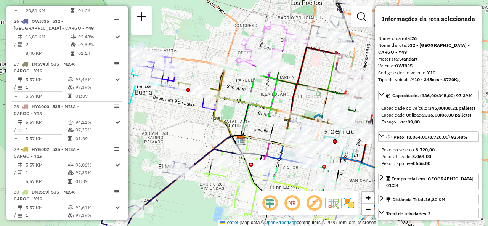
click at [321, 69] on div "Janela de atendimento Grade de atendimento Capacidade Transportadoras Veículos …" at bounding box center [244, 113] width 488 height 226
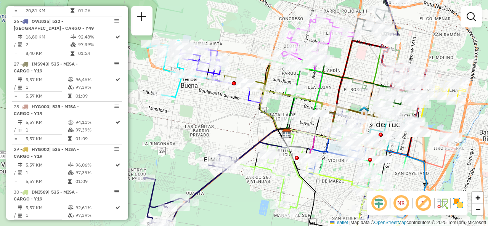
drag, startPoint x: 315, startPoint y: 67, endPoint x: 361, endPoint y: 60, distance: 46.3
click at [361, 60] on div "Janela de atendimento Grade de atendimento Capacidade Transportadoras Veículos …" at bounding box center [244, 113] width 488 height 226
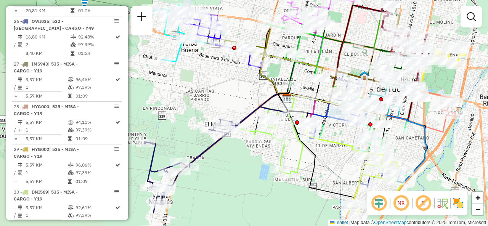
drag, startPoint x: 237, startPoint y: 121, endPoint x: 233, endPoint y: 86, distance: 34.6
click at [233, 86] on div "Janela de atendimento Grade de atendimento Capacidade Transportadoras Veículos …" at bounding box center [244, 113] width 488 height 226
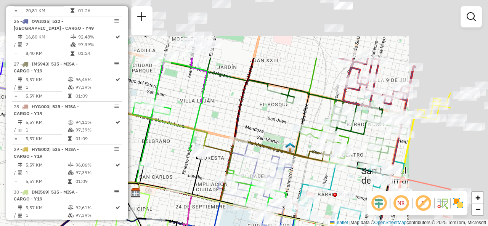
drag, startPoint x: 297, startPoint y: 25, endPoint x: 211, endPoint y: 106, distance: 118.8
click at [211, 106] on div "Janela de atendimento Grade de atendimento Capacidade Transportadoras Veículos …" at bounding box center [244, 113] width 488 height 226
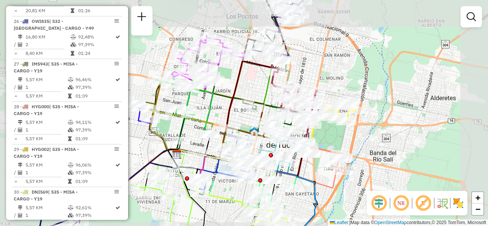
click at [256, 86] on div "Janela de atendimento Grade de atendimento Capacidade Transportadoras Veículos …" at bounding box center [244, 113] width 488 height 226
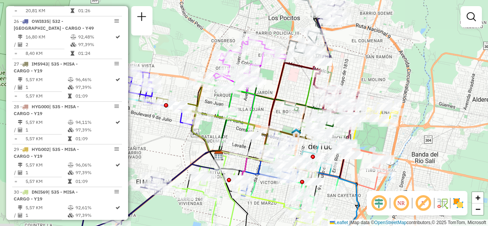
drag, startPoint x: 248, startPoint y: 82, endPoint x: 290, endPoint y: 84, distance: 42.0
click at [290, 84] on div "Janela de atendimento Grade de atendimento Capacidade Transportadoras Veículos …" at bounding box center [244, 113] width 488 height 226
click at [299, 81] on div "Rota 5 - Placa AA051AH 0000438701 - MARINO MARIA DE LOS ANGELES Janela de atend…" at bounding box center [244, 113] width 488 height 226
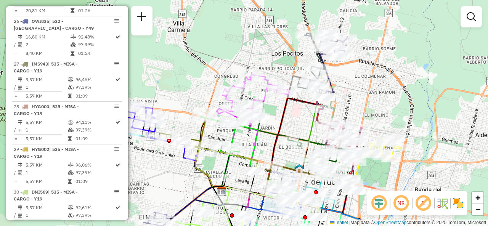
drag, startPoint x: 299, startPoint y: 81, endPoint x: 302, endPoint y: 116, distance: 35.6
click at [302, 116] on div "Janela de atendimento Grade de atendimento Capacidade Transportadoras Veículos …" at bounding box center [244, 113] width 488 height 226
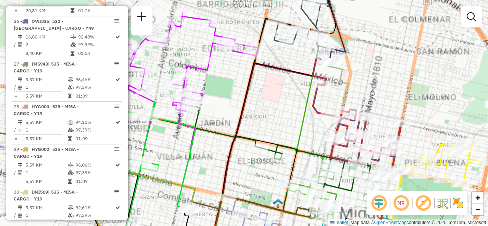
click at [284, 124] on div "Janela de atendimento Grade de atendimento Capacidade Transportadoras Veículos …" at bounding box center [244, 113] width 488 height 226
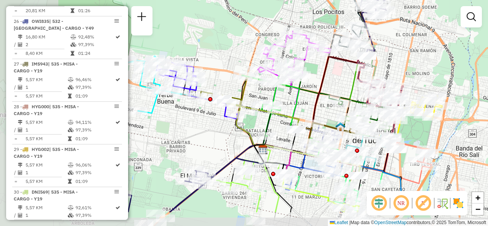
drag, startPoint x: 336, startPoint y: 83, endPoint x: 397, endPoint y: 45, distance: 71.6
click at [397, 45] on div "Janela de atendimento Grade de atendimento Capacidade Transportadoras Veículos …" at bounding box center [244, 113] width 488 height 226
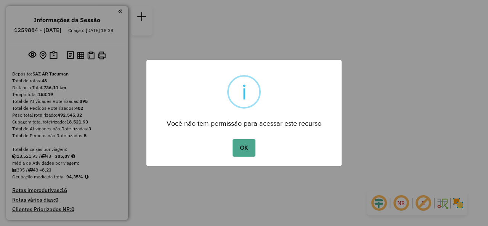
click at [267, 145] on div "OK No Cancel" at bounding box center [244, 147] width 195 height 21
click at [251, 145] on button "OK" at bounding box center [244, 148] width 23 height 18
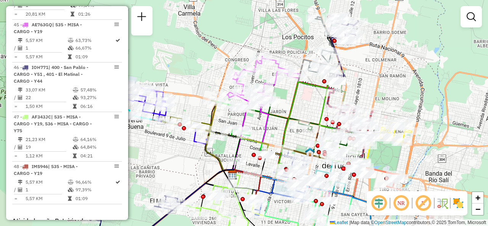
scroll to position [2366, 0]
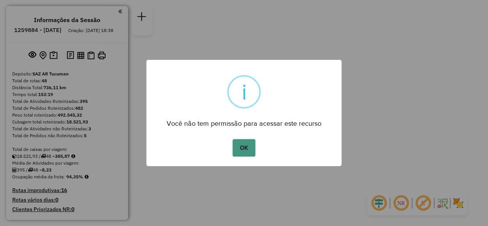
click at [240, 148] on button "OK" at bounding box center [244, 148] width 23 height 18
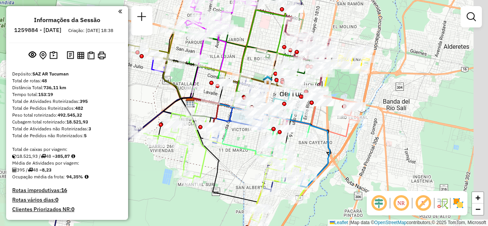
click at [224, 128] on icon at bounding box center [272, 152] width 118 height 72
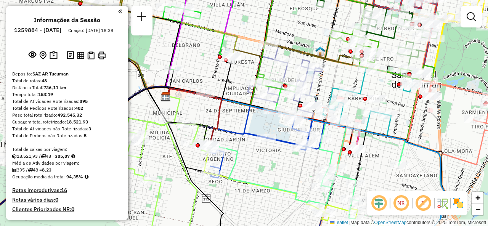
click at [366, 150] on icon at bounding box center [266, 163] width 200 height 152
select select "**********"
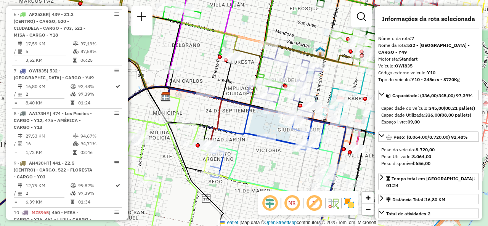
scroll to position [589, 0]
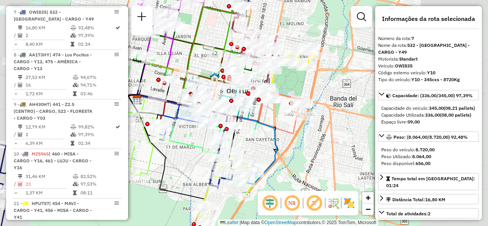
click at [179, 136] on div "Janela de atendimento Grade de atendimento Capacidade Transportadoras Veículos …" at bounding box center [244, 113] width 488 height 226
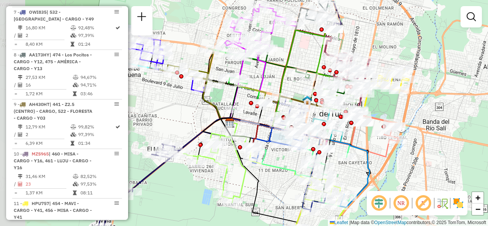
drag, startPoint x: 181, startPoint y: 135, endPoint x: 280, endPoint y: 161, distance: 103.1
click at [274, 159] on div "Janela de atendimento Grade de atendimento Capacidade Transportadoras Veículos …" at bounding box center [244, 113] width 488 height 226
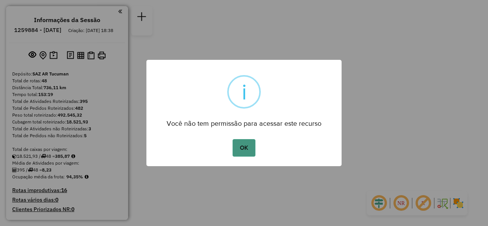
click at [247, 150] on button "OK" at bounding box center [244, 148] width 23 height 18
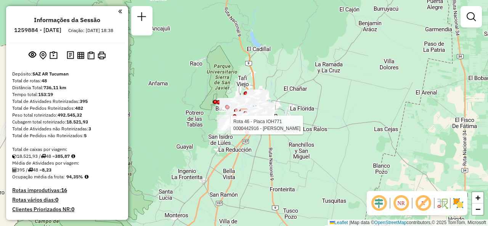
select select "**********"
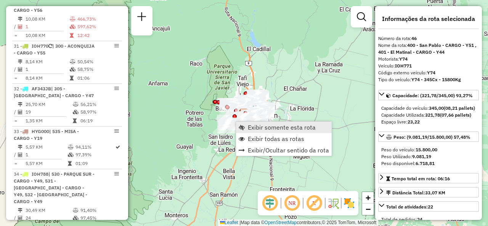
click at [256, 127] on span "Exibir somente esta rota" at bounding box center [282, 127] width 68 height 6
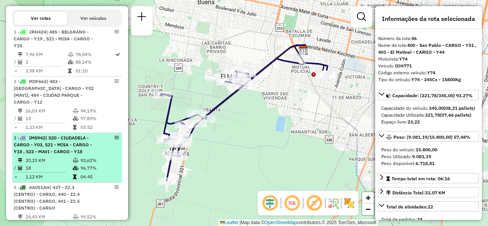
scroll to position [256, 0]
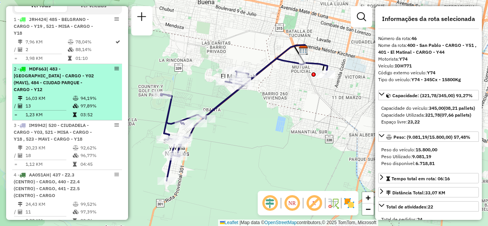
click at [60, 85] on div "2 - MDF663 | 483 - [GEOGRAPHIC_DATA] - CARGO - Y02 (MAVI), 484 - CIUDAD PARQUE …" at bounding box center [54, 79] width 81 height 27
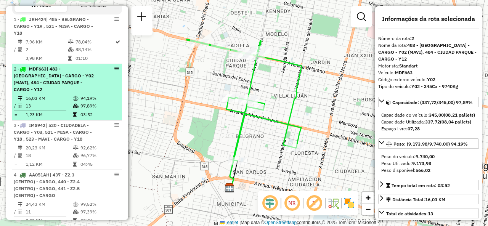
scroll to position [180, 0]
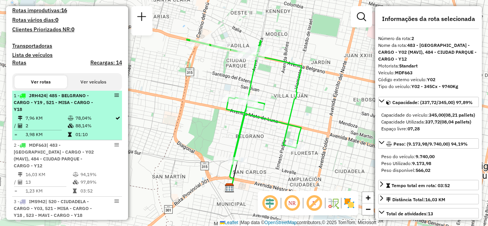
click at [73, 112] on span "| 485 - BELGRANO - CARGO - Y19 , 521 - MISA - CARGO - Y18" at bounding box center [53, 102] width 79 height 19
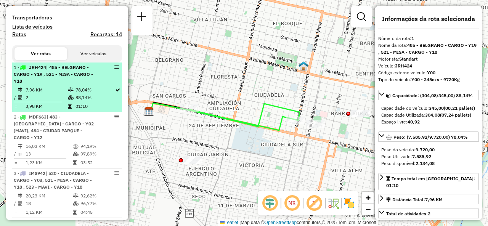
scroll to position [218, 0]
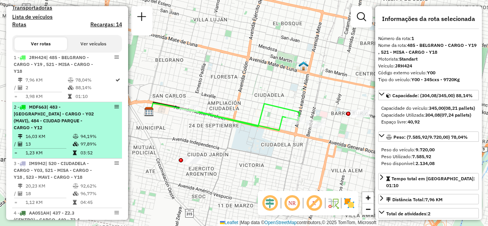
click at [51, 122] on span "| 483 - [GEOGRAPHIC_DATA] - CARGO - Y02 (MAVI), 484 - CIUDAD PARQUE - CARGO - Y…" at bounding box center [54, 117] width 80 height 26
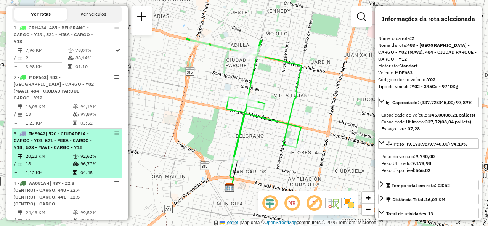
scroll to position [256, 0]
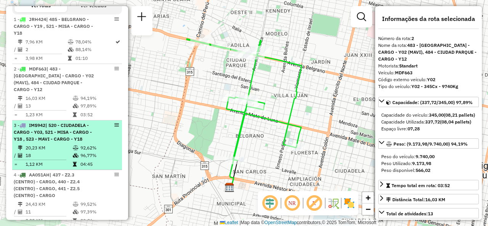
click at [68, 140] on span "| 520 - CIUDADELA - CARGO - Y03, 521 - MISA - CARGO - Y18 , 523 - MAVI - CARGO …" at bounding box center [53, 132] width 78 height 19
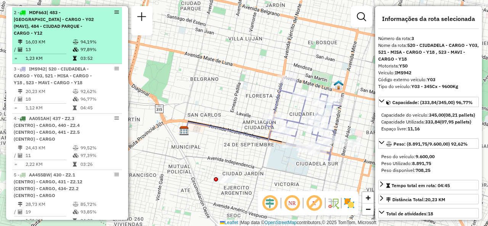
scroll to position [333, 0]
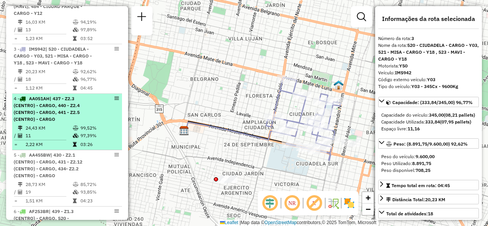
click at [78, 109] on span "| 437 - Z2.3 (CENTRO) - CARGO, 440 - Z2.4 (CENTRO) - CARGO, 441 - Z2.5 (CENTRO)…" at bounding box center [47, 109] width 66 height 26
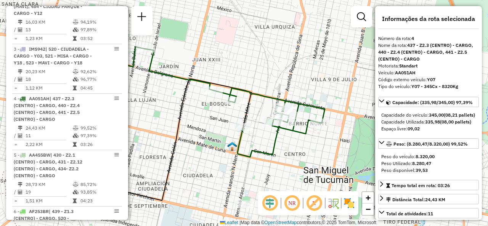
drag, startPoint x: 166, startPoint y: 113, endPoint x: 200, endPoint y: 119, distance: 33.9
click at [200, 119] on div "Janela de atendimento Grade de atendimento Capacidade Transportadoras Veículos …" at bounding box center [244, 113] width 488 height 226
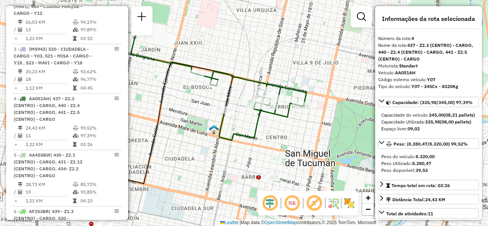
drag, startPoint x: 271, startPoint y: 144, endPoint x: 256, endPoint y: 130, distance: 20.5
click at [256, 130] on icon at bounding box center [217, 86] width 180 height 108
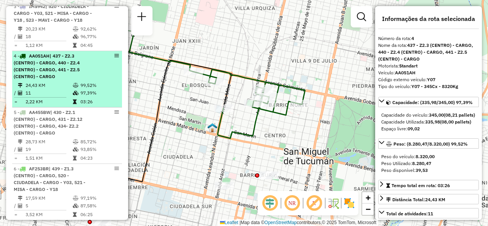
scroll to position [409, 0]
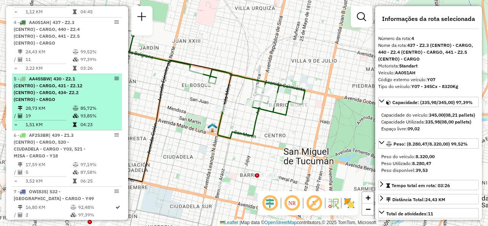
click at [52, 106] on td "28,73 KM" at bounding box center [48, 109] width 47 height 8
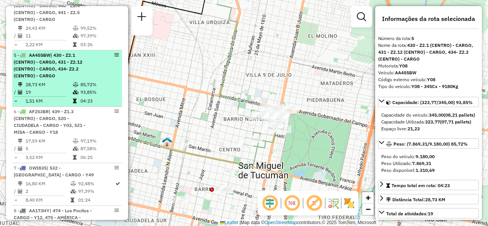
scroll to position [447, 0]
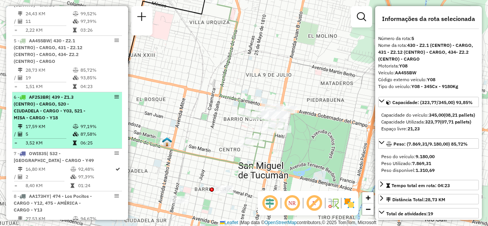
click at [64, 111] on span "| 439 - Z1.3 (CENTRO) - CARGO, 520 - CIUDADELA - CARGO - Y03, 521 - MISA - CARG…" at bounding box center [50, 107] width 72 height 26
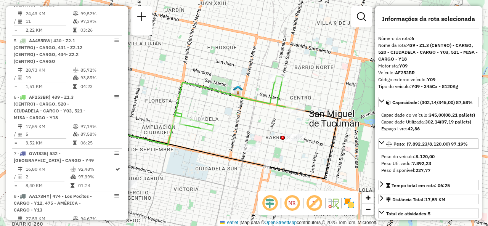
drag, startPoint x: 275, startPoint y: 112, endPoint x: 232, endPoint y: 131, distance: 46.7
click at [232, 131] on div "Janela de atendimento Grade de atendimento Capacidade Transportadoras Veículos …" at bounding box center [244, 113] width 488 height 226
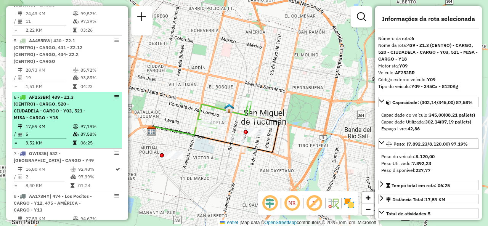
scroll to position [485, 0]
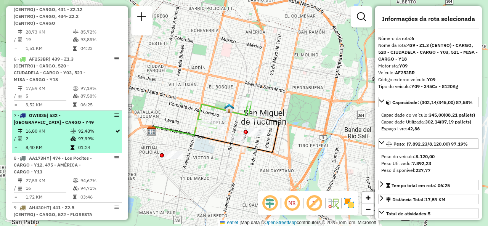
drag, startPoint x: 69, startPoint y: 139, endPoint x: 86, endPoint y: 137, distance: 17.8
click at [69, 140] on tr "/ 2 97,39%" at bounding box center [67, 139] width 107 height 8
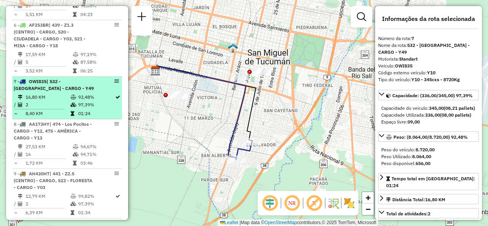
scroll to position [562, 0]
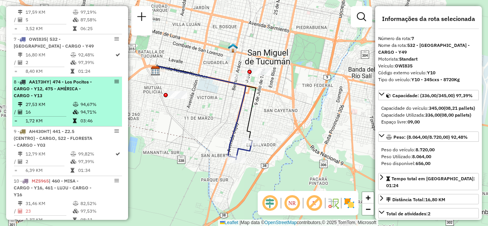
click at [69, 101] on td "27,53 KM" at bounding box center [48, 105] width 47 height 8
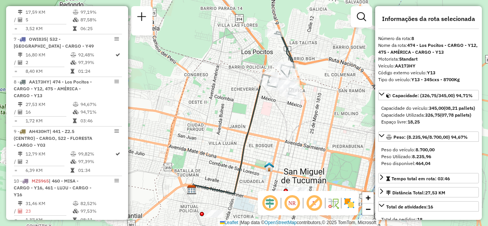
drag, startPoint x: 267, startPoint y: 113, endPoint x: 244, endPoint y: 125, distance: 26.5
click at [244, 125] on div "Janela de atendimento Grade de atendimento Capacidade Transportadoras Veículos …" at bounding box center [244, 113] width 488 height 226
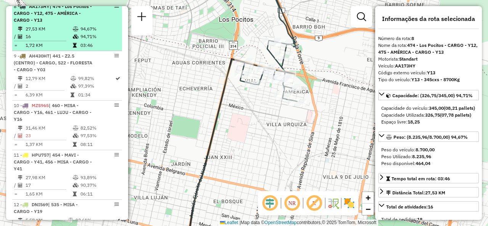
scroll to position [638, 0]
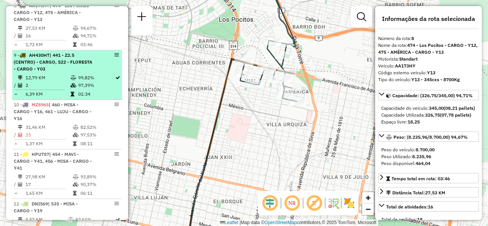
click at [76, 82] on td at bounding box center [74, 86] width 8 height 8
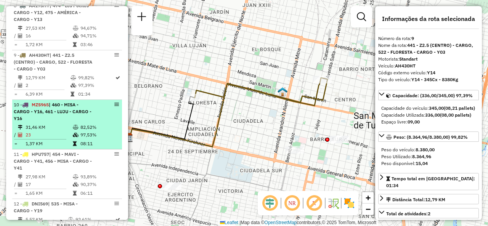
click at [50, 124] on td "31,46 KM" at bounding box center [48, 128] width 47 height 8
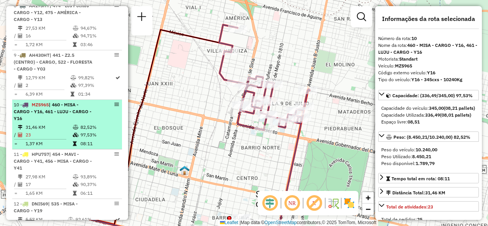
click at [73, 112] on span "| 460 - MISA - CARGO - Y16, 461 - LUJU - CARGO - Y16" at bounding box center [53, 111] width 78 height 19
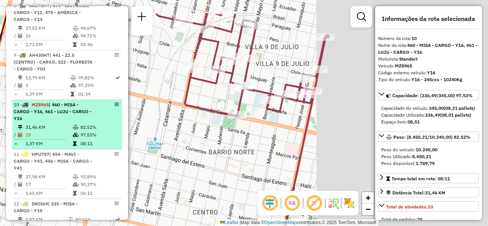
drag, startPoint x: 148, startPoint y: 124, endPoint x: 103, endPoint y: 145, distance: 49.5
click at [103, 144] on hb-router-mapa "Informações da Sessão 1259884 - [DATE] Criação: [DATE] 18:38 Depósito: SAZ AR T…" at bounding box center [244, 113] width 488 height 226
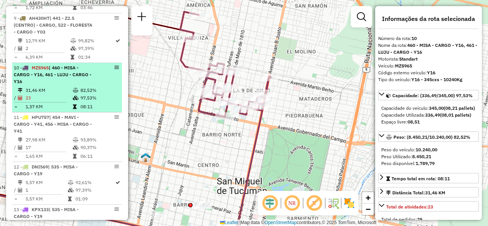
scroll to position [714, 0]
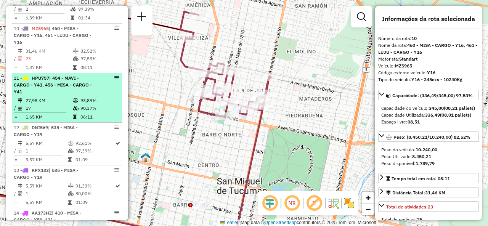
click at [74, 94] on li "11 - HPU757 | 454 - MAVI - CARGO - Y41, 456 - MISA - CARGO - Y41 27,98 KM 93,89…" at bounding box center [67, 98] width 110 height 50
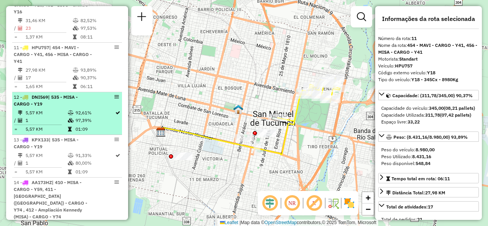
scroll to position [753, 0]
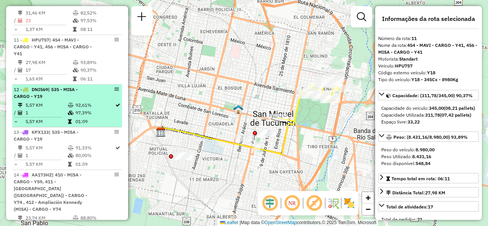
click at [69, 98] on li "12 - DNI569 | 535 - MISA - CARGO - Y19 5,57 KM 92,61% / 1 97,39% = 5,57 KM 01:09" at bounding box center [67, 106] width 110 height 43
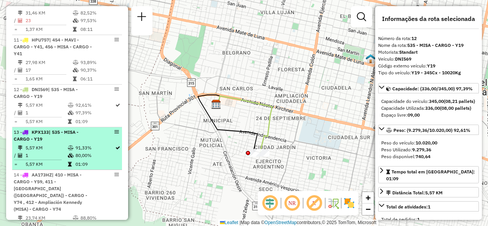
click at [52, 146] on td "5,57 KM" at bounding box center [46, 148] width 42 height 8
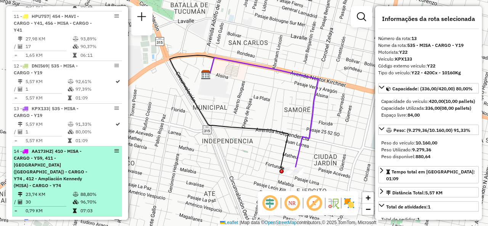
scroll to position [791, 0]
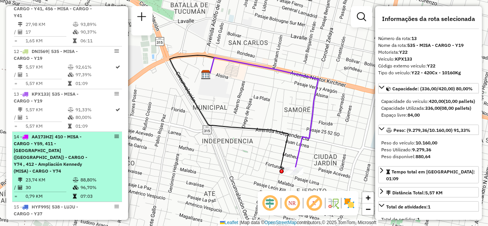
click at [60, 143] on span "| 410 - MISA - CARGO - Y59, 411 - [GEOGRAPHIC_DATA] ([GEOGRAPHIC_DATA]) - CARGO…" at bounding box center [51, 154] width 74 height 40
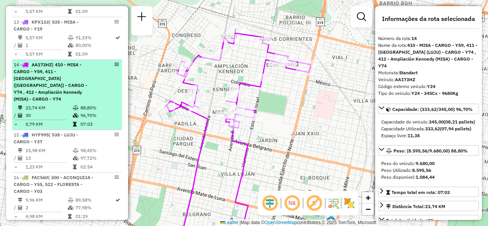
scroll to position [867, 0]
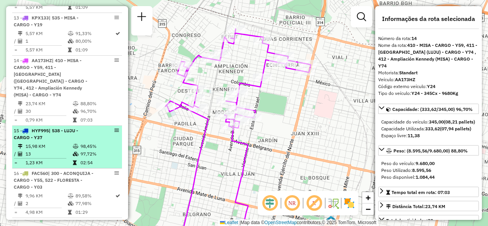
click at [78, 132] on li "15 - HYF995 | 538 - LUJU - CARGO - Y37 15,98 KM 98,45% / 13 97,72% = 1,23 KM 02…" at bounding box center [67, 147] width 110 height 43
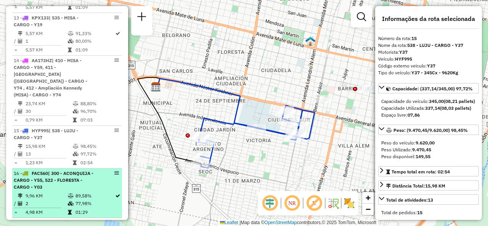
click at [61, 169] on li "16 - FAC560 | 300 - ACONQUIJA - CARGO - Y55, 522 - FLORESTA - CARGO - Y03 9,96 …" at bounding box center [67, 194] width 110 height 50
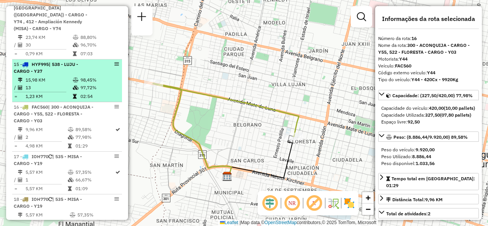
scroll to position [982, 0]
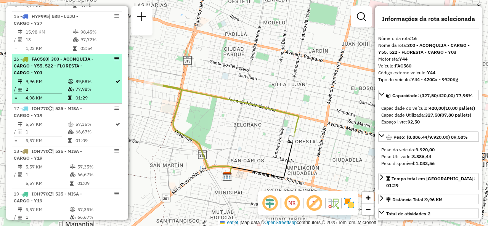
click at [69, 78] on td at bounding box center [72, 82] width 8 height 8
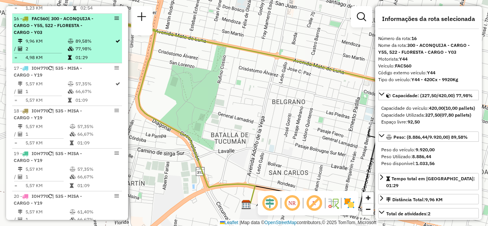
scroll to position [1058, 0]
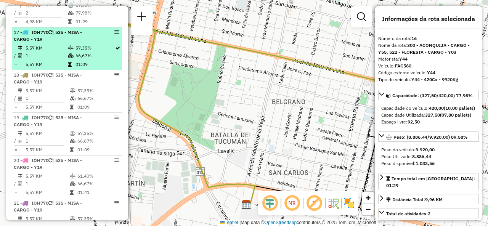
click at [71, 44] on td at bounding box center [72, 48] width 8 height 8
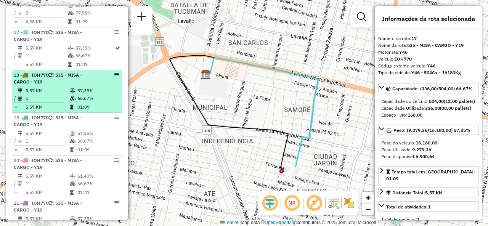
click at [77, 87] on td "57,35%" at bounding box center [98, 91] width 42 height 8
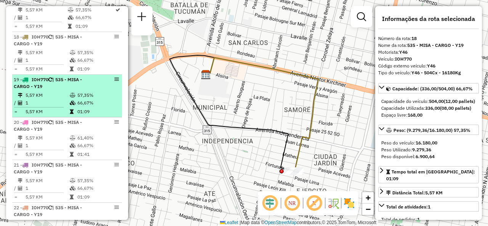
click at [74, 92] on td at bounding box center [73, 96] width 8 height 8
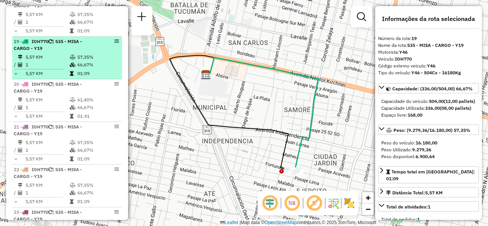
click at [74, 96] on td at bounding box center [73, 100] width 8 height 8
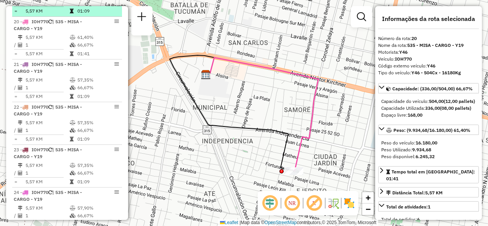
scroll to position [1211, 0]
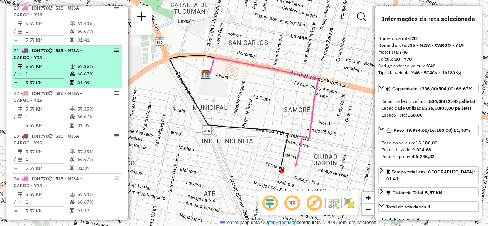
click at [71, 72] on icon at bounding box center [73, 74] width 6 height 5
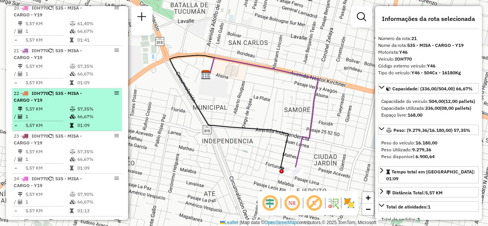
click at [73, 92] on div "22 - IOH770 | 535 - MISA - CARGO - Y19" at bounding box center [54, 97] width 81 height 14
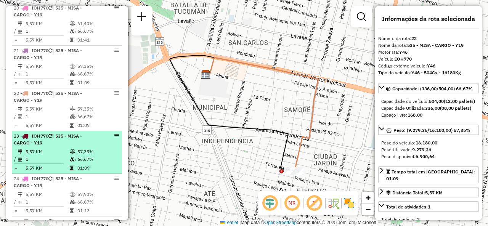
click at [71, 137] on li "23 - IOH770 | 535 - MISA - CARGO - Y19 5,57 KM 57,35% / 1 66,67% = 5,57 KM 01:09" at bounding box center [67, 152] width 110 height 43
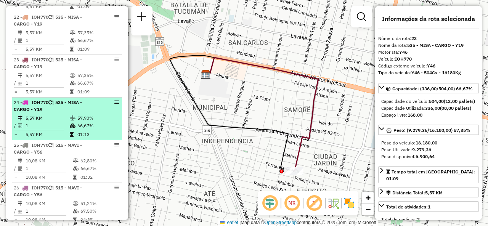
click at [65, 114] on td "5,57 KM" at bounding box center [47, 118] width 44 height 8
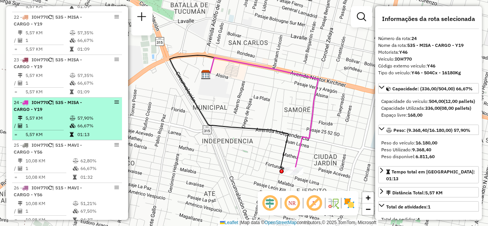
scroll to position [1325, 0]
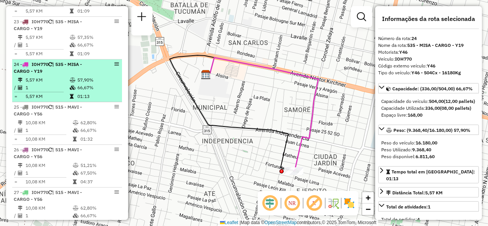
click at [65, 119] on td "10,08 KM" at bounding box center [48, 123] width 47 height 8
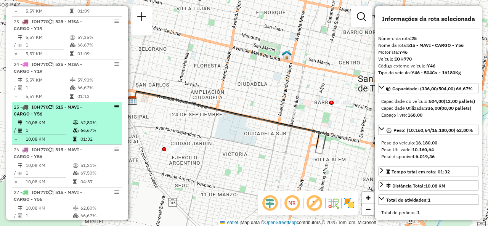
click at [58, 127] on td "1" at bounding box center [48, 131] width 47 height 8
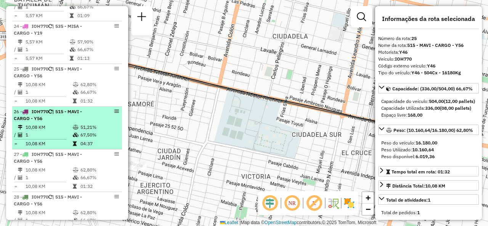
click at [58, 124] on td "10,08 KM" at bounding box center [48, 128] width 47 height 8
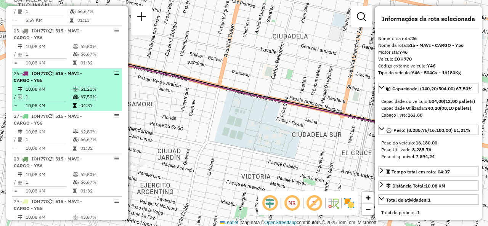
click at [58, 116] on div "27 - IOH770 | 515 - MAVI - CARGO - Y56" at bounding box center [54, 120] width 81 height 14
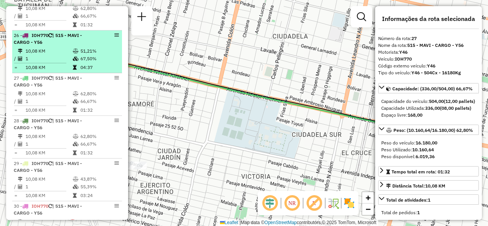
click at [58, 118] on div "28 - IOH770 | 515 - MAVI - CARGO - Y56" at bounding box center [54, 125] width 81 height 14
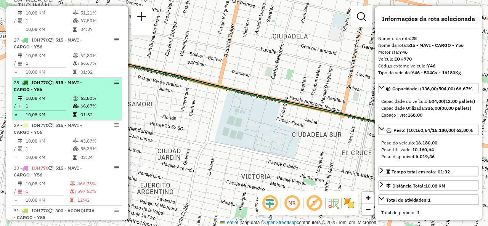
click at [58, 123] on span "| 515 - MAVI - CARGO - Y56" at bounding box center [48, 129] width 68 height 13
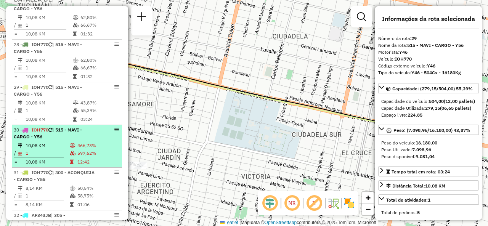
click at [63, 142] on td "10,08 KM" at bounding box center [47, 146] width 44 height 8
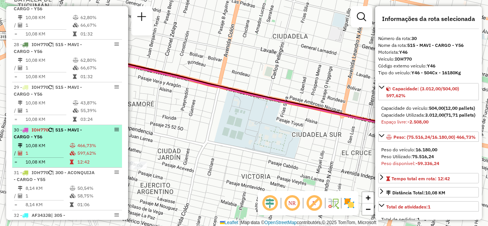
scroll to position [1554, 0]
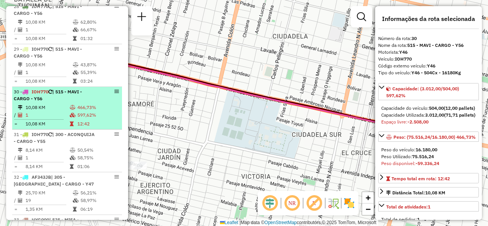
click at [63, 132] on span "| 300 - ACONQUIJA - CARGO - Y55" at bounding box center [54, 138] width 81 height 13
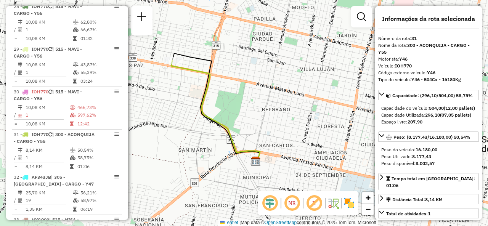
drag, startPoint x: 180, startPoint y: 44, endPoint x: 192, endPoint y: 45, distance: 12.6
click at [192, 44] on div "Janela de atendimento Grade de atendimento Capacidade Transportadoras Veículos …" at bounding box center [244, 113] width 488 height 226
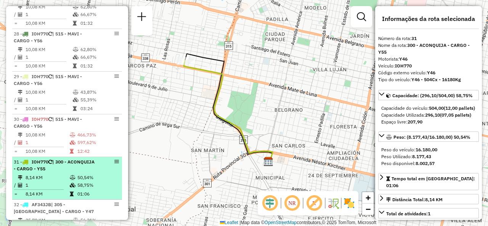
scroll to position [1516, 0]
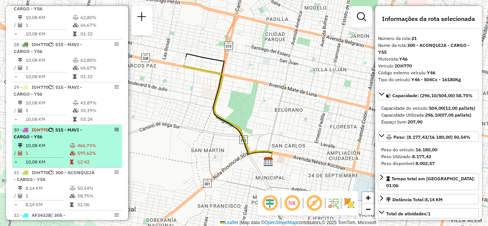
click at [74, 142] on td at bounding box center [73, 146] width 8 height 8
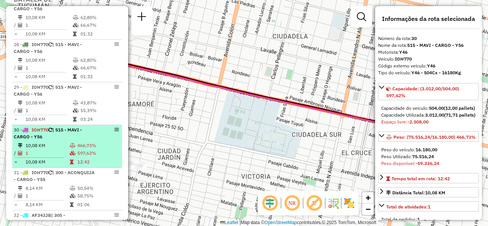
scroll to position [1478, 0]
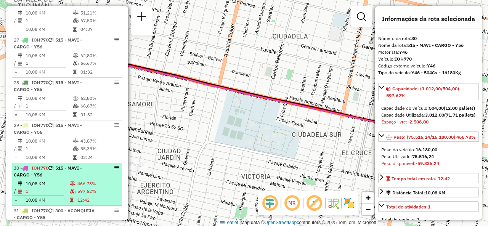
click at [74, 145] on td at bounding box center [77, 149] width 8 height 8
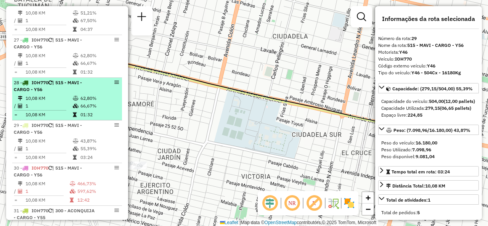
click at [73, 111] on td at bounding box center [77, 115] width 8 height 8
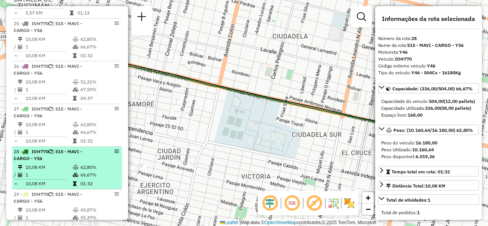
scroll to position [1401, 0]
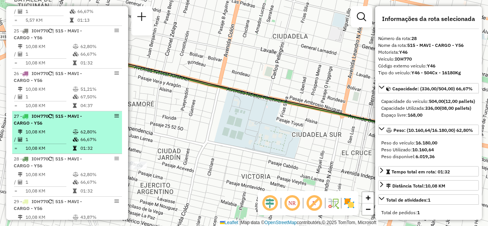
click at [72, 113] on span "| 515 - MAVI - CARGO - Y56" at bounding box center [48, 119] width 68 height 13
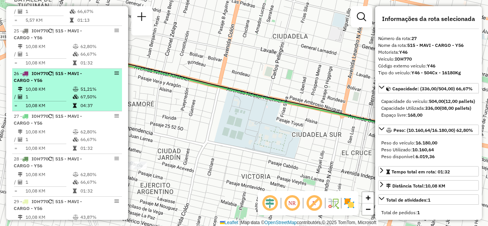
click at [69, 85] on td "10,08 KM" at bounding box center [48, 89] width 47 height 8
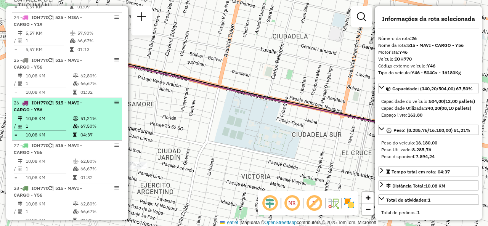
scroll to position [1363, 0]
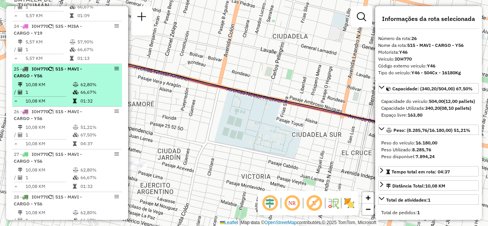
click at [70, 81] on td "10,08 KM" at bounding box center [48, 85] width 47 height 8
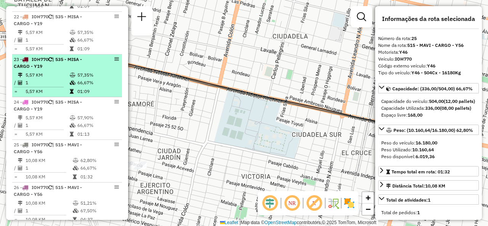
scroll to position [1287, 0]
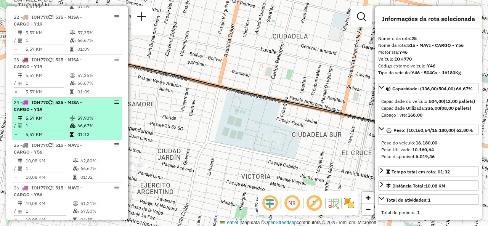
click at [68, 99] on div "24 - IOH770 | 535 - MISA - CARGO - Y19" at bounding box center [54, 106] width 81 height 14
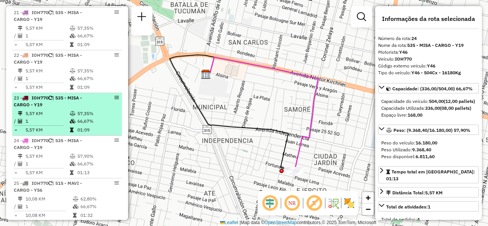
click at [73, 111] on icon at bounding box center [73, 113] width 6 height 5
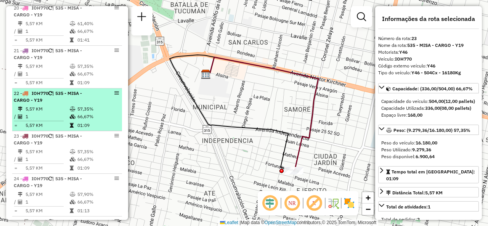
click at [72, 107] on icon at bounding box center [73, 109] width 6 height 5
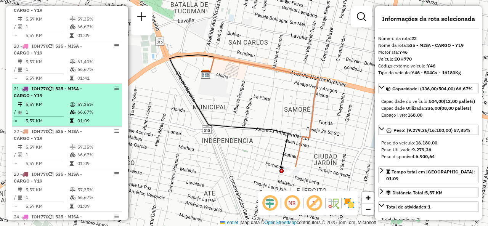
click at [70, 102] on icon at bounding box center [73, 104] width 6 height 5
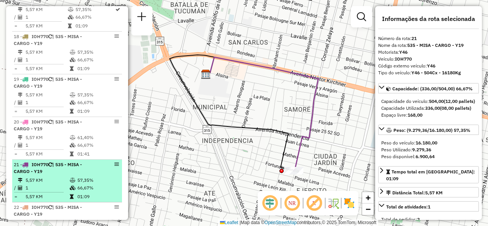
scroll to position [1096, 0]
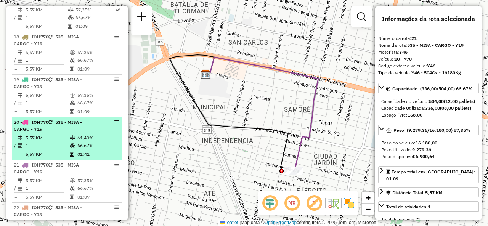
click at [70, 136] on icon at bounding box center [73, 138] width 6 height 5
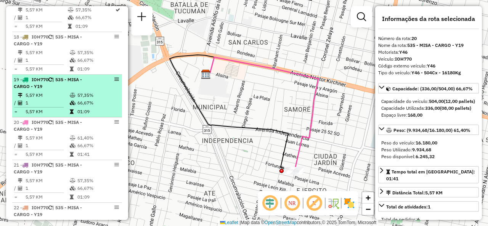
click at [70, 101] on icon at bounding box center [73, 103] width 6 height 5
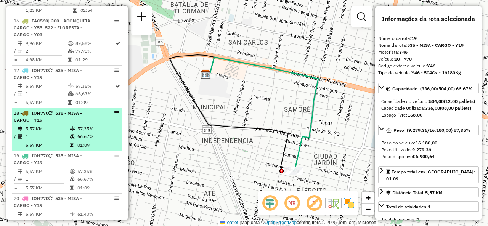
click at [67, 112] on div "18 - IOH770 | 535 - MISA - CARGO - Y19" at bounding box center [54, 117] width 81 height 14
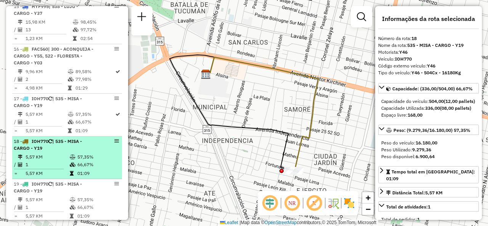
scroll to position [982, 0]
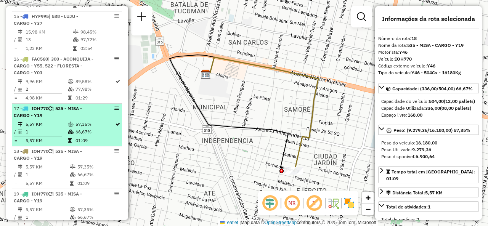
click at [68, 105] on div "17 - IOH770 | 535 - MISA - CARGO - Y19" at bounding box center [54, 112] width 81 height 14
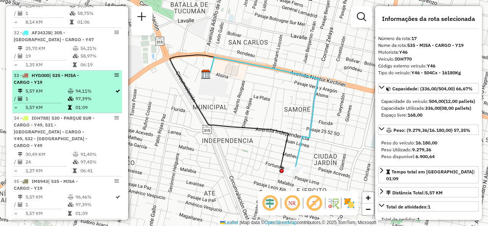
scroll to position [1707, 0]
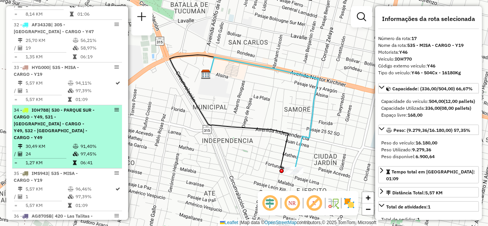
click at [76, 120] on div "34 - IOH788 | 530 - PARQUE SUR - CARGO - Y49, 531 - [GEOGRAPHIC_DATA] - CARGO -…" at bounding box center [54, 124] width 81 height 34
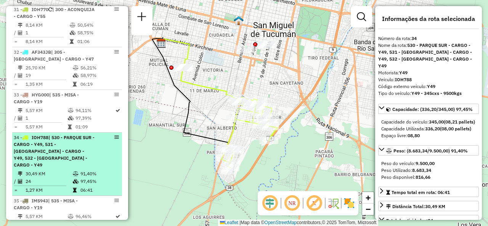
scroll to position [1668, 0]
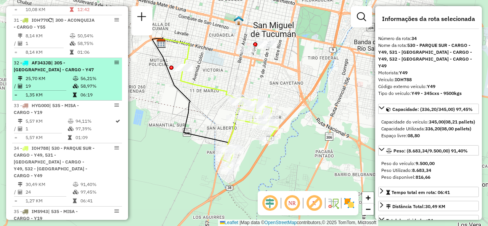
click at [67, 75] on td "25,70 KM" at bounding box center [48, 79] width 47 height 8
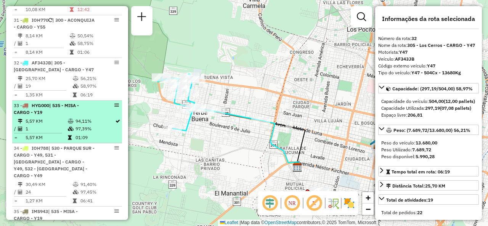
click at [76, 103] on span "| 535 - MISA - CARGO - Y19" at bounding box center [46, 109] width 65 height 13
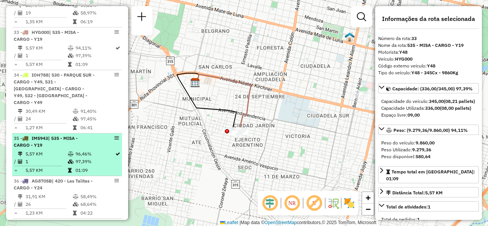
scroll to position [1745, 0]
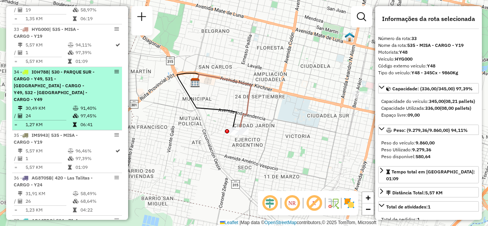
click at [62, 120] on td at bounding box center [43, 120] width 59 height 1
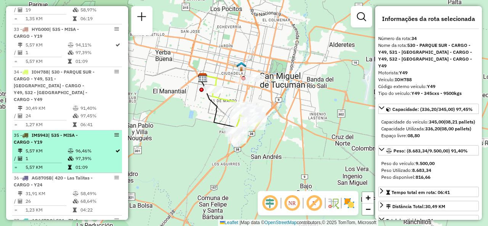
click at [53, 147] on td "5,57 KM" at bounding box center [46, 151] width 42 height 8
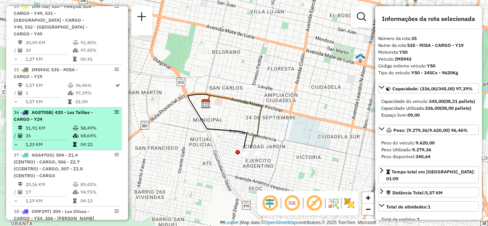
scroll to position [1821, 0]
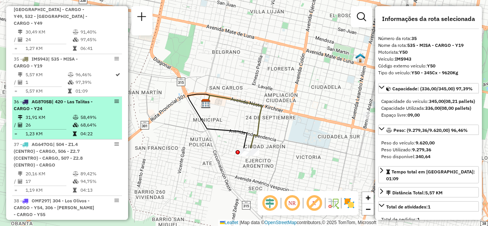
click at [37, 114] on td "31,91 KM" at bounding box center [48, 118] width 47 height 8
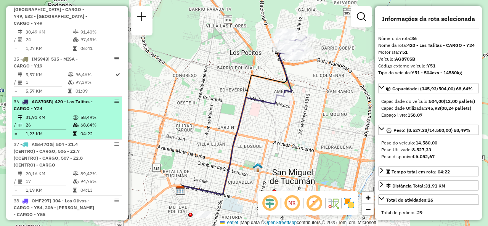
scroll to position [1859, 0]
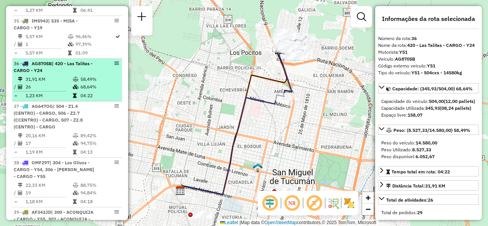
click at [43, 103] on span "| 504 - Z1.4 (CENTRO) - CARGO, 506 - Z2.7 (CCENTRO) - CARGO, 507 - Z2.8 (CENTRO…" at bounding box center [48, 116] width 69 height 26
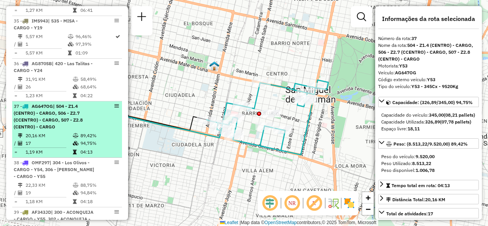
scroll to position [1897, 0]
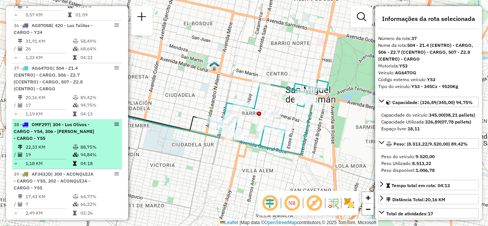
click at [82, 122] on span "| 304 - Los Olivos - CARGO - Y54, 306 - [PERSON_NAME] - CARGO - Y55" at bounding box center [54, 131] width 81 height 19
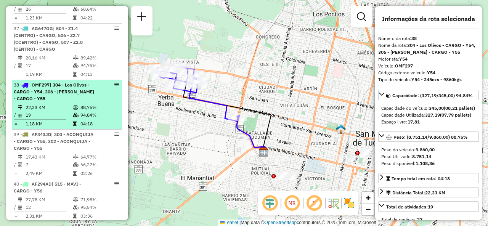
scroll to position [1974, 0]
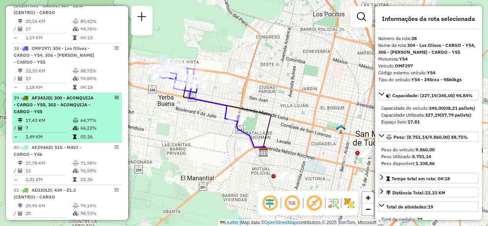
click at [62, 117] on td "17,43 KM" at bounding box center [48, 121] width 47 height 8
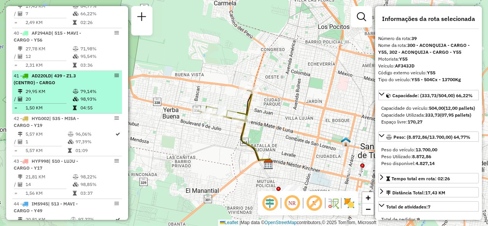
scroll to position [2050, 0]
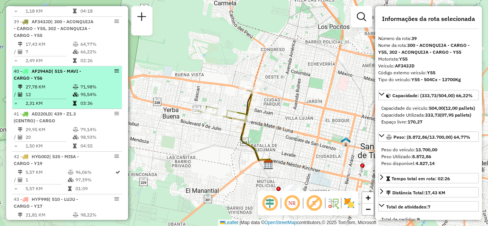
click at [78, 83] on td at bounding box center [77, 87] width 8 height 8
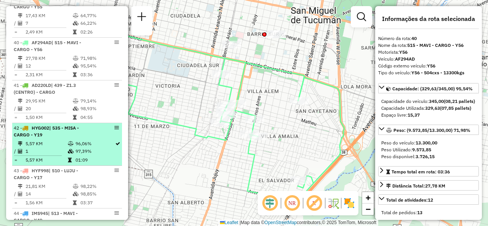
scroll to position [2088, 0]
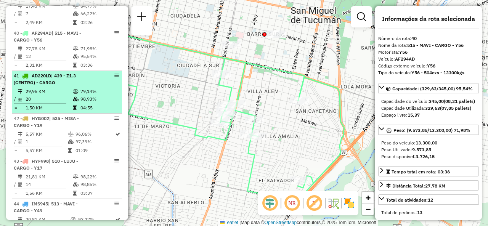
click at [61, 88] on td "29,95 KM" at bounding box center [48, 92] width 47 height 8
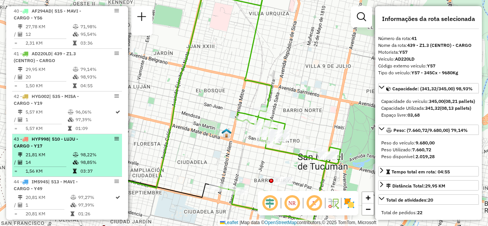
scroll to position [2126, 0]
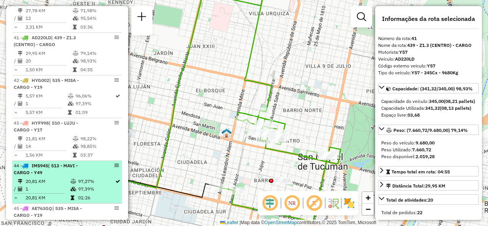
click at [71, 187] on icon at bounding box center [74, 189] width 6 height 5
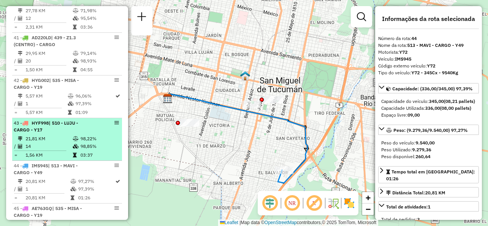
click at [75, 118] on li "43 - HYF998 | 510 - LUJU - CARGO - Y17 21,81 KM 98,22% / 14 98,85% = 1,56 KM 03…" at bounding box center [67, 139] width 110 height 43
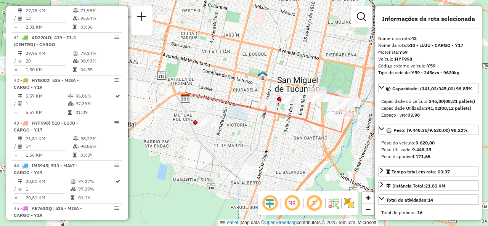
drag, startPoint x: 297, startPoint y: 109, endPoint x: 282, endPoint y: 113, distance: 15.8
click at [282, 113] on div "Janela de atendimento Grade de atendimento Capacidade Transportadoras Veículos …" at bounding box center [244, 113] width 488 height 226
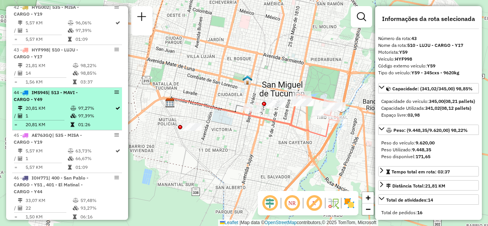
scroll to position [2203, 0]
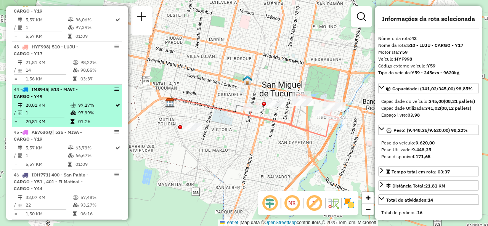
click at [64, 85] on li "44 - IMS945 | 513 - MAVI - CARGO - Y49 20,81 KM 97,27% / 1 97,39% = 20,81 KM 01…" at bounding box center [67, 106] width 110 height 43
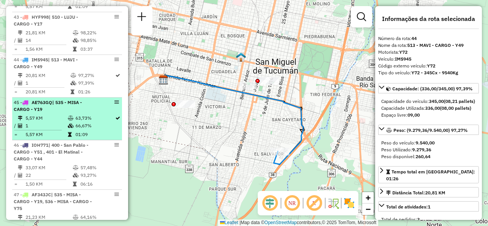
scroll to position [2241, 0]
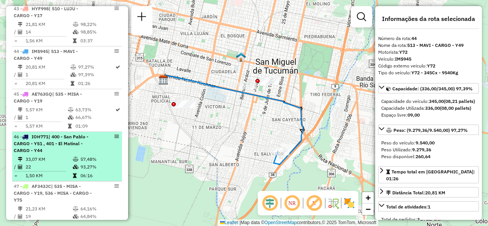
click at [53, 134] on div "46 - IOH771 | 400 - San Pablo - CARGO - Y51 , 401 - El Matinal - CARGO - Y44" at bounding box center [54, 144] width 81 height 21
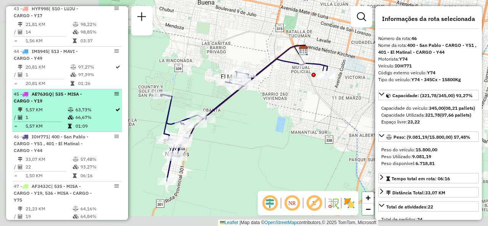
click at [60, 114] on td "1" at bounding box center [46, 118] width 42 height 8
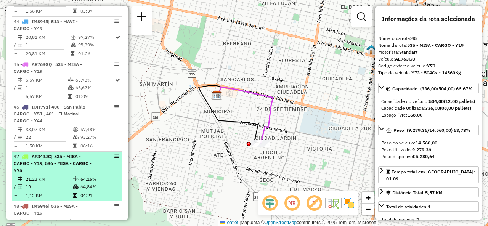
scroll to position [2279, 0]
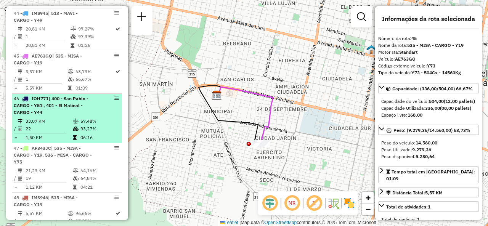
click at [52, 125] on td "22" at bounding box center [48, 129] width 47 height 8
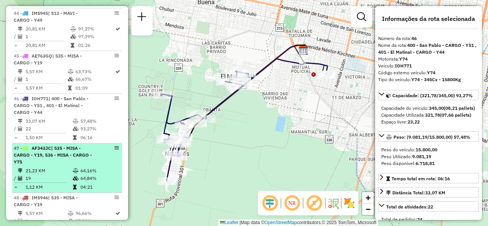
click at [30, 145] on div "47 - AF343JC | 535 - MISA - CARGO - Y19, 536 - MISA - CARGO - Y75" at bounding box center [54, 155] width 81 height 21
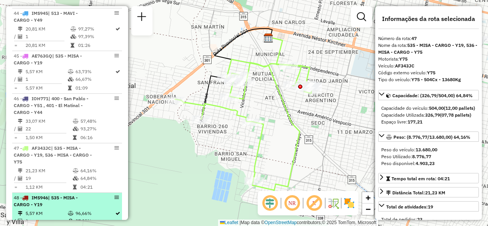
click at [49, 218] on td "1" at bounding box center [46, 222] width 42 height 8
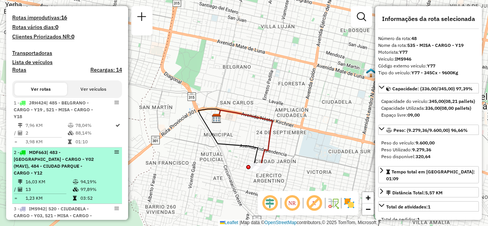
scroll to position [182, 0]
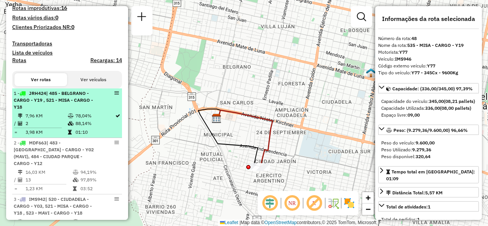
click at [58, 120] on td "7,96 KM" at bounding box center [46, 116] width 42 height 8
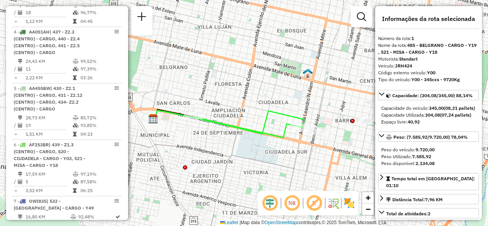
scroll to position [411, 0]
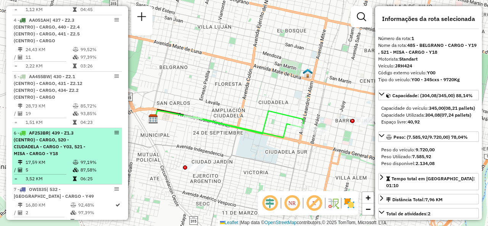
click at [69, 145] on span "| 439 - Z1.3 (CENTRO) - CARGO, 520 - CIUDADELA - CARGO - Y03, 521 - MISA - CARG…" at bounding box center [50, 143] width 72 height 26
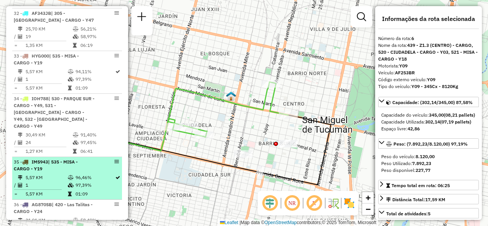
scroll to position [1709, 0]
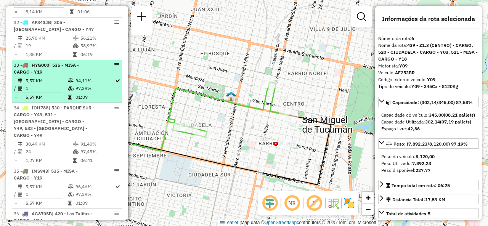
click at [71, 77] on td at bounding box center [72, 81] width 8 height 8
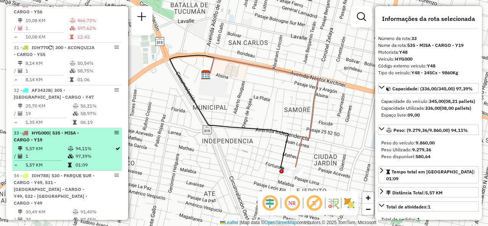
scroll to position [1594, 0]
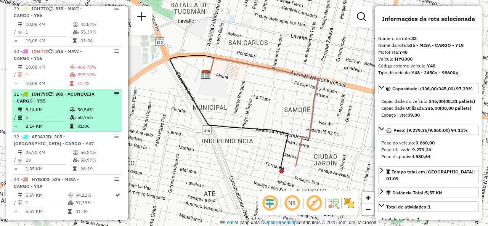
click at [67, 114] on td "1" at bounding box center [47, 118] width 44 height 8
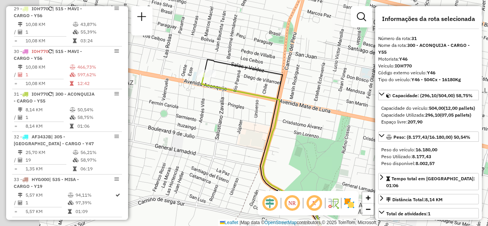
drag, startPoint x: 201, startPoint y: 81, endPoint x: 250, endPoint y: 136, distance: 74.1
click at [250, 136] on div "Janela de atendimento Grade de atendimento Capacidade Transportadoras Veículos …" at bounding box center [244, 113] width 488 height 226
